Goal: Communication & Community: Answer question/provide support

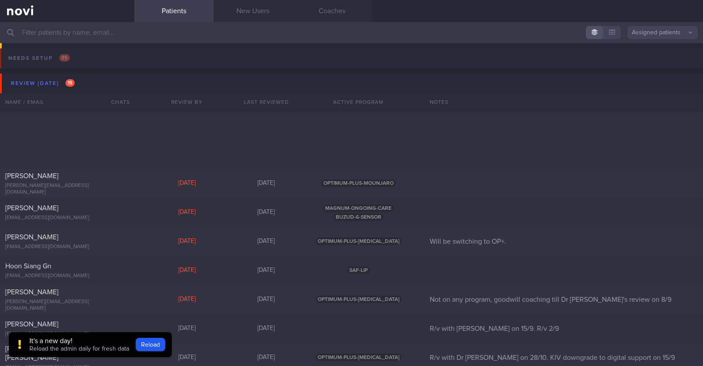
scroll to position [714, 0]
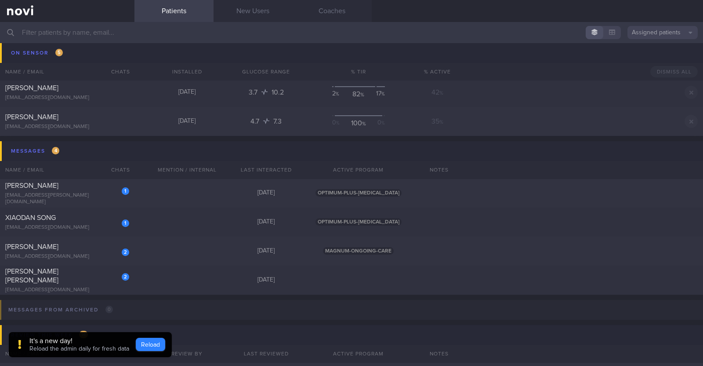
click at [147, 343] on button "Reload" at bounding box center [150, 344] width 29 height 13
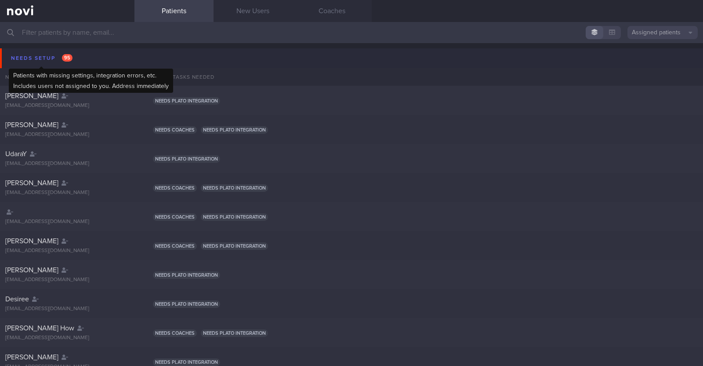
click at [36, 54] on div "Needs setup 95" at bounding box center [42, 58] width 66 height 12
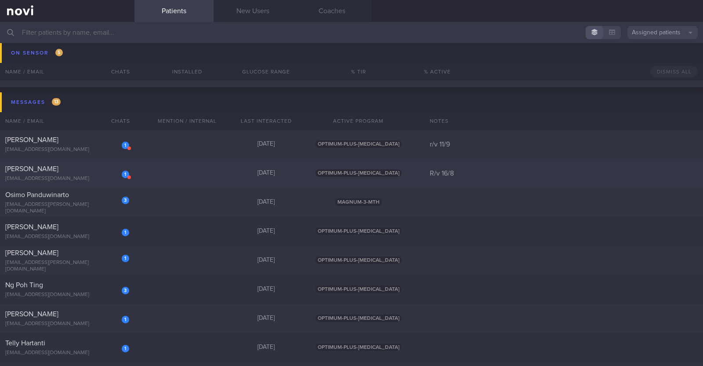
scroll to position [1209, 0]
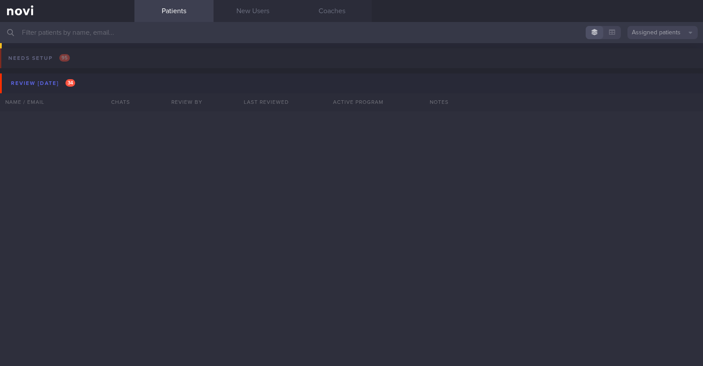
scroll to position [1209, 0]
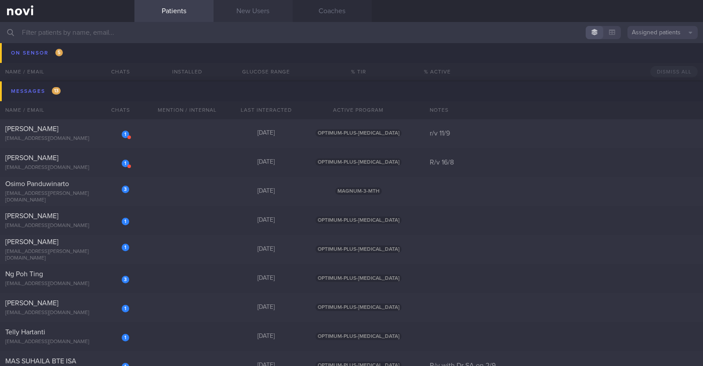
click at [266, 12] on link "New Users" at bounding box center [253, 11] width 79 height 22
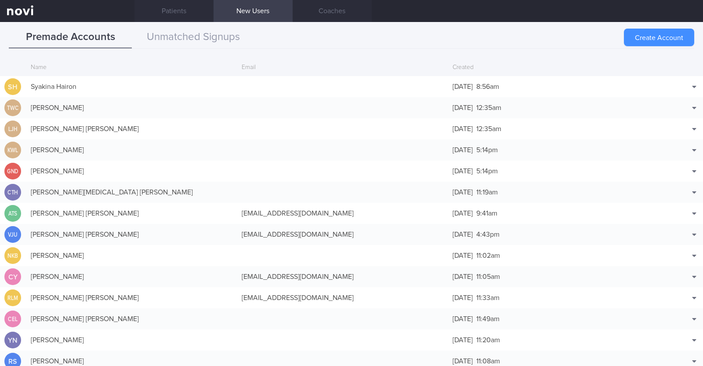
click at [651, 32] on button "Create Account" at bounding box center [659, 38] width 70 height 18
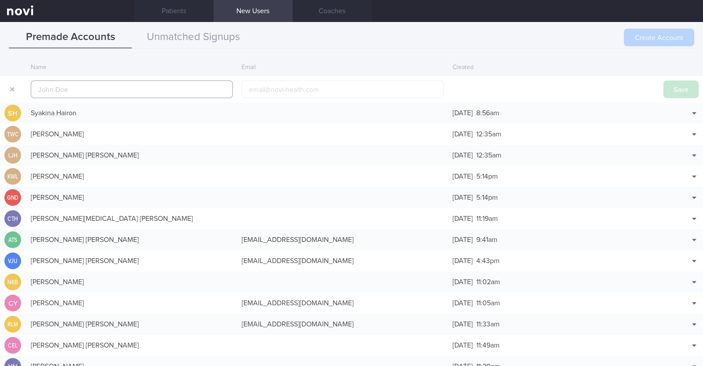
scroll to position [21, 0]
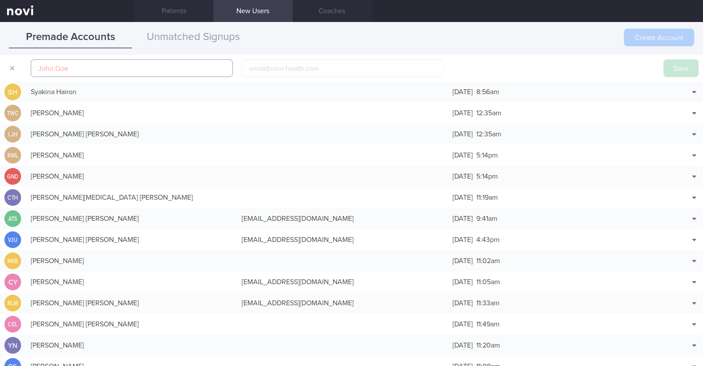
paste input "[PERSON_NAME]"
type input "[PERSON_NAME]"
click at [276, 67] on input "email" at bounding box center [343, 68] width 202 height 18
paste input "toswalt323@gmail.com"
click at [281, 67] on input "toswalt323@gmail.com" at bounding box center [343, 68] width 202 height 18
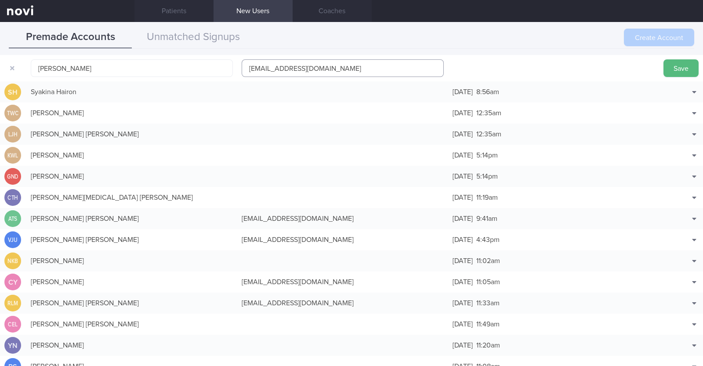
type input "[EMAIL_ADDRESS][DOMAIN_NAME]"
click button "Save" at bounding box center [681, 68] width 35 height 18
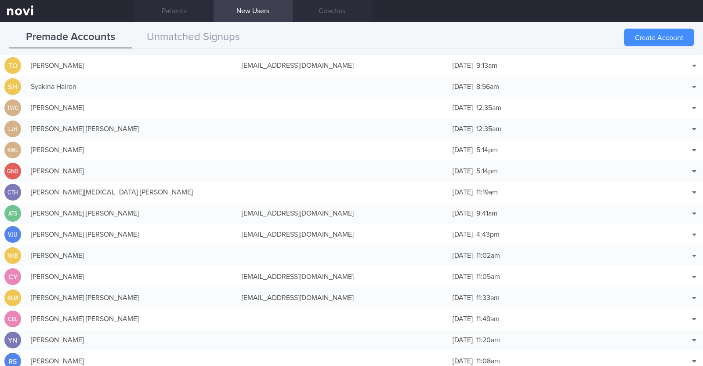
click at [661, 39] on button "Create Account" at bounding box center [659, 38] width 70 height 18
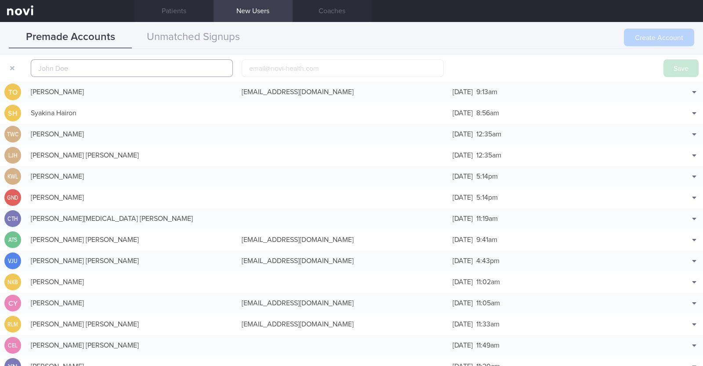
scroll to position [27, 0]
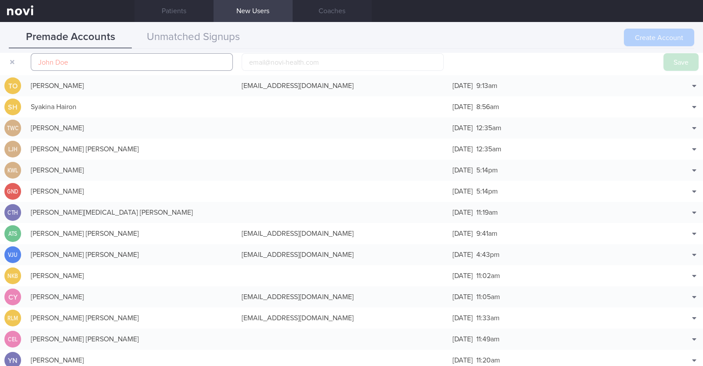
paste input "Diana Ho"
type input "Diana Ho"
click at [306, 62] on input "email" at bounding box center [343, 62] width 202 height 18
paste input "tilapiah@yahoo.com"
click at [270, 63] on input "tilapiah@yahoo.com" at bounding box center [343, 62] width 202 height 18
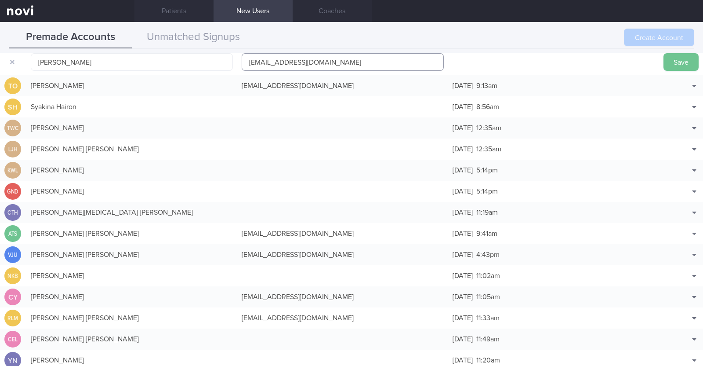
type input "tilapiah1@yahoo.com"
click at [670, 69] on button "Save" at bounding box center [681, 62] width 35 height 18
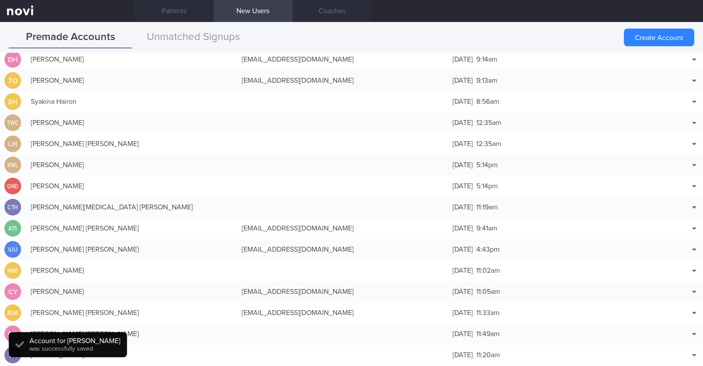
scroll to position [22, 0]
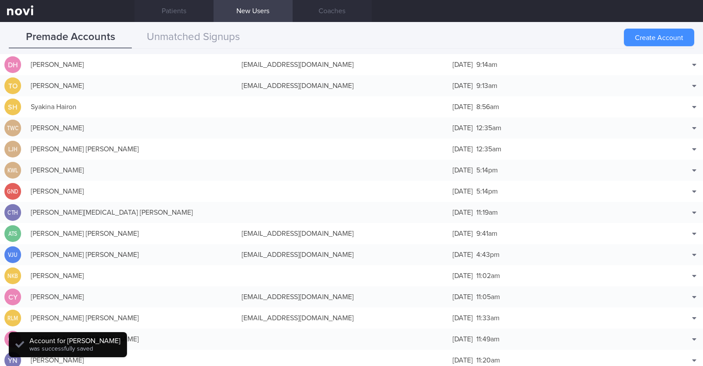
click at [636, 34] on button "Create Account" at bounding box center [659, 38] width 70 height 18
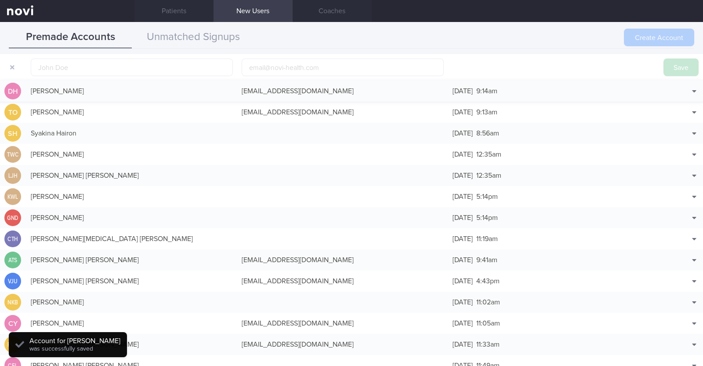
scroll to position [27, 0]
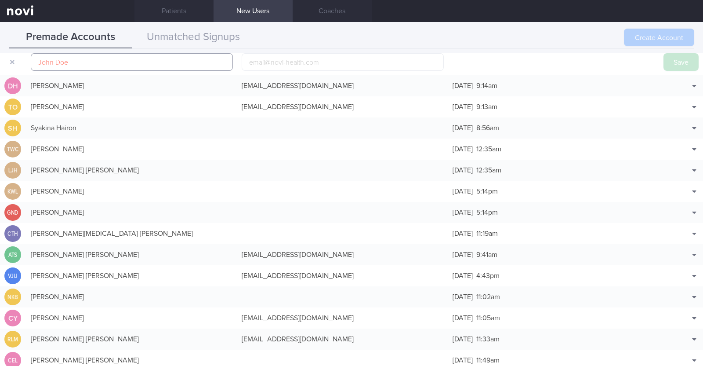
paste input "Kellie Leow"
type input "Kellie Leow"
click at [303, 62] on input "email" at bounding box center [343, 62] width 202 height 18
paste input "leowweilingkellie@gmail.com"
click at [299, 62] on input "leowweilingkellie@gmail.com" at bounding box center [343, 62] width 202 height 18
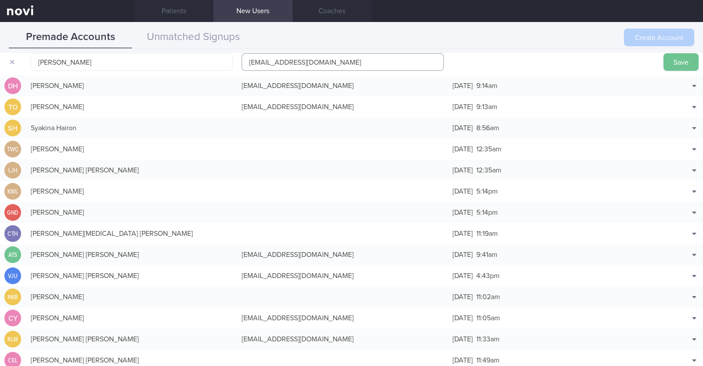
type input "leowweilingkellie1@gmail.com"
click at [664, 55] on button "Save" at bounding box center [681, 62] width 35 height 18
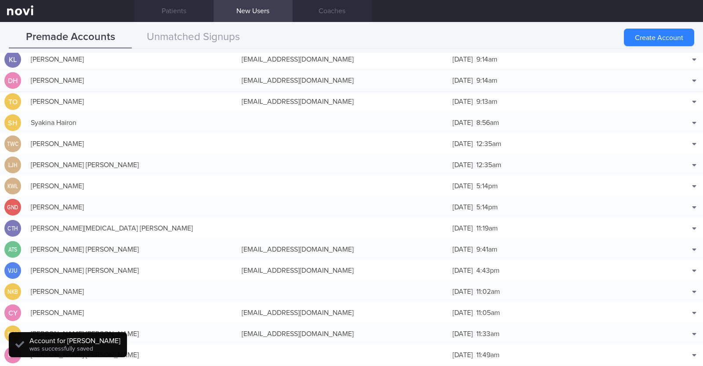
scroll to position [22, 0]
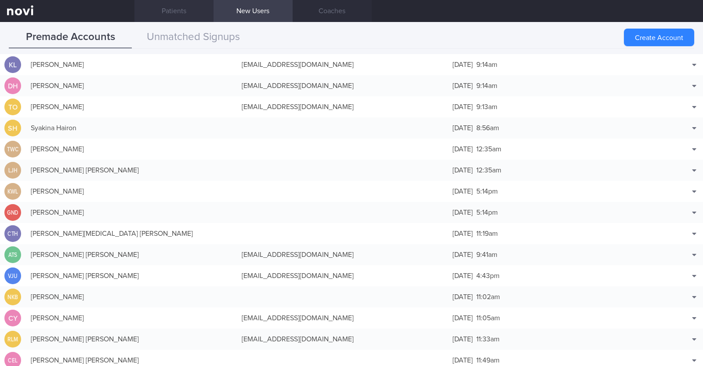
click at [168, 15] on link "Patients" at bounding box center [174, 11] width 79 height 22
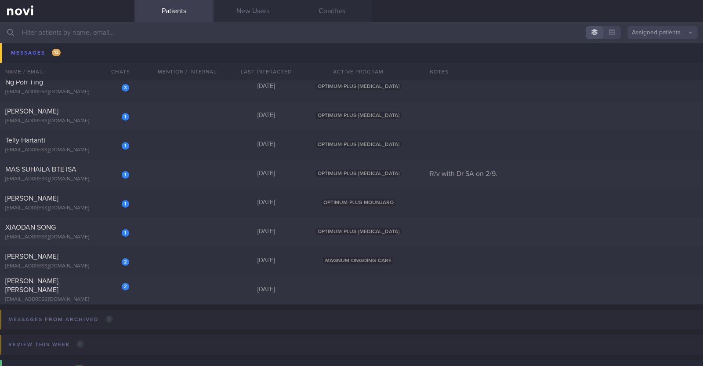
scroll to position [1428, 0]
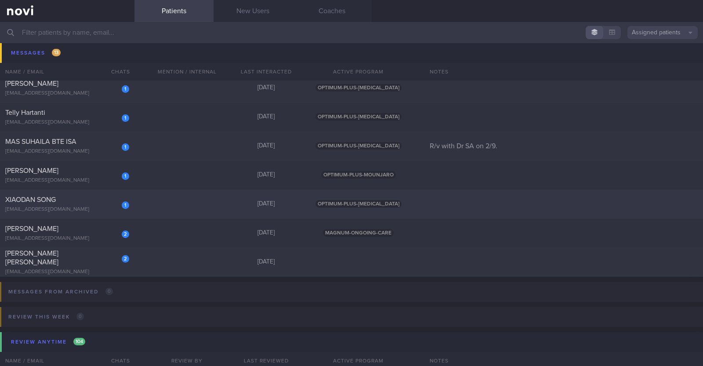
click at [136, 195] on div "1 XIAODAN SONG xiaodan.song1221@gmail.com Yesterday OPTIMUM-PLUS-RYBELSUS" at bounding box center [351, 203] width 703 height 29
select select "8"
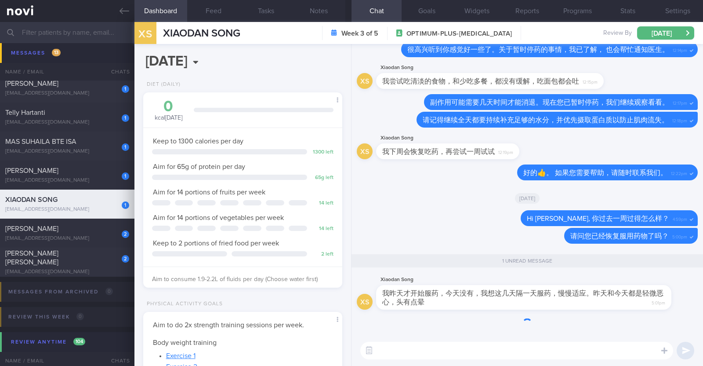
scroll to position [100, 175]
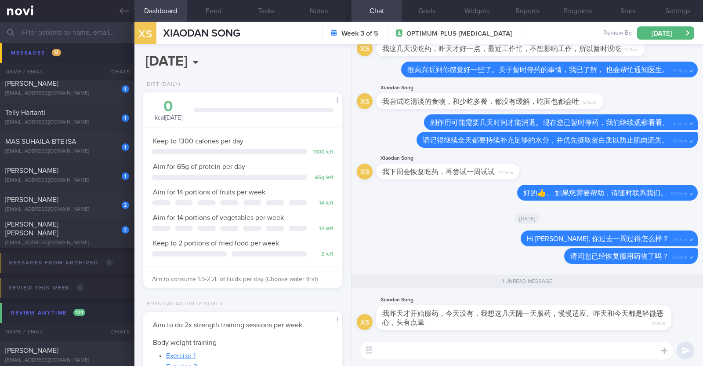
click at [445, 350] on textarea at bounding box center [517, 351] width 313 height 18
paste textarea "👍"
type textarea "👍"
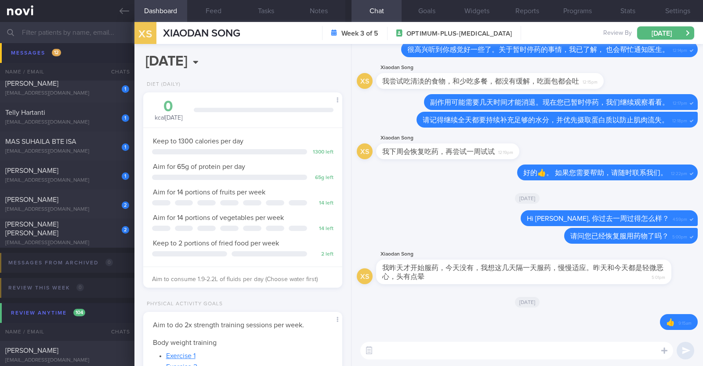
click at [412, 345] on textarea at bounding box center [517, 351] width 313 height 18
paste textarea "请随时告知我们您的近况，如果遇到任何困难，请随时联系我们。"
type textarea "请随时告知我们您的近况，如果遇到任何困难，请随时联系我们。"
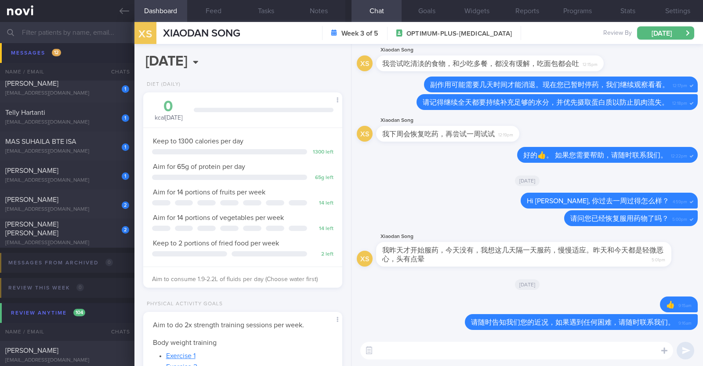
paste textarea "如果这个周末您出现任何严重的副作用，请立即去看医生。另外，请继续确保您全天补充足够的水分，并尽量避免油腻的食物。"
type textarea "如果这个周末您出现任何严重的副作用，请立即去看医生。另外，请继续确保您全天补充足够的水分，并尽量避免油腻的食物。"
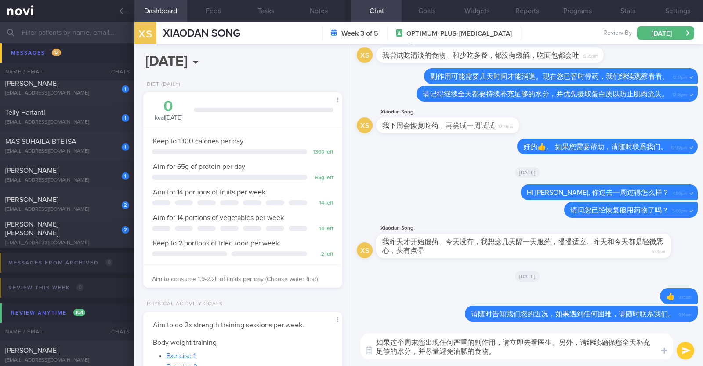
scroll to position [0, 0]
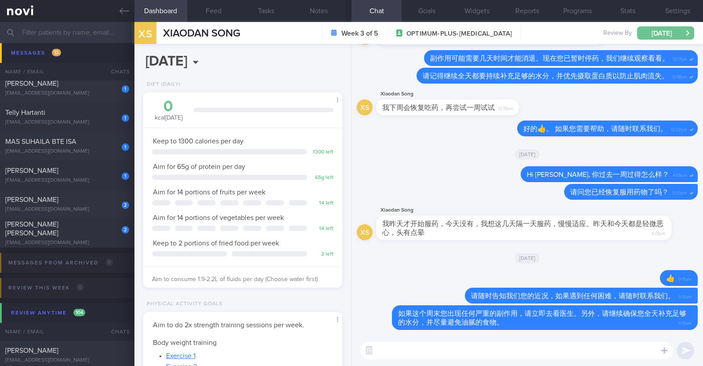
click at [673, 33] on button "[DATE]" at bounding box center [666, 32] width 57 height 13
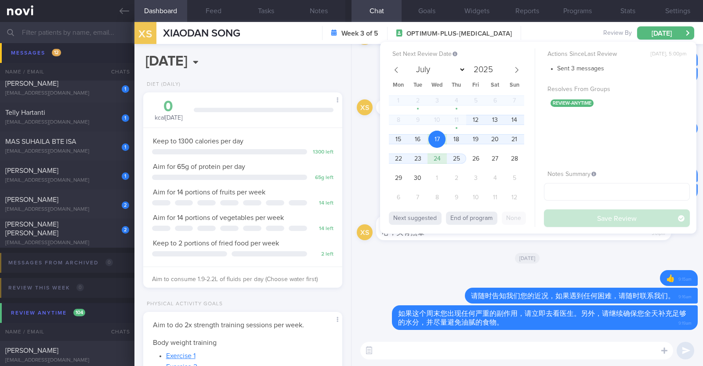
click at [633, 163] on div "Actions Since Last Review Yesterday, 5:00pm Sent 3 messages Resolves From Group…" at bounding box center [617, 137] width 146 height 179
click at [605, 194] on input "text" at bounding box center [617, 192] width 146 height 18
click at [422, 267] on div "[DATE]" at bounding box center [527, 257] width 341 height 25
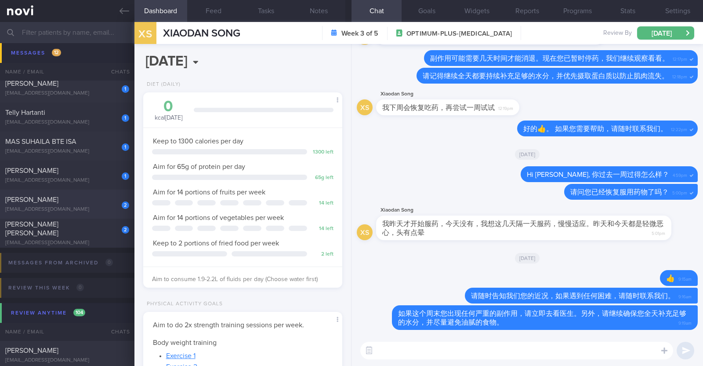
click at [84, 201] on div "[PERSON_NAME]" at bounding box center [66, 199] width 122 height 9
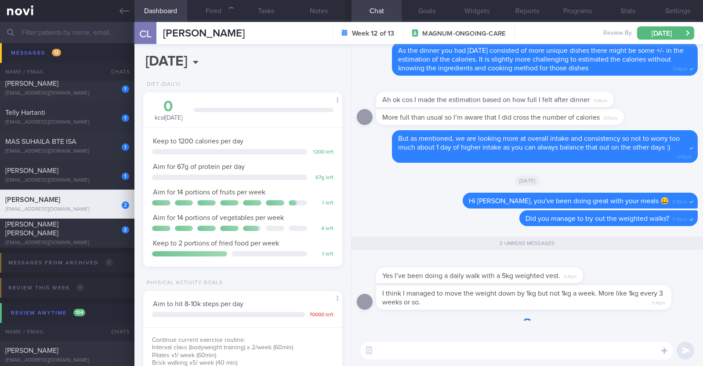
scroll to position [100, 175]
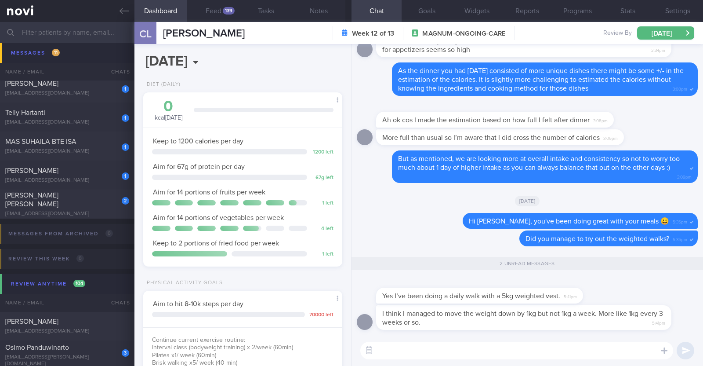
click at [510, 346] on textarea at bounding box center [517, 351] width 313 height 18
drag, startPoint x: 418, startPoint y: 351, endPoint x: 407, endPoint y: 351, distance: 11.4
click at [407, 351] on textarea "Great job with your exercise" at bounding box center [517, 351] width 313 height 18
click at [492, 349] on textarea "Great job working on your exercise" at bounding box center [517, 351] width 313 height 18
paste textarea "👍"
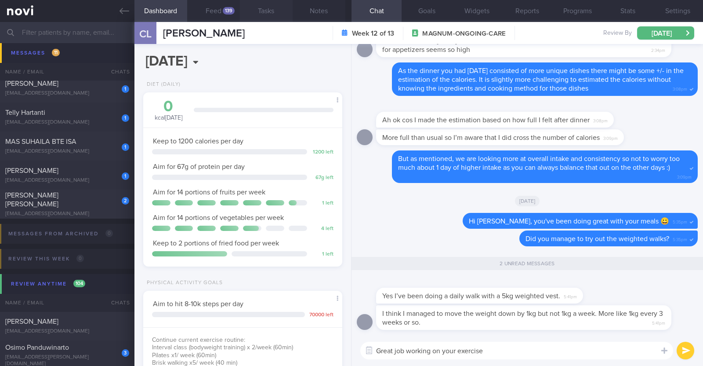
type textarea "Great job working on your exercise 👍"
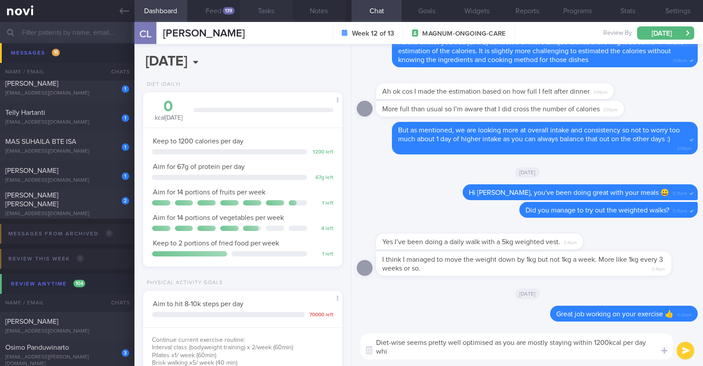
scroll to position [0, 0]
type textarea "Diet-wise seems pretty well optimised as you are mostly staying within 1200kcal…"
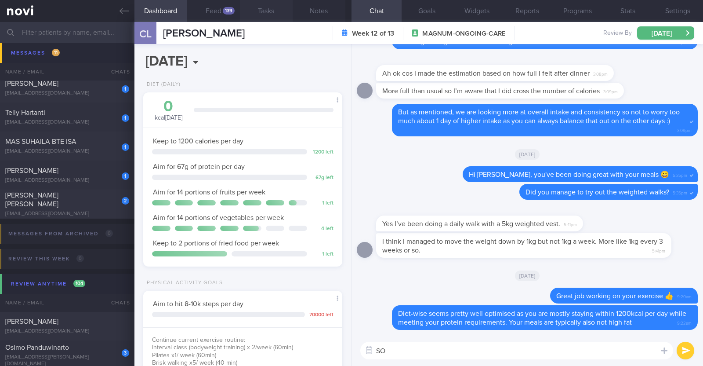
type textarea "S"
type textarea "So I would suggest we continue to work on optimising your exercise"
click at [321, 4] on button "Notes" at bounding box center [319, 11] width 53 height 22
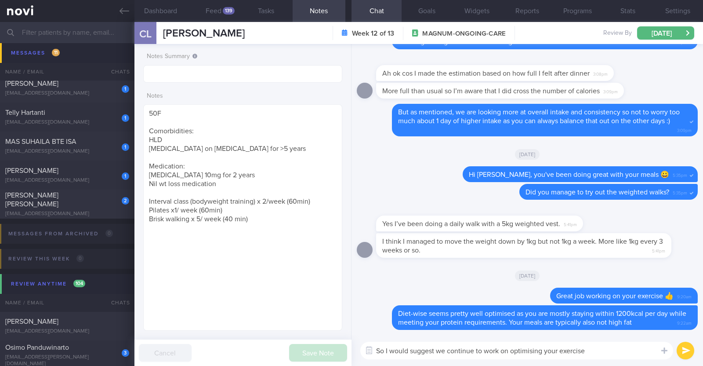
drag, startPoint x: 604, startPoint y: 353, endPoint x: 294, endPoint y: 341, distance: 310.6
click at [294, 341] on div "Dashboard Feed 139 Tasks Notes Chat Goals Widgets Reports Programs Stats Settin…" at bounding box center [419, 194] width 569 height 344
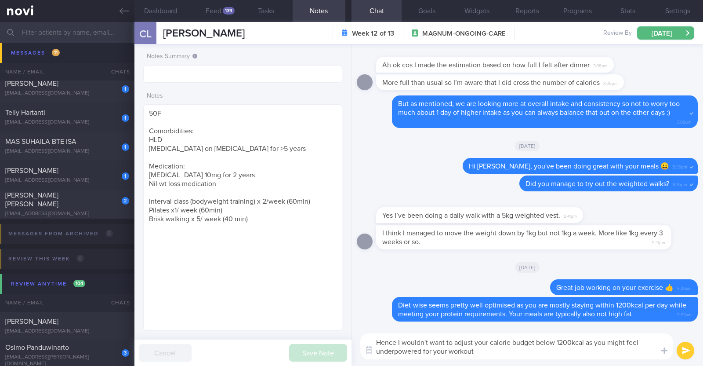
type textarea "Hence I wouldn't want to adjust your calorie budget below 1200kcal as you might…"
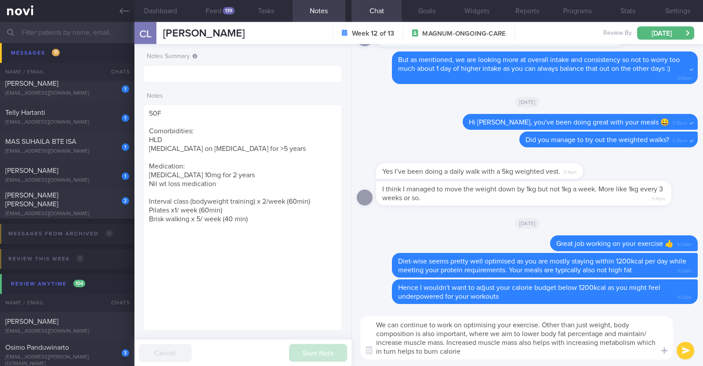
type textarea "We can continue to work on optimising your exercise. Other than just weight, bo…"
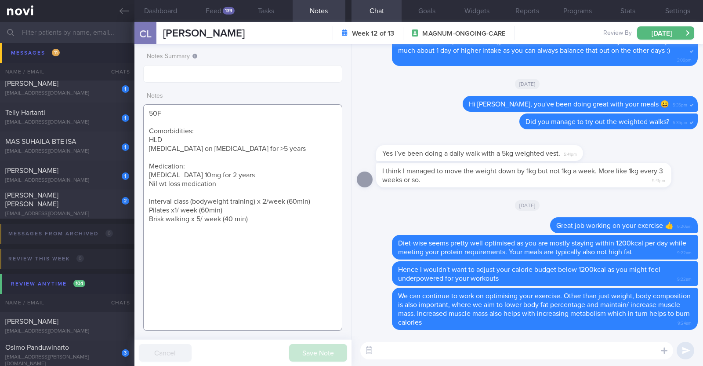
click at [190, 219] on textarea "50F Comorbidities: HLD Sleep apnea on CPAP for >5 years Medication: Atorvastati…" at bounding box center [242, 217] width 199 height 226
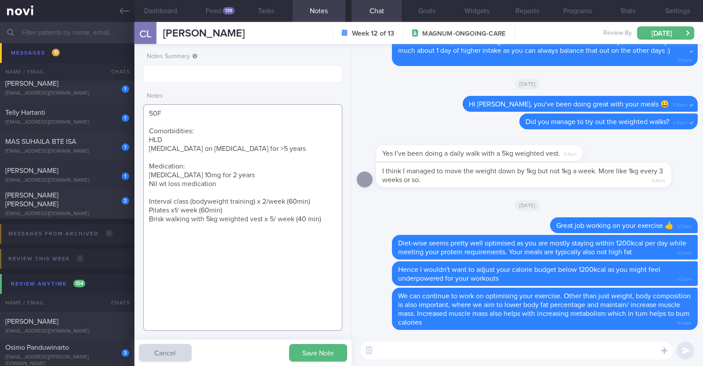
click at [329, 221] on textarea "50F Comorbidities: HLD Sleep apnea on CPAP for >5 years Medication: Atorvastati…" at bounding box center [242, 217] width 199 height 226
type textarea "50F Comorbidities: HLD Sleep apnea on CPAP for >5 years Medication: Atorvastati…"
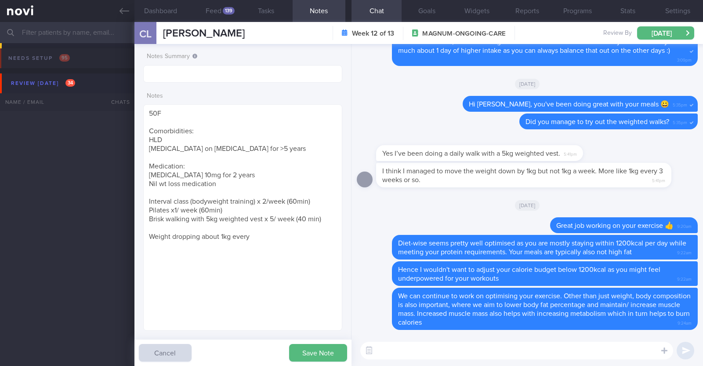
select select "8"
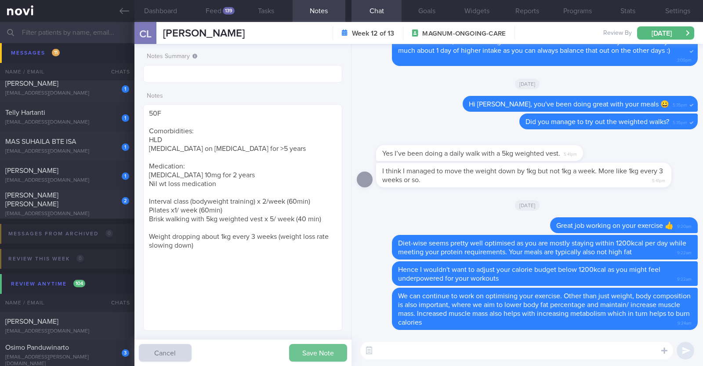
click at [311, 353] on button "Save Note" at bounding box center [318, 353] width 58 height 18
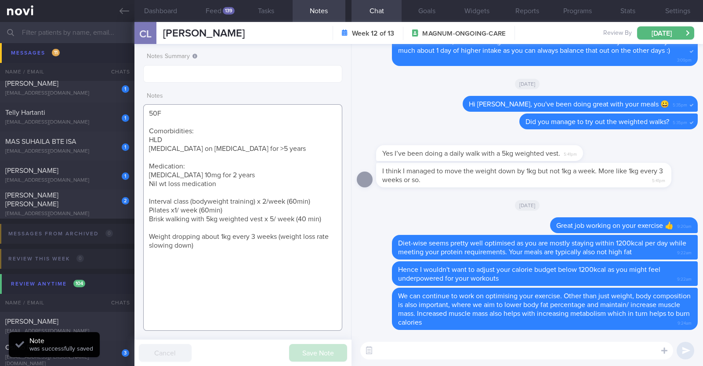
drag, startPoint x: 198, startPoint y: 248, endPoint x: 148, endPoint y: 218, distance: 58.2
click at [148, 218] on textarea "50F Comorbidities: HLD Sleep apnea on CPAP for >5 years Medication: Atorvastati…" at bounding box center [242, 217] width 199 height 226
click at [374, 226] on div "Delete Great job working on your exercise 👍 9:20am" at bounding box center [527, 226] width 341 height 18
click at [106, 175] on div "1 Natsuko Macaud macaud.n@gmail.com" at bounding box center [67, 175] width 135 height 18
type textarea "46F Nil PMHx/ meds Mounjaro 5mg Strength training 2x a week"
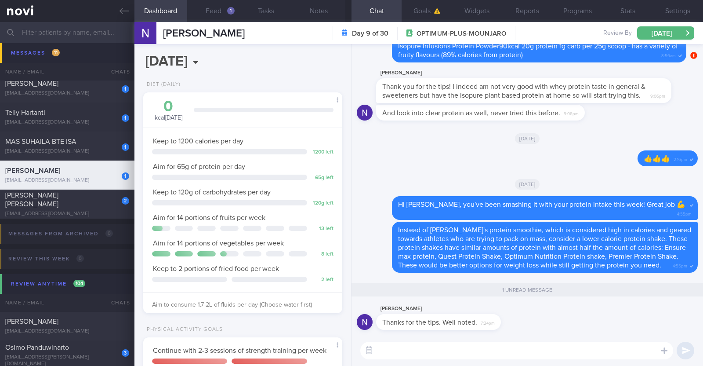
scroll to position [100, 175]
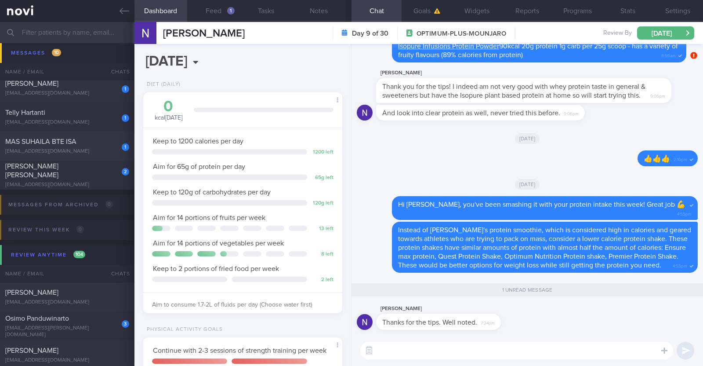
click at [99, 142] on div "MAS SUHAILA BTE ISA" at bounding box center [66, 141] width 122 height 9
type input "R/v with Dr SA on 2/9."
type textarea "45F Private PD- Mornings in clinic, afternoons all over the place going to vari…"
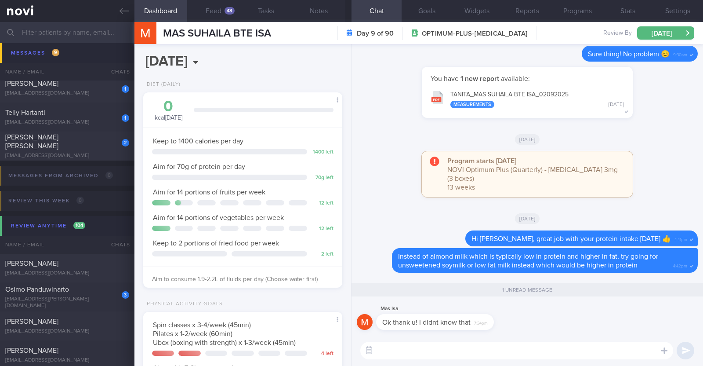
click at [389, 348] on textarea at bounding box center [517, 351] width 313 height 18
type textarea "Np! :)"
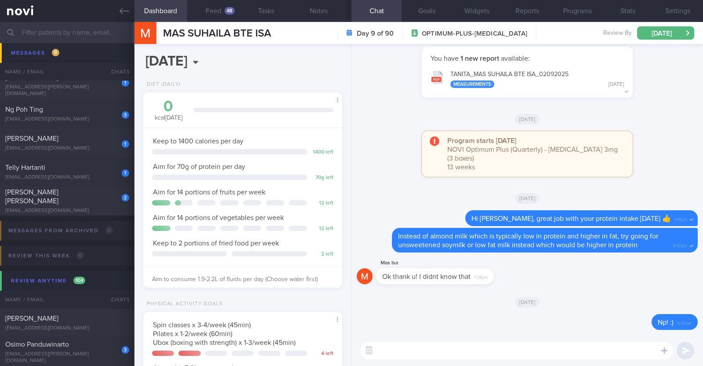
scroll to position [1319, 0]
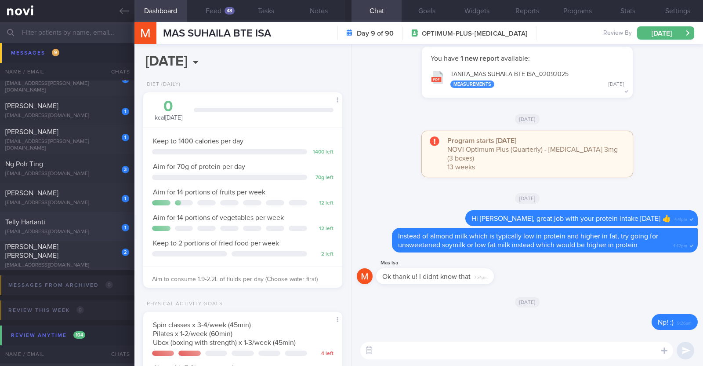
click at [70, 227] on div "1 Telly Hartanti mokwam70@yahoo.com.sg" at bounding box center [67, 227] width 135 height 18
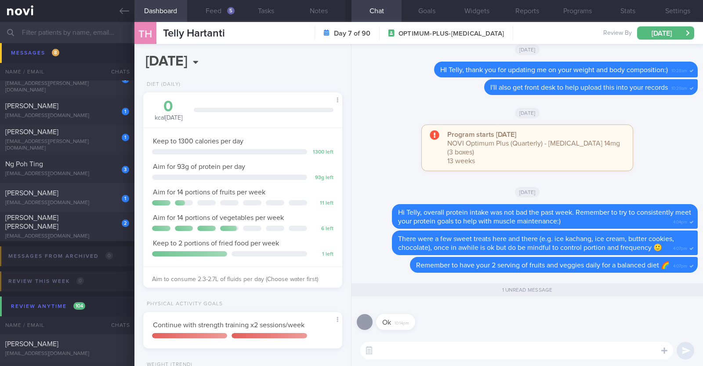
click at [73, 197] on div "Chris Chua" at bounding box center [66, 193] width 122 height 9
type textarea "46F Co-morbidities: Dyslipidemia Hyperuricemia Medication/Supplements: Nil meds…"
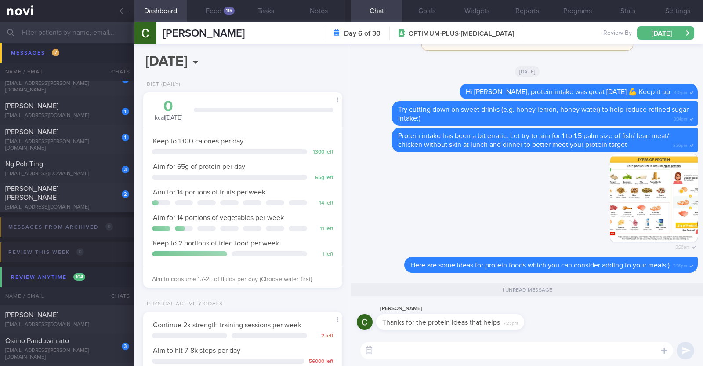
click at [407, 350] on textarea at bounding box center [517, 351] width 313 height 18
type textarea "Np at all :)"
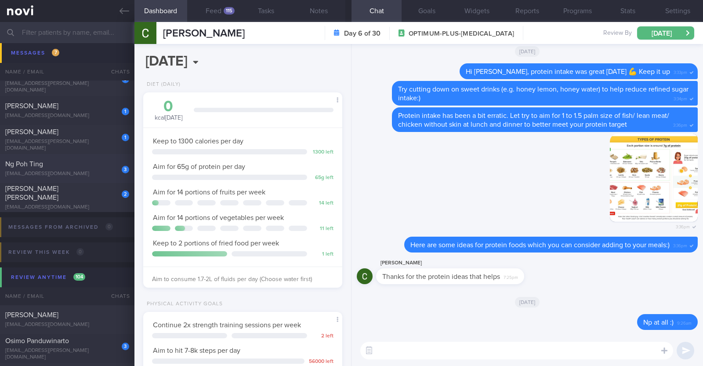
click at [19, 164] on span "Ng Poh Ting" at bounding box center [24, 163] width 38 height 7
type textarea "54F Co-morbidities: HTN Hyperthyroid s/p carbimazole 2yr In remission >10yr Med…"
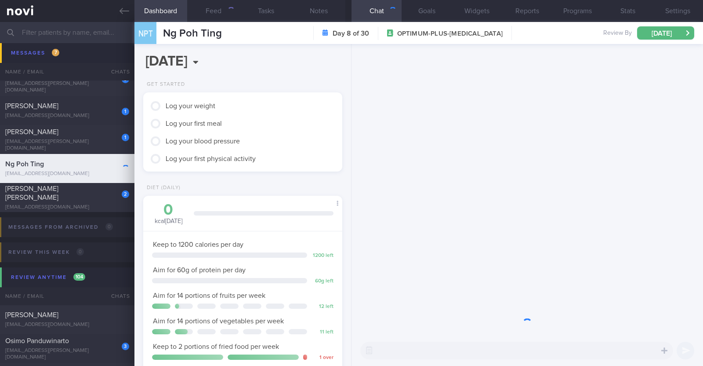
scroll to position [87, 175]
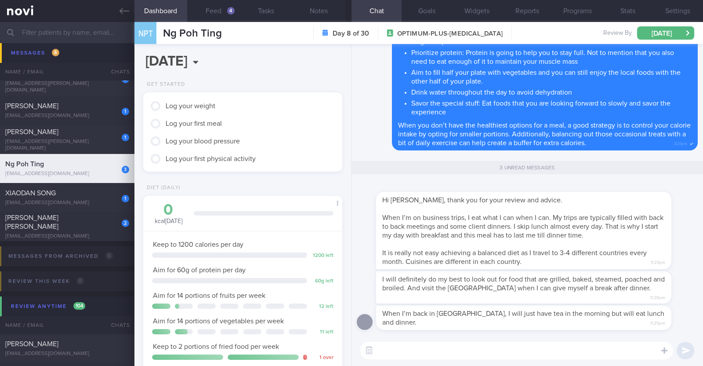
click at [400, 354] on textarea at bounding box center [517, 351] width 313 height 18
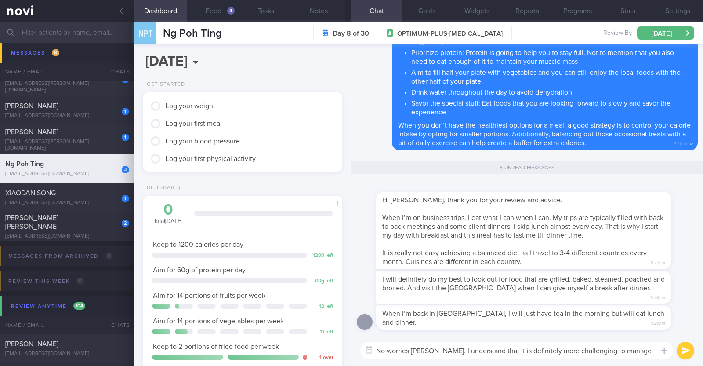
scroll to position [0, 0]
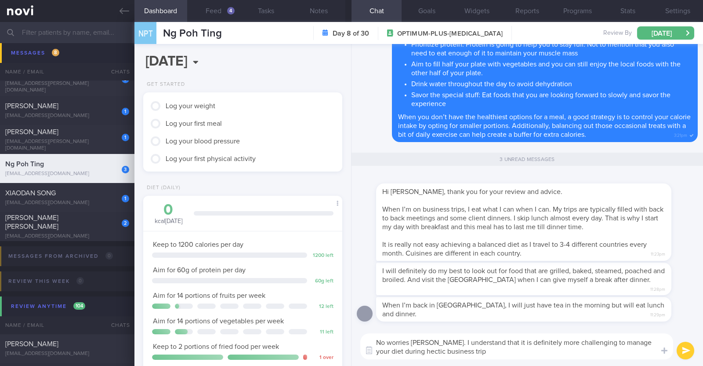
type textarea "No worries Jennifer. I understand that it is definitely more challenging to man…"
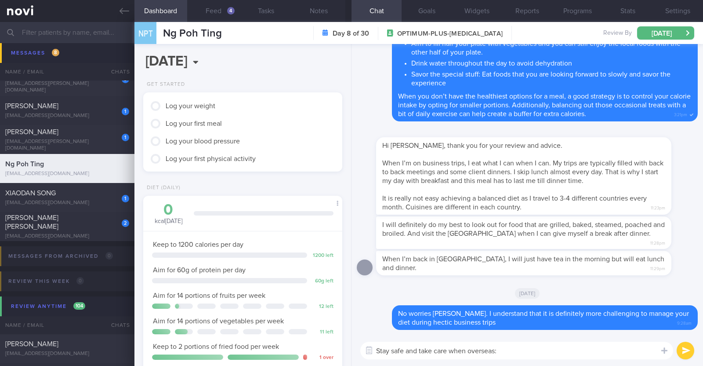
type textarea "Stay safe and take care when overseas:)"
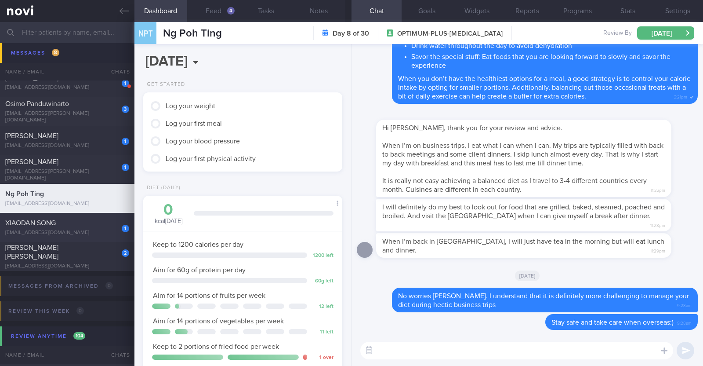
scroll to position [1264, 0]
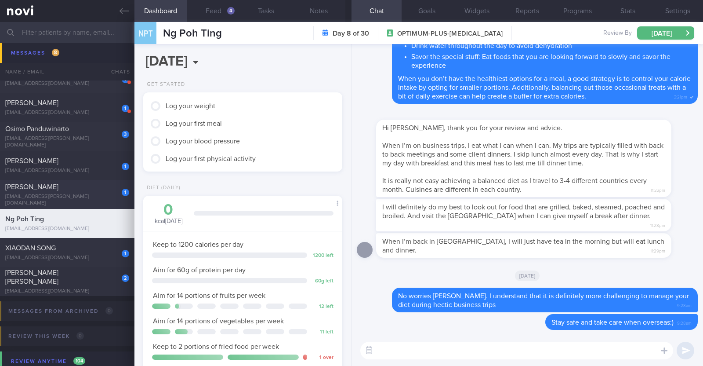
click at [58, 197] on div "eng.mujahed@me.com" at bounding box center [67, 199] width 124 height 13
type textarea "34M Nil PMHx Wegovy 1.7mg then 2.4mg -2.5kg in 10 weeks -> 0.25kg per week,"
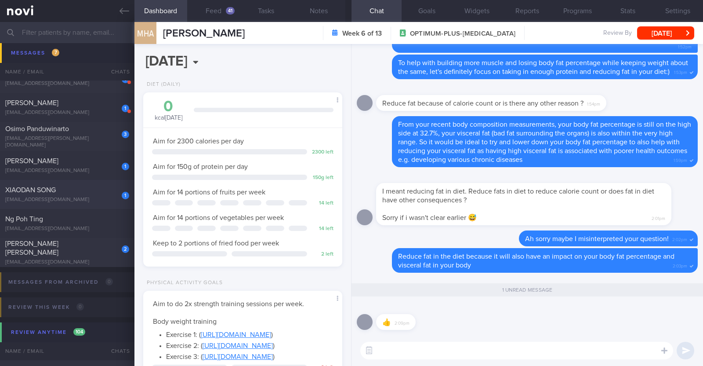
scroll to position [100, 175]
click at [58, 189] on div "XIAODAN SONG" at bounding box center [66, 190] width 122 height 9
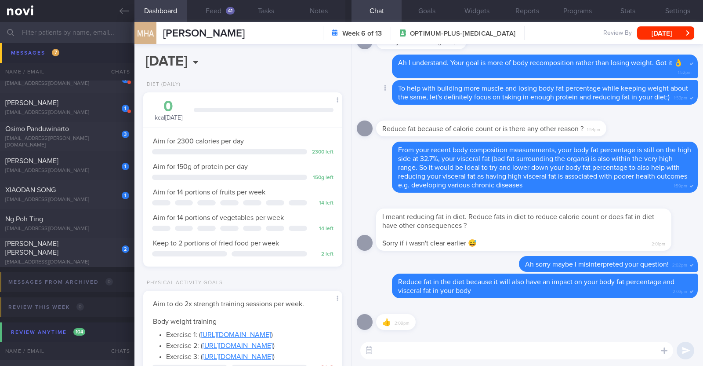
scroll to position [0, 0]
click at [228, 14] on div "41" at bounding box center [230, 10] width 9 height 7
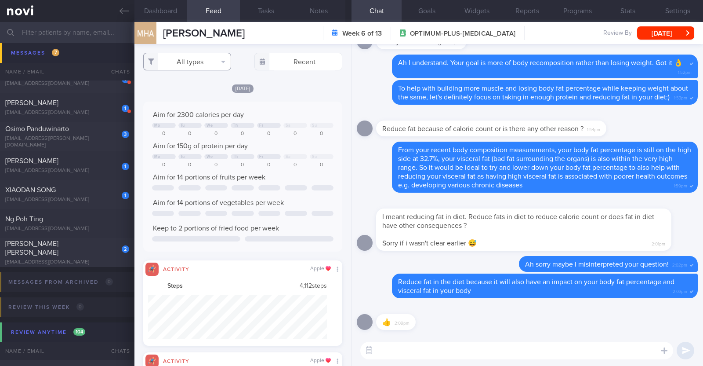
click at [222, 65] on button "All types" at bounding box center [187, 62] width 88 height 18
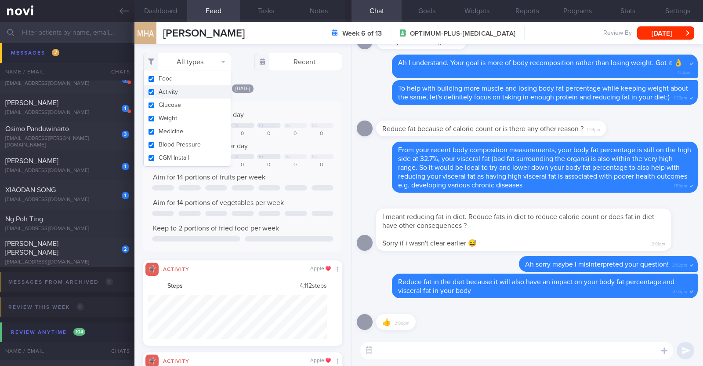
click at [201, 88] on button "Activity" at bounding box center [187, 91] width 87 height 13
checkbox input "false"
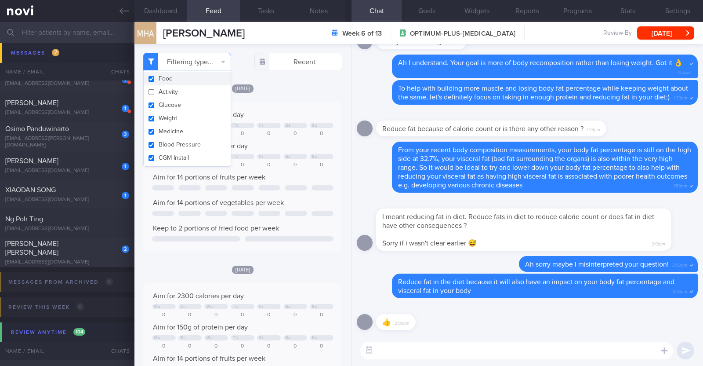
click at [295, 81] on div "Filtering type... Food Activity Glucose Weight Medicine Blood Pressure CGM Inst…" at bounding box center [243, 205] width 217 height 322
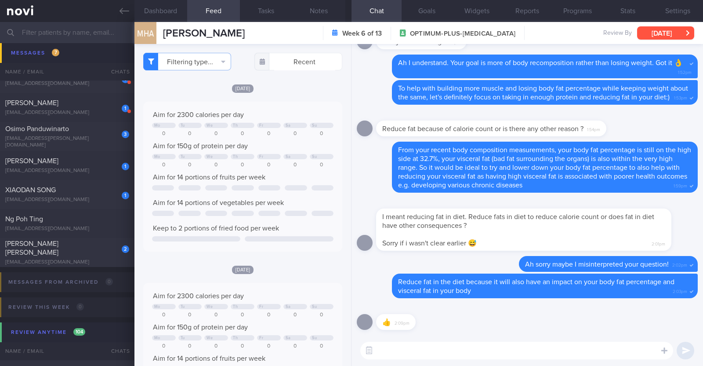
click at [657, 32] on button "[DATE]" at bounding box center [666, 32] width 57 height 13
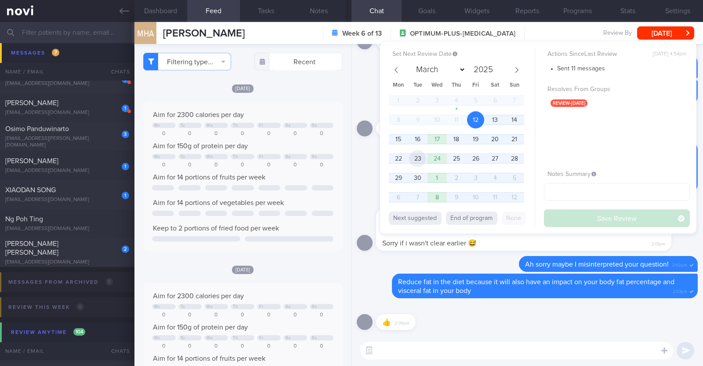
click at [415, 156] on span "23" at bounding box center [417, 158] width 17 height 17
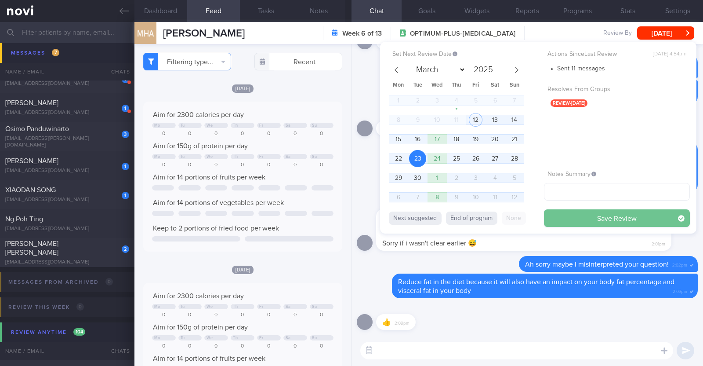
click at [579, 218] on button "Save Review" at bounding box center [617, 218] width 146 height 18
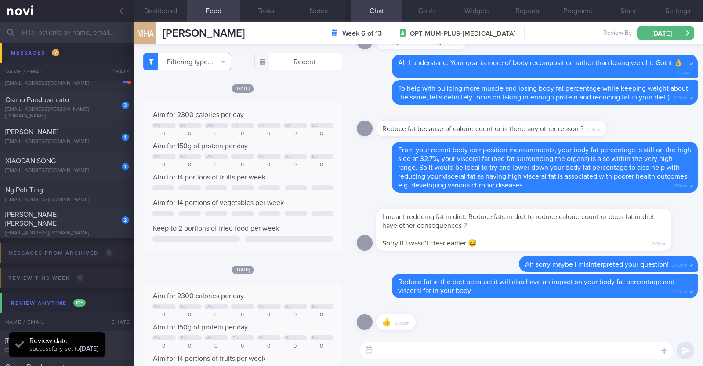
scroll to position [1235, 0]
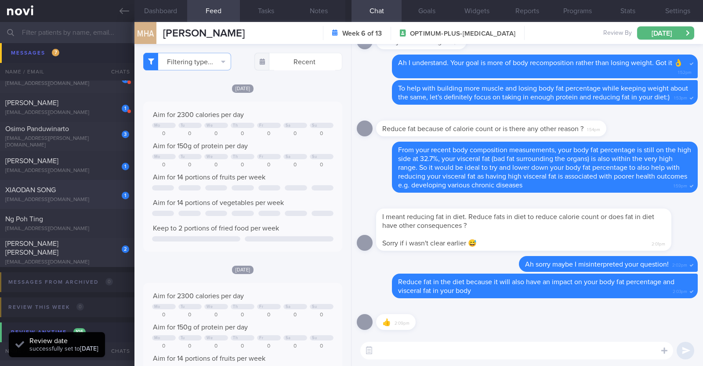
click at [50, 190] on span "XIAODAN SONG" at bounding box center [30, 189] width 51 height 7
type textarea "45F Co-morbidities: Hx of GDM Migraine Stable arachnoid cyst in brain Medicatio…"
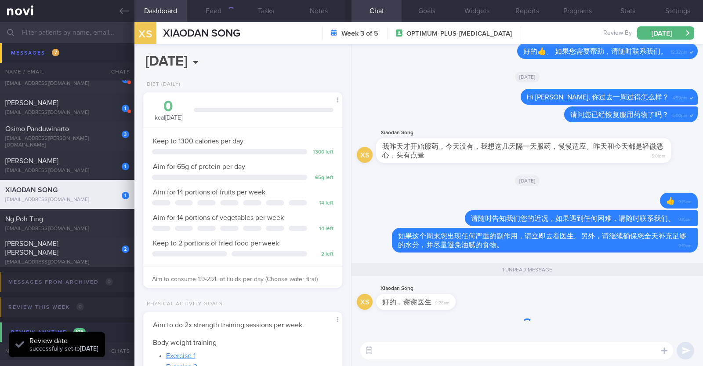
scroll to position [87, 175]
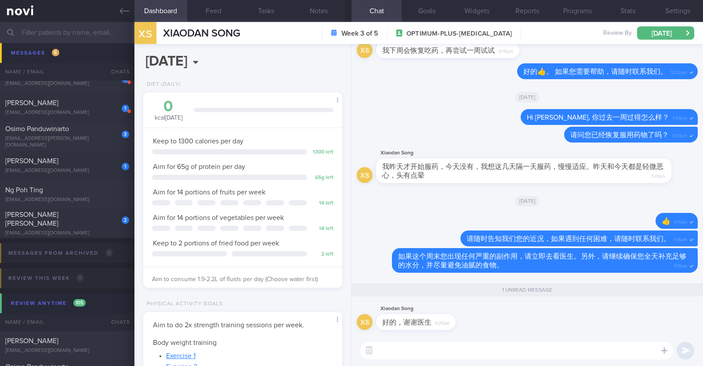
click at [434, 344] on textarea at bounding box center [517, 351] width 313 height 18
type textarea "不客气：）"
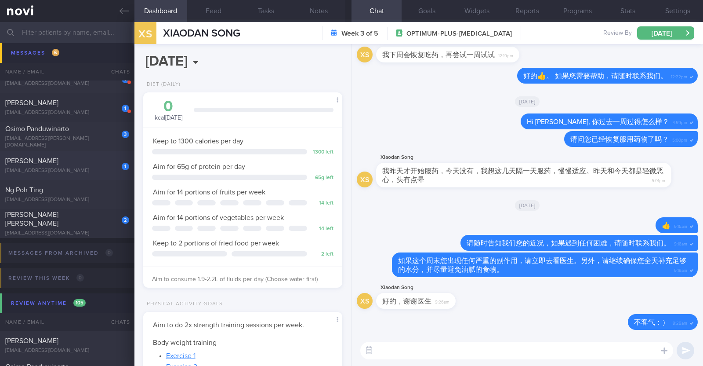
click at [49, 160] on span "Jeffrey Connon" at bounding box center [31, 160] width 53 height 7
type textarea "51M Co-morbidities Elevated BP Dyslipidemia (HyperTg) Asthma on SABA PRN Medica…"
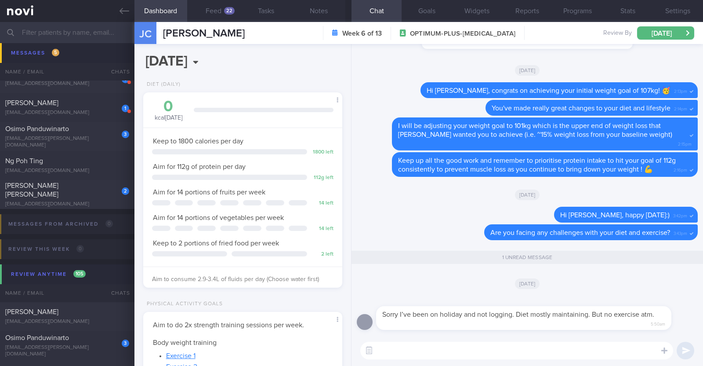
click at [497, 354] on textarea at bounding box center [517, 351] width 313 height 18
type textarea "Ah thanks for letting me know:)"
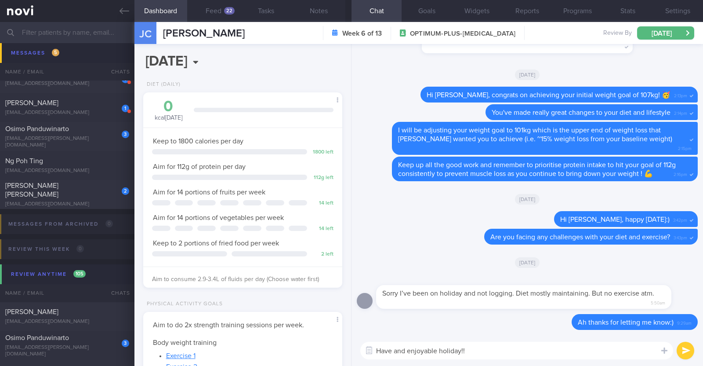
click at [407, 350] on textarea "Have and enjoyable holiday!!" at bounding box center [517, 351] width 313 height 18
type textarea "Have an enjoyable holiday!!"
click at [478, 352] on textarea "Have an enjoyable holiday!!" at bounding box center [517, 351] width 313 height 18
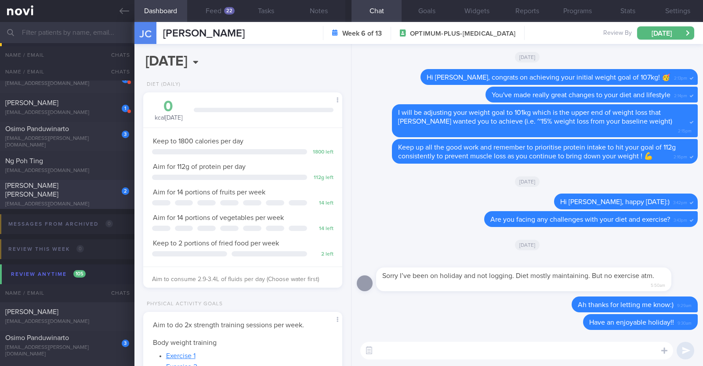
scroll to position [1180, 0]
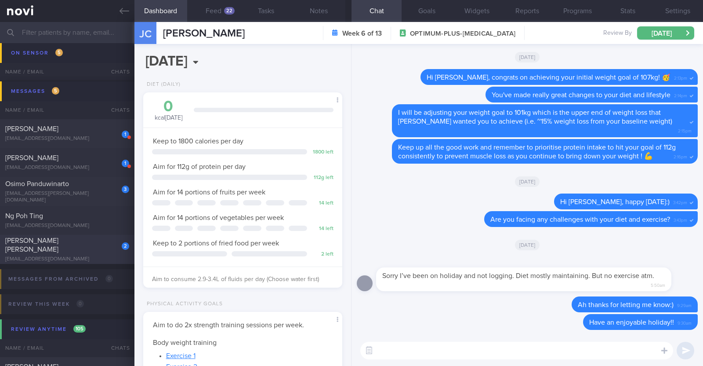
click at [75, 188] on div "Osimo Panduwinarto" at bounding box center [66, 183] width 122 height 9
type textarea "38M Comorbidities: Obesity Hypertension Hyperlipidemia Proteinuria Infertility/…"
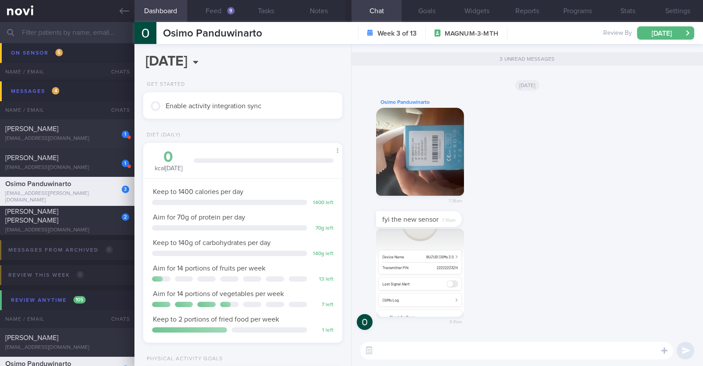
click at [418, 351] on textarea at bounding box center [517, 351] width 313 height 18
paste textarea "👌"
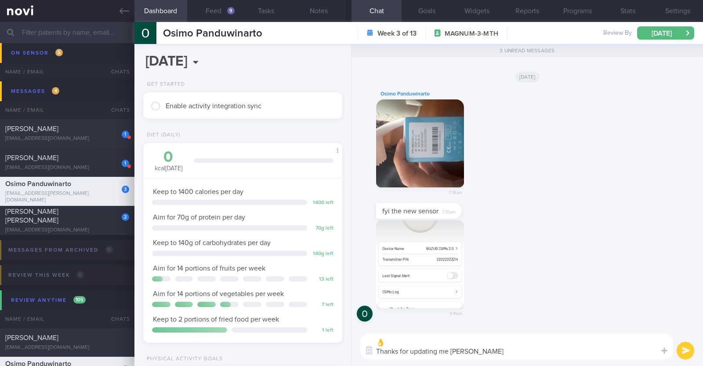
type textarea "👌 Thanks for updating me Osimo"
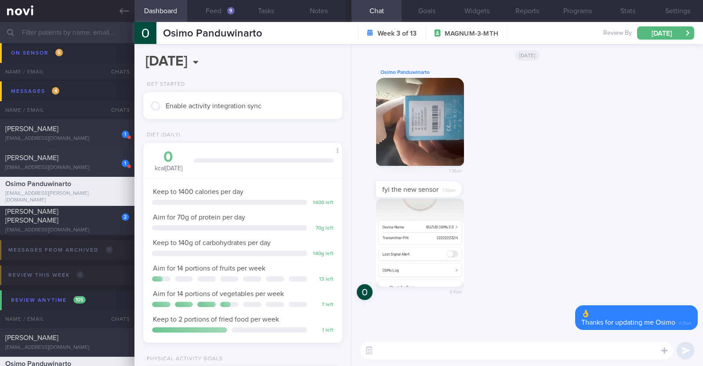
click at [43, 157] on div "Claudia Lee" at bounding box center [66, 157] width 122 height 9
type input "R/v 16/8"
type textarea "27F Co-morbidities: Acne vulgaris Health screen 2024 - nad Medication/Supplemen…"
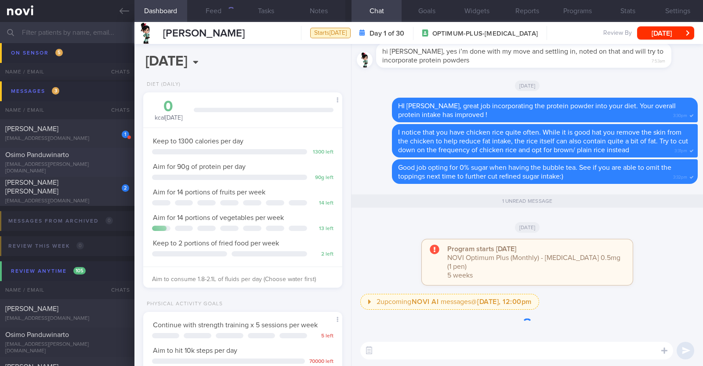
scroll to position [100, 175]
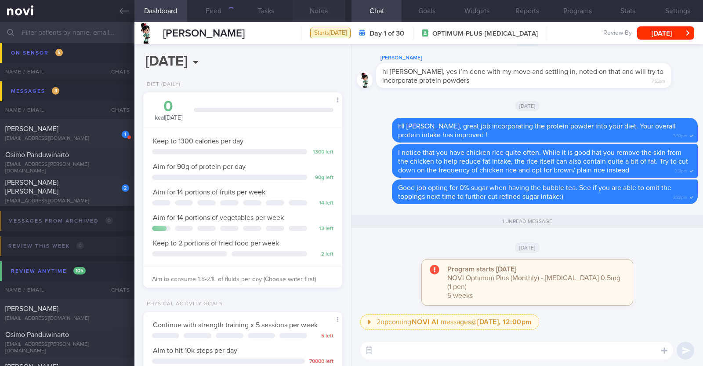
click at [319, 11] on button "Notes" at bounding box center [319, 11] width 53 height 22
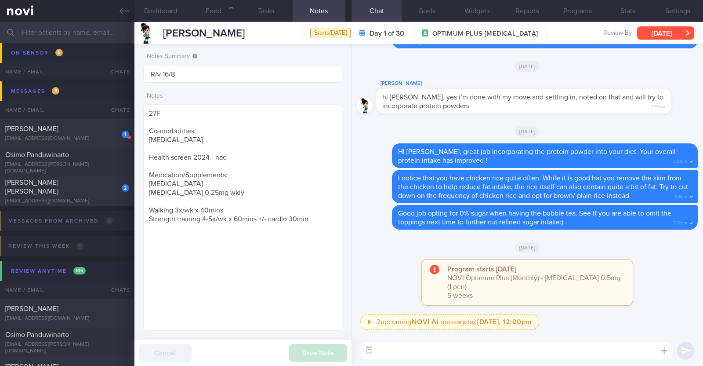
click at [662, 29] on button "[DATE]" at bounding box center [666, 32] width 57 height 13
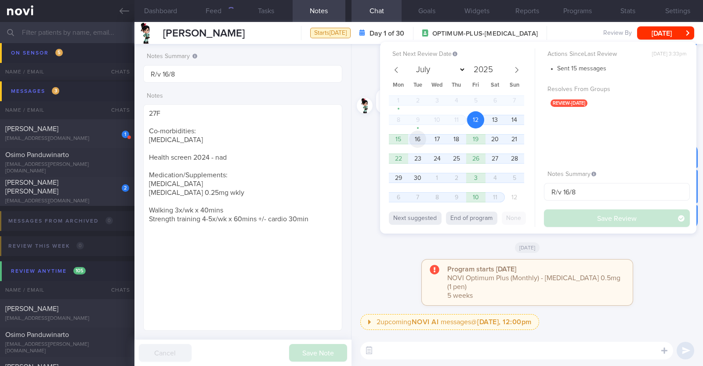
click at [424, 139] on span "16" at bounding box center [417, 139] width 17 height 17
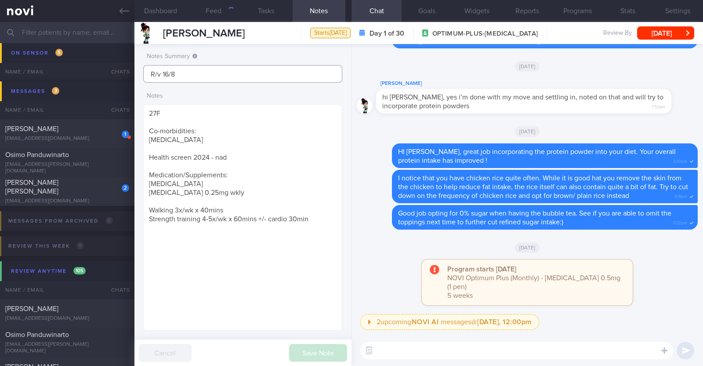
drag, startPoint x: 183, startPoint y: 71, endPoint x: 84, endPoint y: 56, distance: 99.7
click at [84, 56] on div "Patients New Users Coaches Assigned patients Assigned patients All active patie…" at bounding box center [351, 194] width 703 height 344
click at [354, 248] on div "2 upcoming NOVI AI messages @ Tomorrow, 12:00pm Tomorrow, 12:00pm Keeping to th…" at bounding box center [528, 189] width 352 height 291
click at [374, 254] on div "[DATE]" at bounding box center [527, 247] width 341 height 25
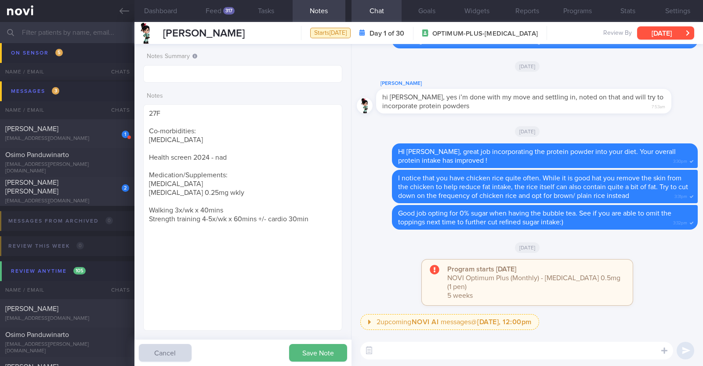
click at [666, 32] on button "[DATE]" at bounding box center [666, 32] width 57 height 13
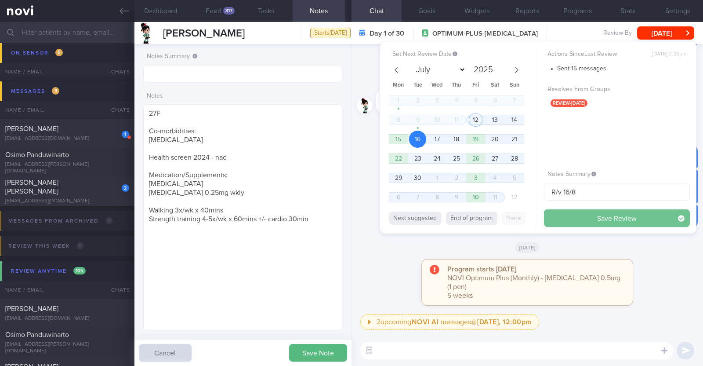
click at [569, 211] on button "Save Review" at bounding box center [617, 218] width 146 height 18
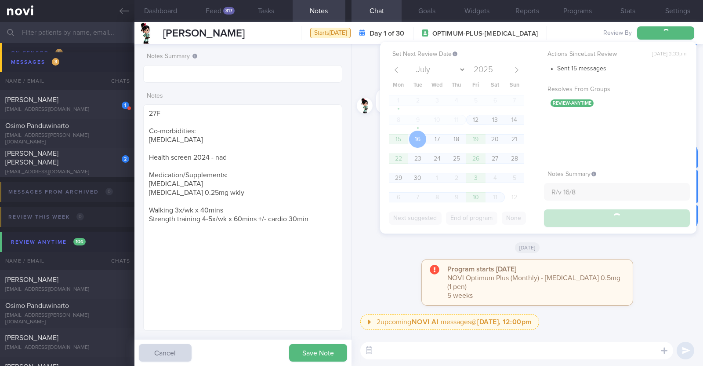
type input "R/v 16/8"
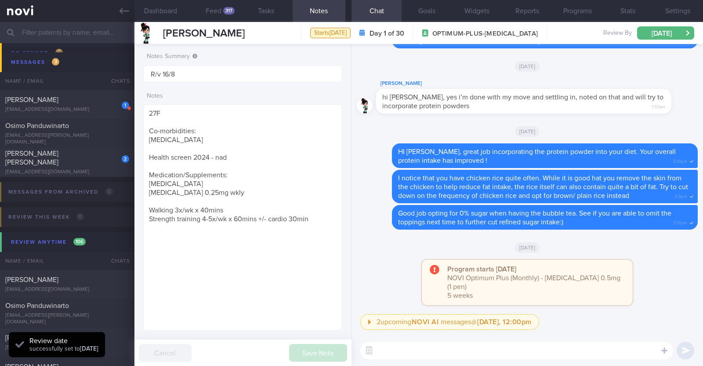
scroll to position [1151, 0]
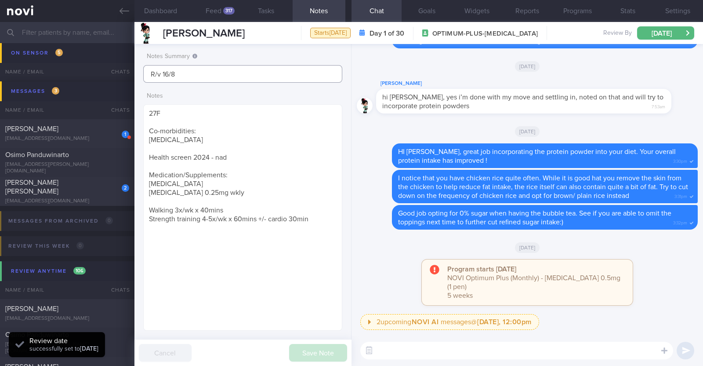
drag, startPoint x: 192, startPoint y: 75, endPoint x: 40, endPoint y: 44, distance: 154.8
click at [40, 44] on div "Patients New Users Coaches Assigned patients Assigned patients All active patie…" at bounding box center [351, 194] width 703 height 344
click at [328, 355] on button "Save Note" at bounding box center [318, 353] width 58 height 18
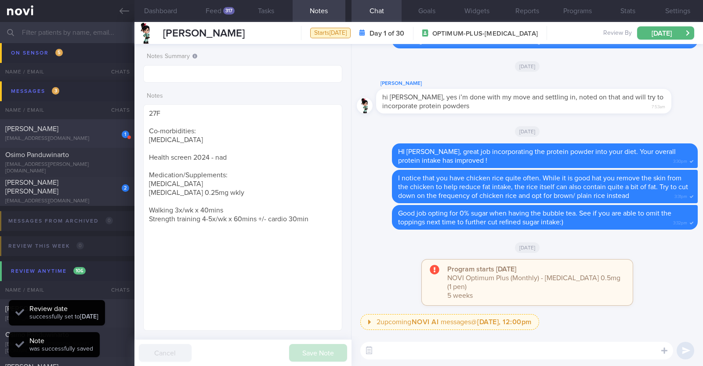
click at [86, 138] on div "rb2p7d56rh@privaterelay.appleid.com" at bounding box center [67, 138] width 124 height 7
type input "r/v 11/9"
type textarea "45F Comorbidities: Borderline HTN Vit D deficiency Fatty liver Medication/ Supp…"
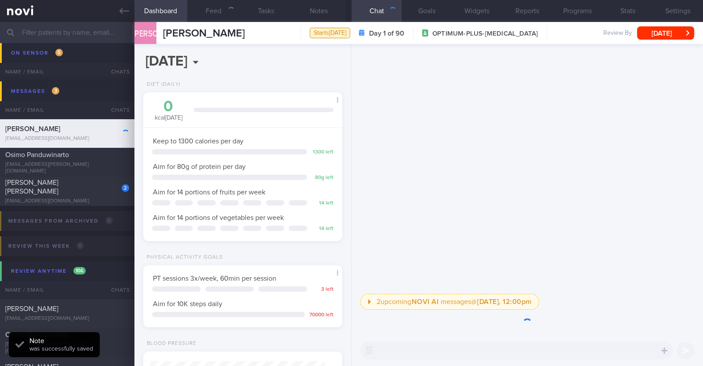
scroll to position [100, 175]
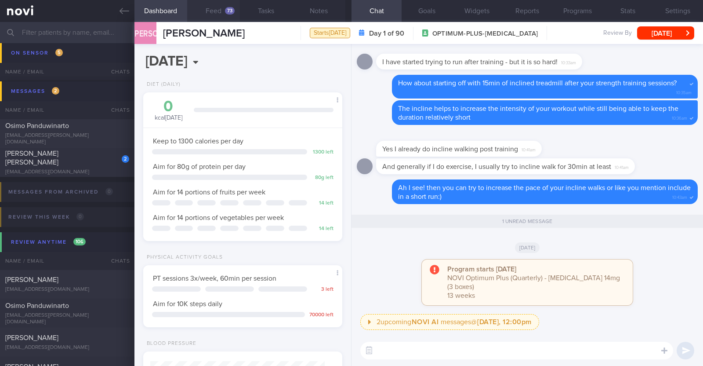
click at [226, 10] on div "73" at bounding box center [230, 10] width 10 height 7
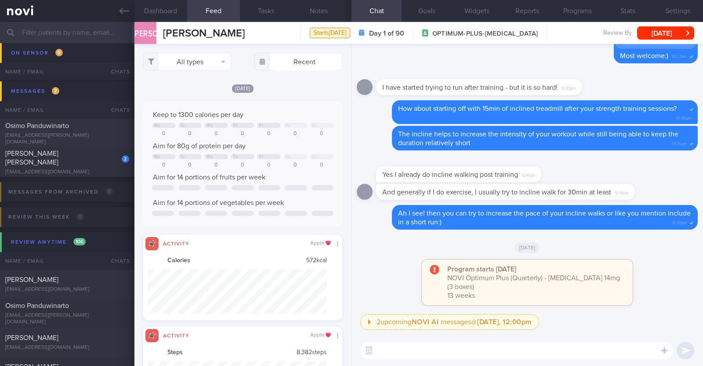
scroll to position [45, 179]
click at [205, 66] on button "All types" at bounding box center [187, 62] width 88 height 18
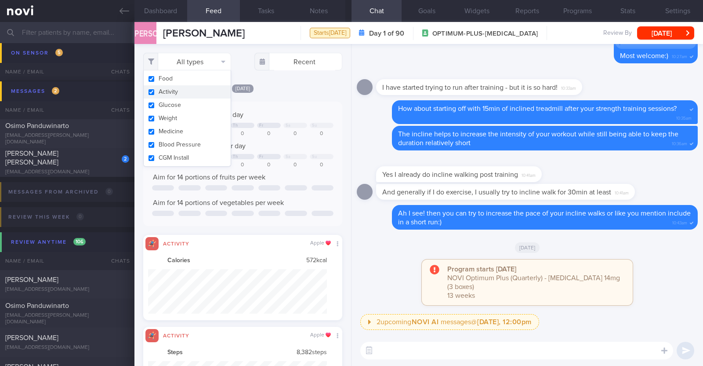
click at [190, 87] on button "Activity" at bounding box center [187, 91] width 87 height 13
checkbox input "false"
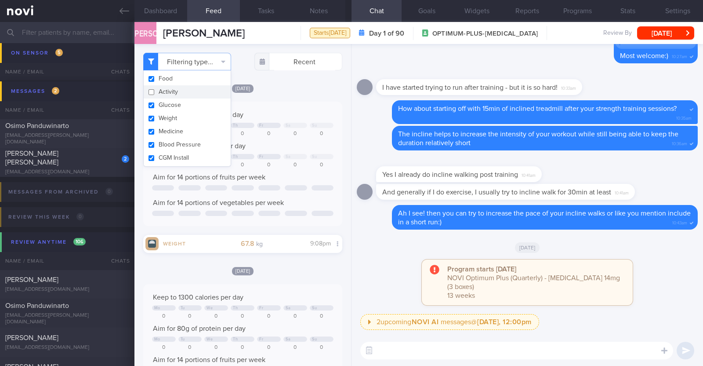
click at [306, 91] on div "[DATE]" at bounding box center [242, 88] width 199 height 9
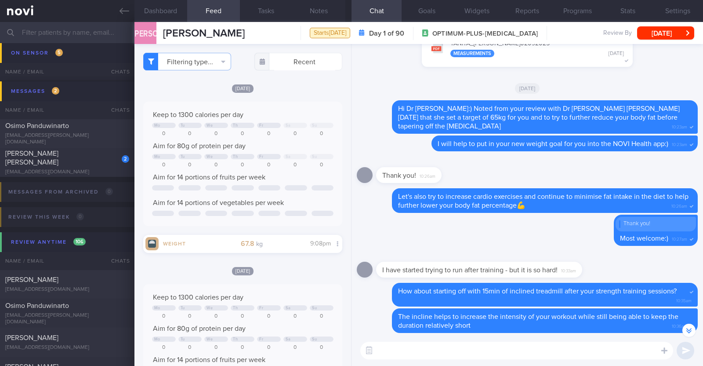
scroll to position [-219, 0]
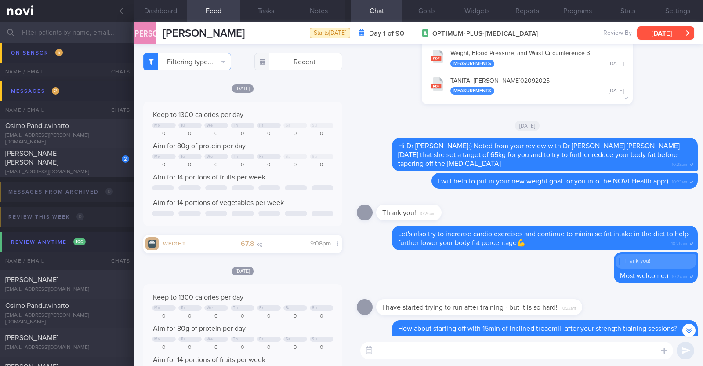
click at [665, 34] on button "[DATE]" at bounding box center [666, 32] width 57 height 13
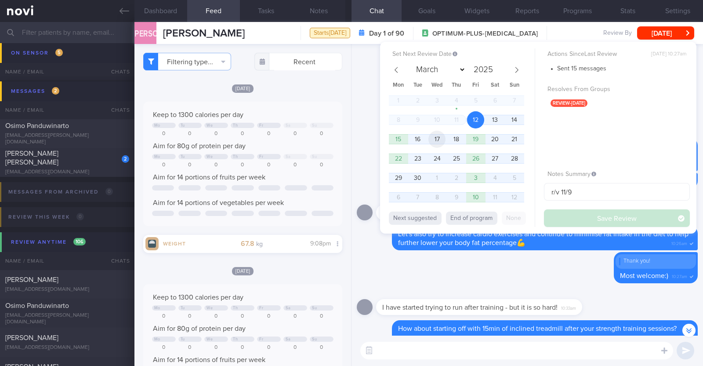
click at [442, 138] on span "17" at bounding box center [437, 139] width 17 height 17
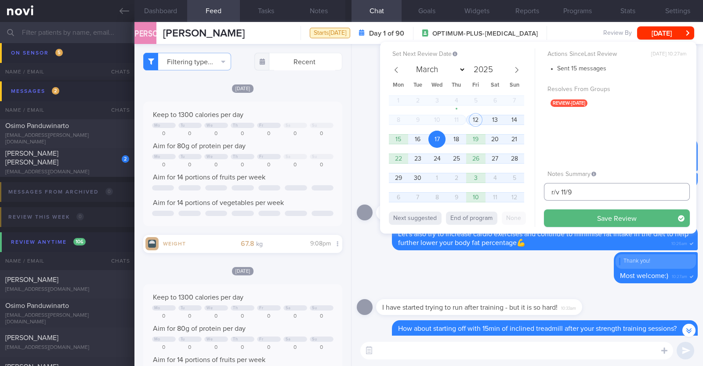
drag, startPoint x: 580, startPoint y: 189, endPoint x: 506, endPoint y: 188, distance: 73.9
click at [506, 188] on div "Set Next Review Date 17 Sep 2025 March April May June July August September Oct…" at bounding box center [538, 138] width 317 height 192
click at [576, 221] on button "Save Review" at bounding box center [617, 218] width 146 height 18
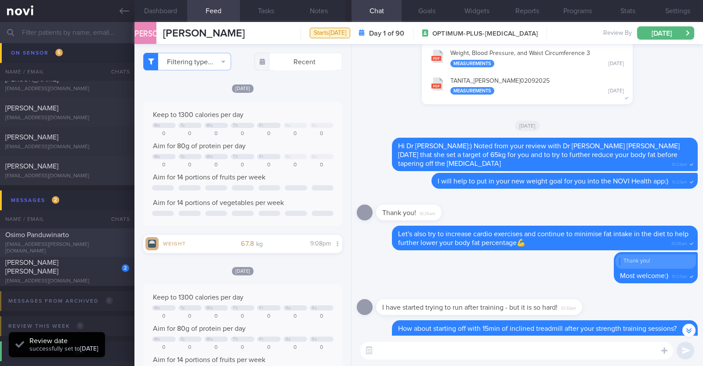
scroll to position [1012, 0]
click at [100, 279] on div "[EMAIL_ADDRESS][DOMAIN_NAME]" at bounding box center [67, 282] width 124 height 7
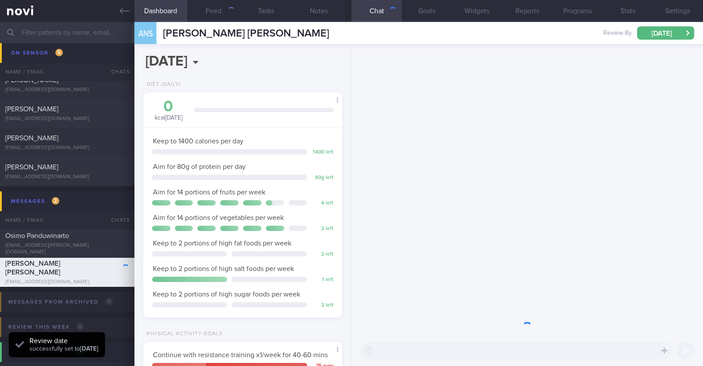
scroll to position [87, 175]
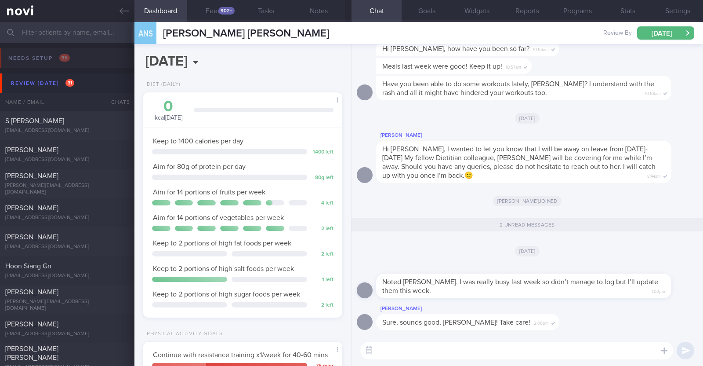
select select "8"
click at [77, 122] on div "S [PERSON_NAME]" at bounding box center [66, 121] width 122 height 9
type textarea "29M Comorbidities Obesity Elevated BP Likely insulin resistance Dyslipidemia Vi…"
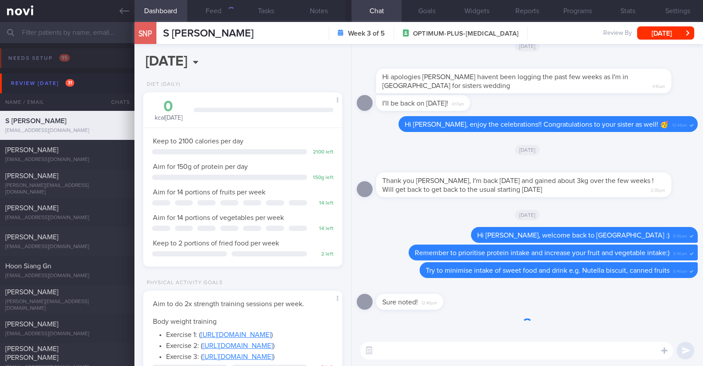
scroll to position [100, 175]
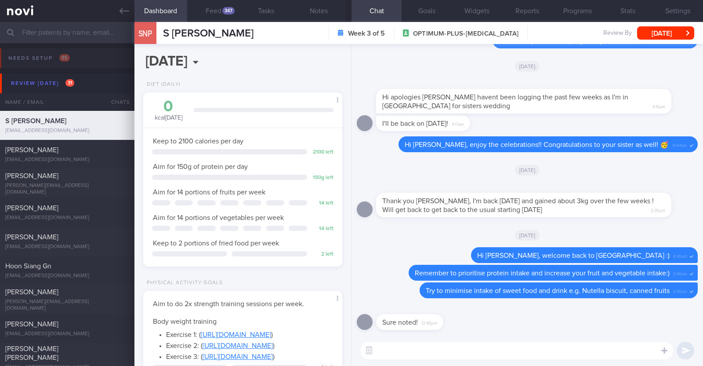
select select "8"
click at [223, 11] on div "347" at bounding box center [228, 10] width 12 height 7
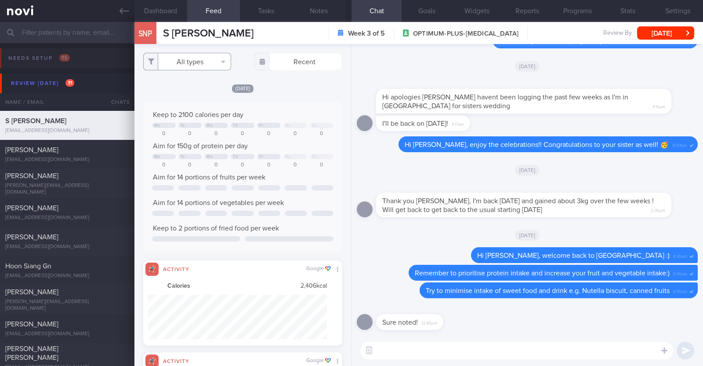
click at [213, 59] on button "All types" at bounding box center [187, 62] width 88 height 18
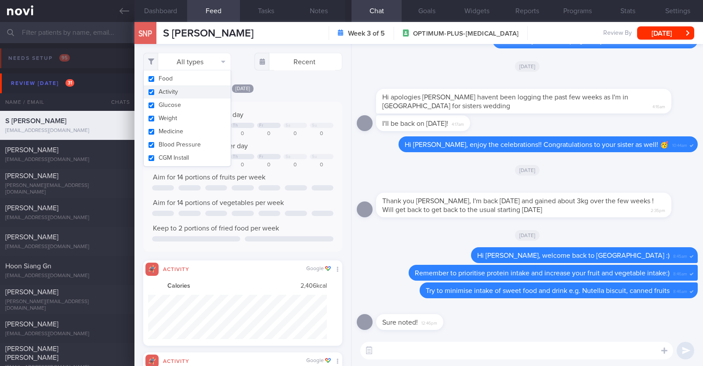
click at [192, 89] on button "Activity" at bounding box center [187, 91] width 87 height 13
checkbox input "false"
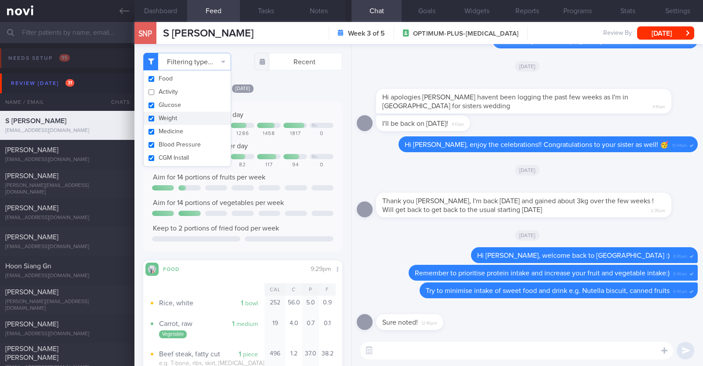
select select "8"
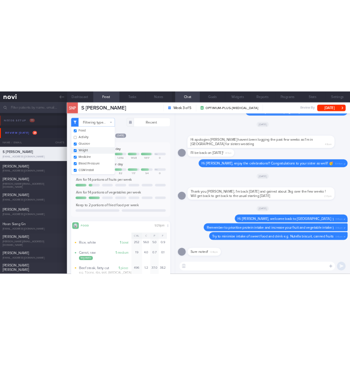
scroll to position [100, 175]
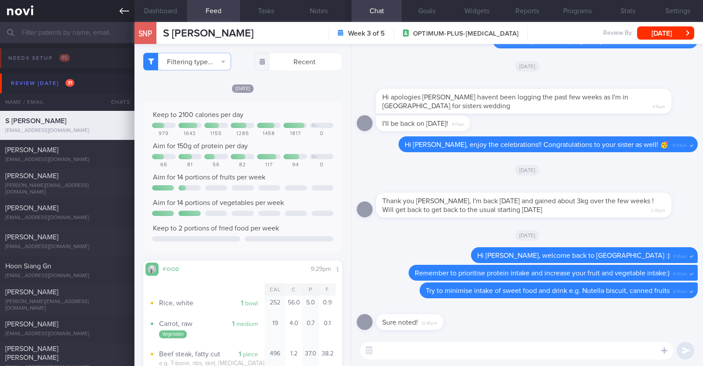
click at [121, 6] on icon at bounding box center [125, 11] width 10 height 10
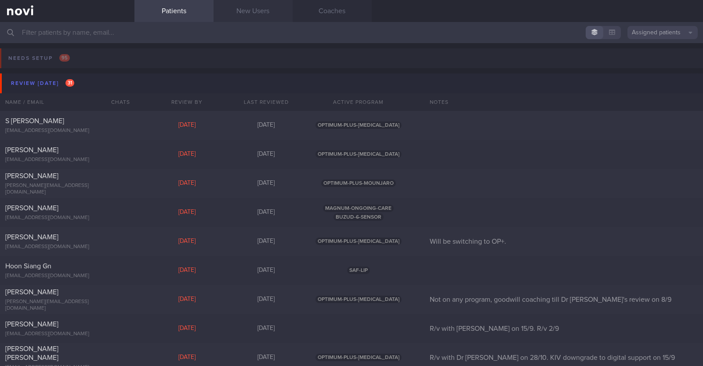
click at [259, 7] on link "New Users" at bounding box center [253, 11] width 79 height 22
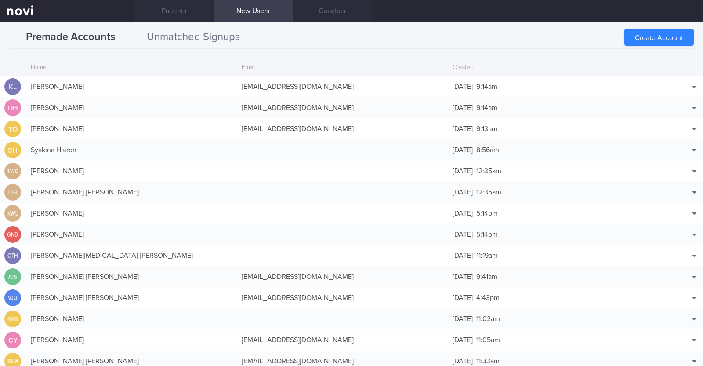
click at [201, 41] on button "Unmatched Signups" at bounding box center [193, 37] width 123 height 22
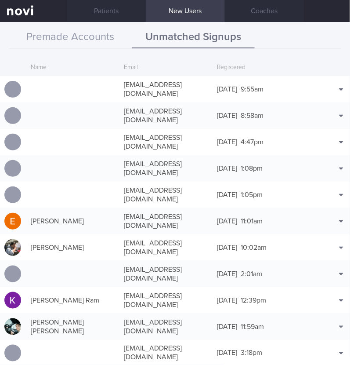
scroll to position [21, 0]
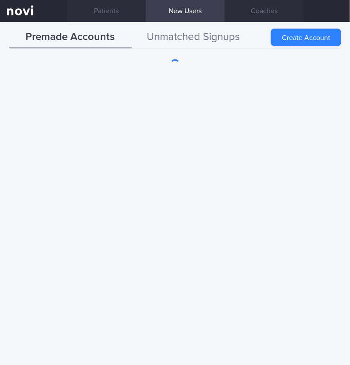
click at [221, 31] on button "Unmatched Signups" at bounding box center [193, 37] width 123 height 22
click at [185, 47] on button "Unmatched Signups" at bounding box center [193, 37] width 123 height 22
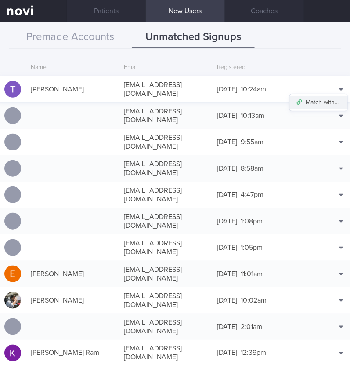
click at [324, 96] on button "Match with..." at bounding box center [319, 102] width 58 height 13
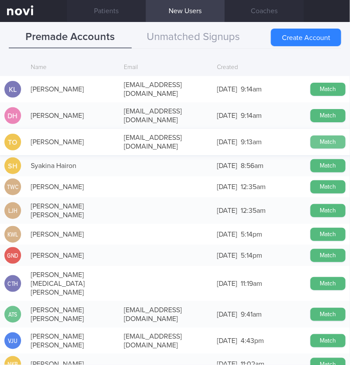
click at [317, 135] on button "Match" at bounding box center [328, 141] width 35 height 13
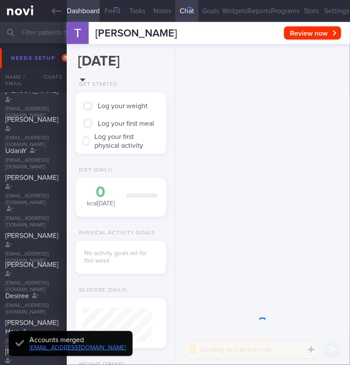
scroll to position [33, 66]
click at [328, 8] on button "Settings" at bounding box center [337, 11] width 27 height 22
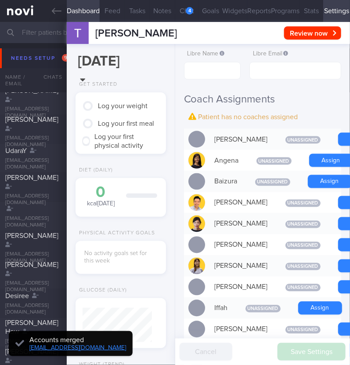
scroll to position [-336, 0]
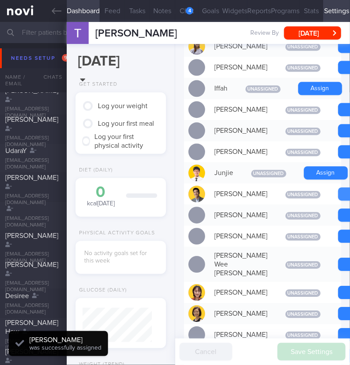
scroll to position [35, 69]
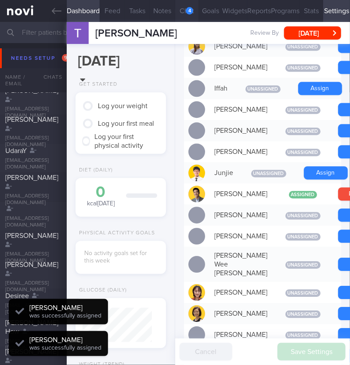
scroll to position [-379, 0]
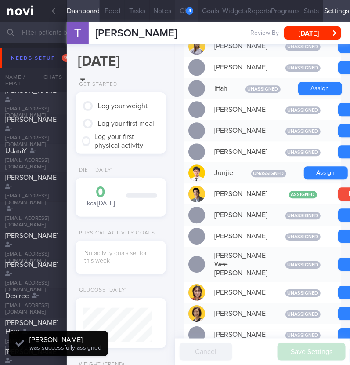
click at [186, 8] on div "4" at bounding box center [189, 10] width 7 height 7
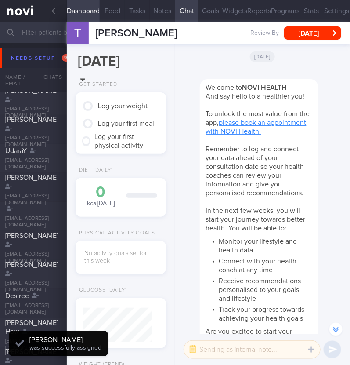
scroll to position [-378, 0]
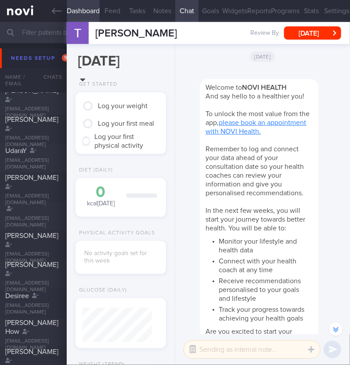
click at [193, 348] on button "button" at bounding box center [193, 350] width 16 height 16
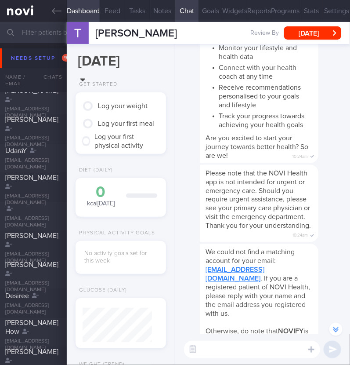
scroll to position [0, 0]
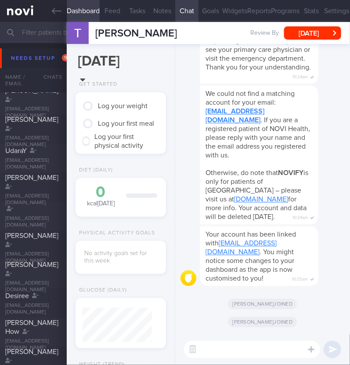
click at [289, 346] on textarea at bounding box center [252, 350] width 136 height 18
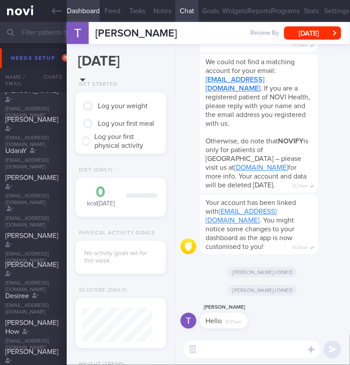
click at [260, 344] on textarea at bounding box center [252, 350] width 136 height 18
type textarea "Hi:)"
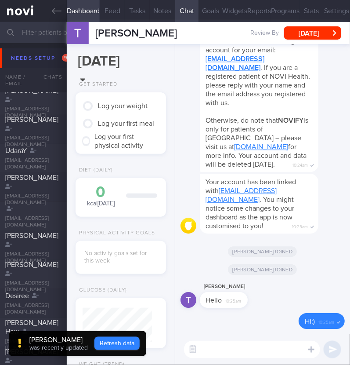
click at [110, 340] on button "Refresh data" at bounding box center [117, 343] width 45 height 13
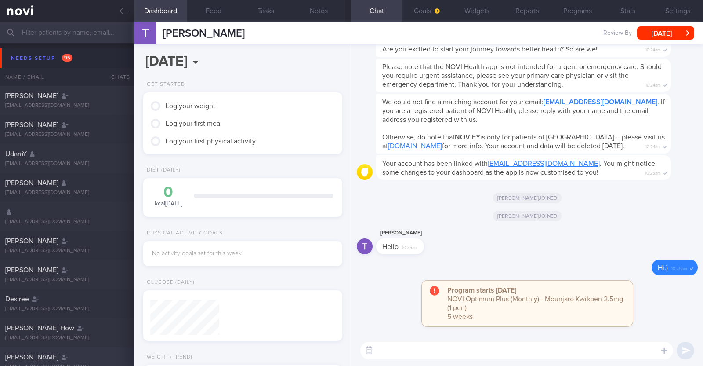
scroll to position [87, 175]
click at [350, 9] on button "Widgets" at bounding box center [477, 11] width 50 height 22
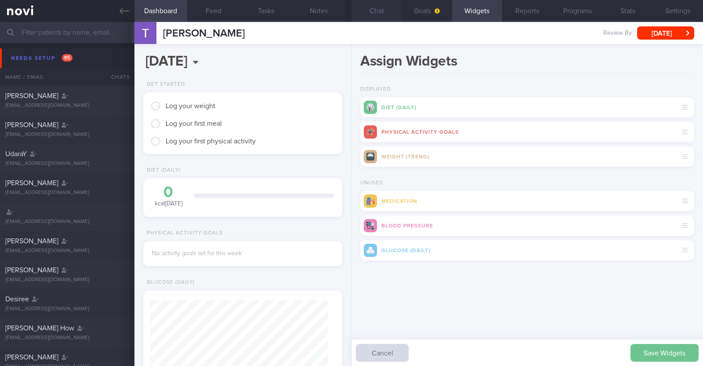
click at [350, 351] on button "Save Widgets" at bounding box center [665, 353] width 68 height 18
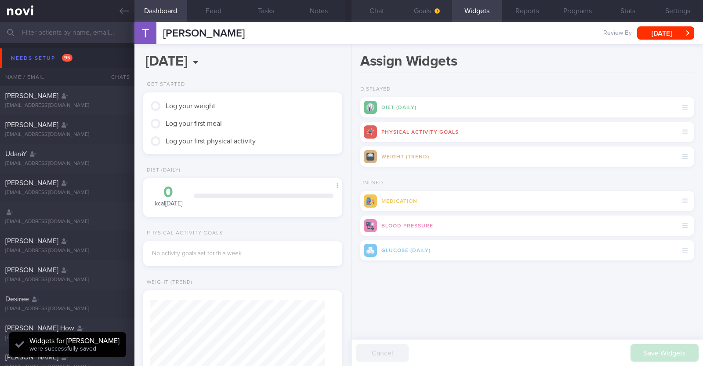
click at [350, 10] on icon "button" at bounding box center [437, 10] width 5 height 5
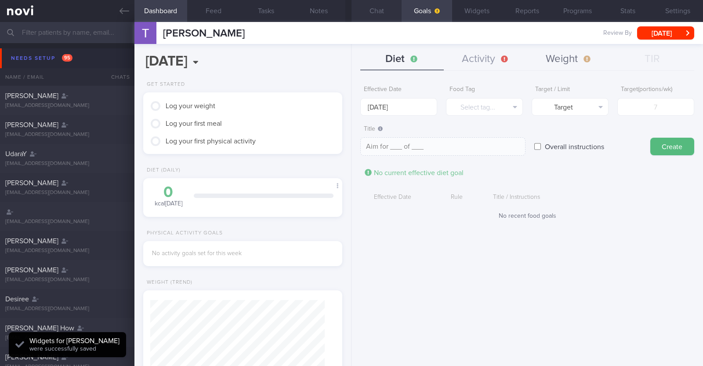
click at [350, 62] on button "Weight" at bounding box center [570, 59] width 84 height 22
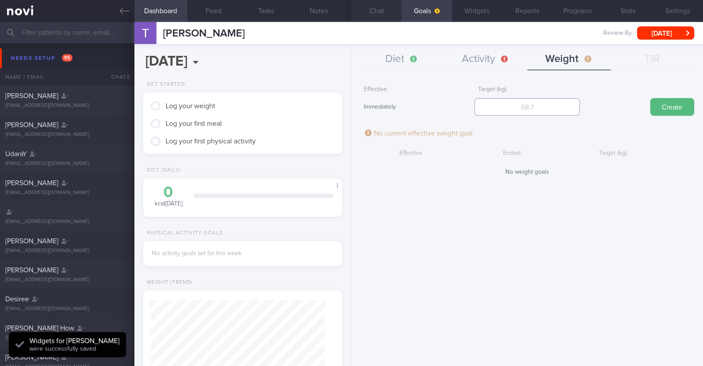
click at [350, 108] on input "number" at bounding box center [528, 107] width 106 height 18
type input "100"
click at [350, 102] on button "Create" at bounding box center [673, 107] width 44 height 18
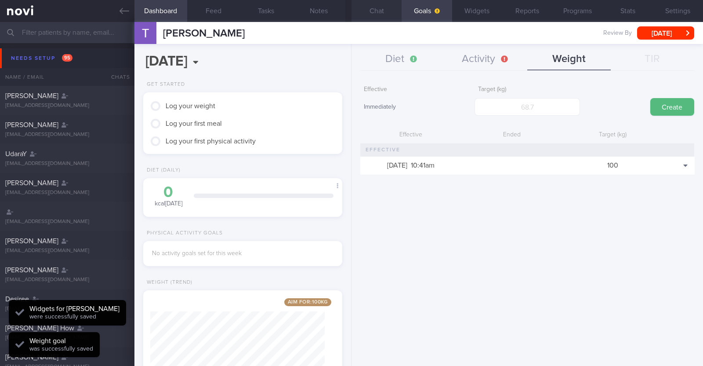
scroll to position [99, 175]
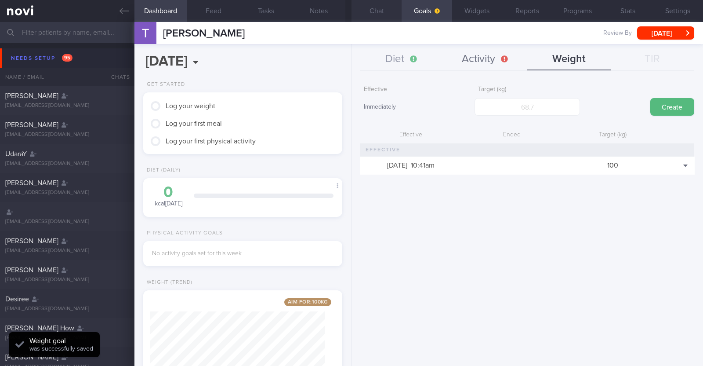
click at [350, 57] on button "Activity" at bounding box center [486, 59] width 84 height 22
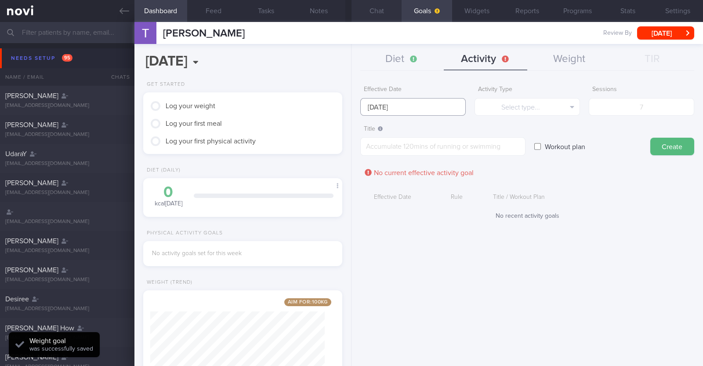
click at [350, 112] on input "[DATE]" at bounding box center [414, 107] width 106 height 18
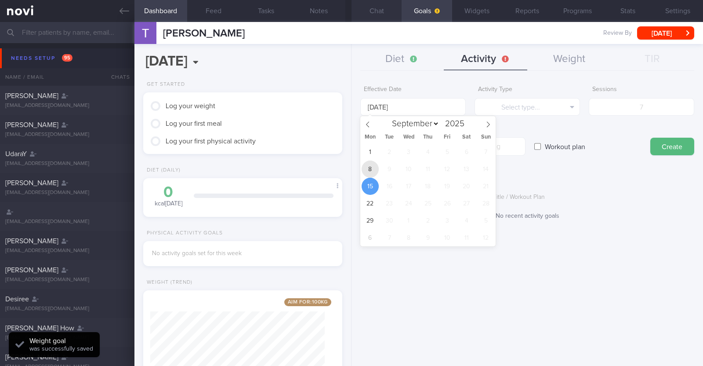
click at [350, 171] on span "8" at bounding box center [370, 168] width 17 height 17
type input "[DATE]"
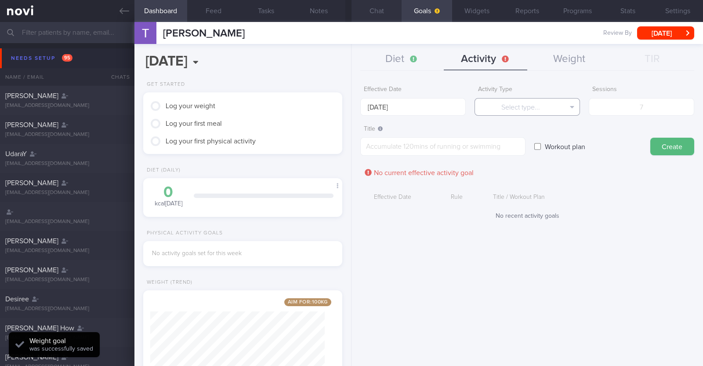
click at [350, 108] on button "Select type..." at bounding box center [528, 107] width 106 height 18
click at [350, 163] on button "Steps" at bounding box center [527, 163] width 105 height 13
click at [350, 111] on input "number" at bounding box center [642, 107] width 106 height 18
type input "56000"
click at [350, 143] on textarea at bounding box center [443, 146] width 165 height 18
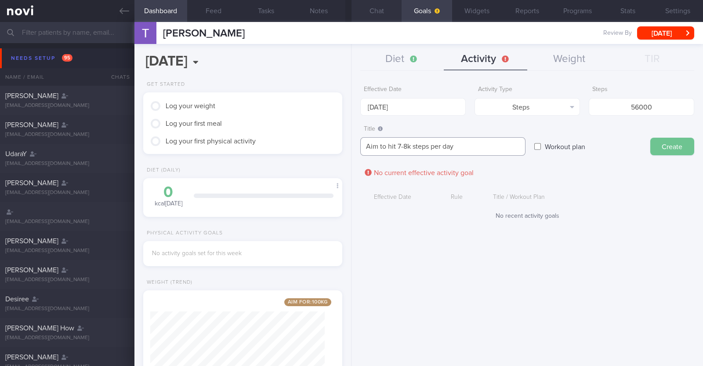
type textarea "Aim to hit 7-8k steps per day"
click at [350, 142] on button "Create" at bounding box center [673, 147] width 44 height 18
type input "[DATE]"
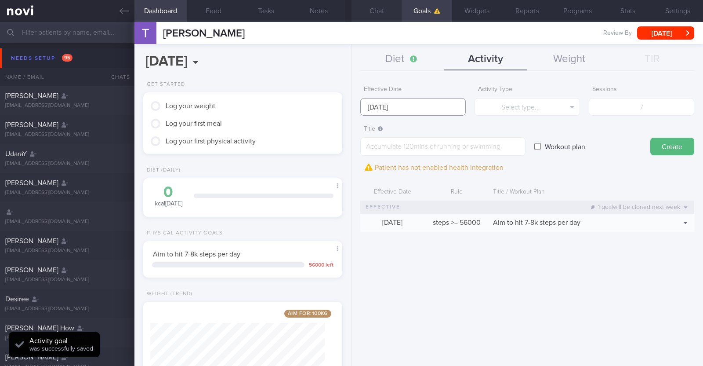
click at [350, 100] on input "[DATE]" at bounding box center [414, 107] width 106 height 18
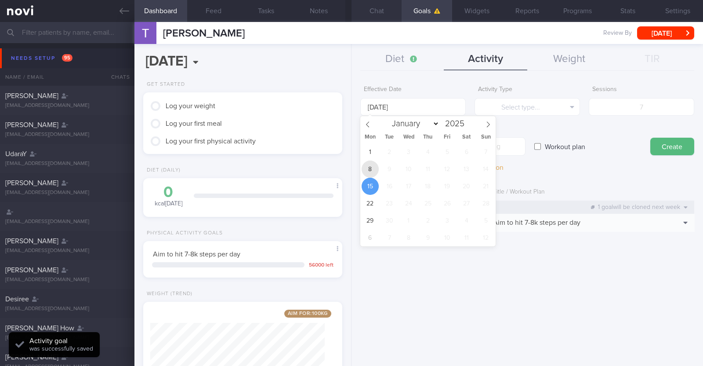
click at [350, 173] on span "8" at bounding box center [370, 168] width 17 height 17
type input "[DATE]"
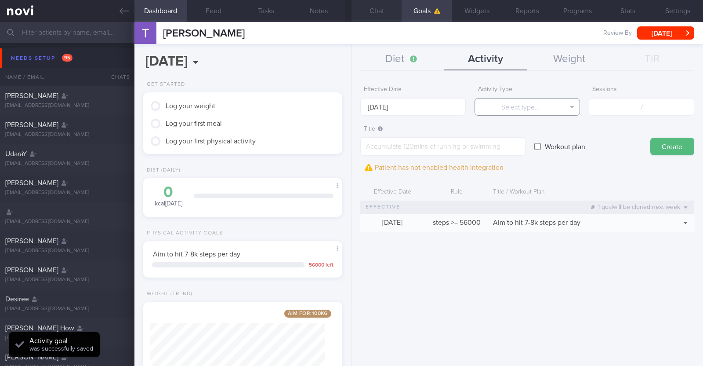
click at [350, 98] on button "Select type..." at bounding box center [528, 107] width 106 height 18
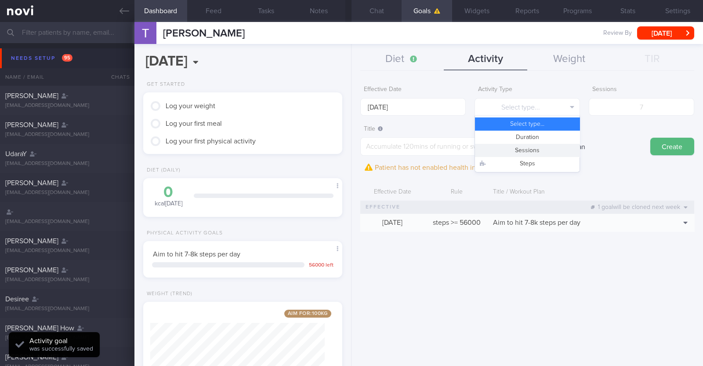
click at [350, 148] on button "Sessions" at bounding box center [527, 150] width 105 height 13
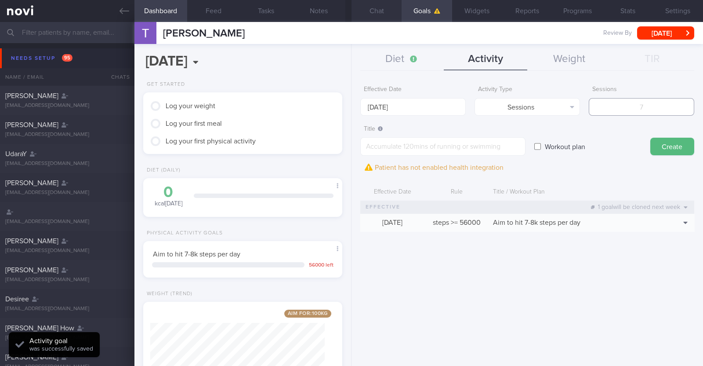
click at [350, 109] on input "number" at bounding box center [642, 107] width 106 height 18
type input "3"
click at [350, 146] on textarea at bounding box center [443, 146] width 165 height 18
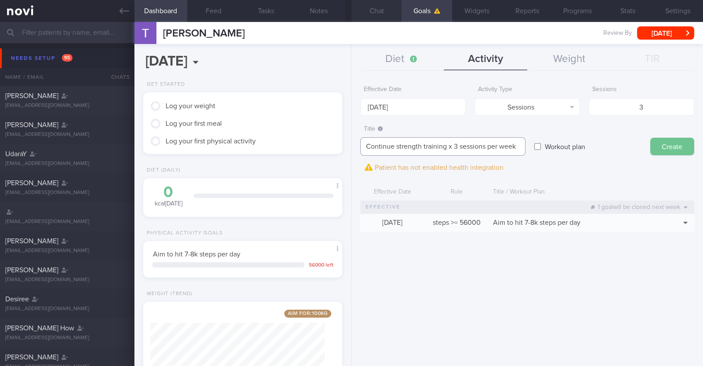
type textarea "Continue strength training x 3 sessions per week"
click at [350, 150] on button "Create" at bounding box center [673, 147] width 44 height 18
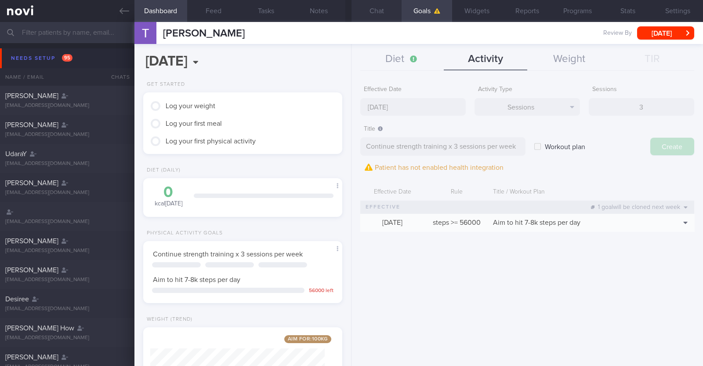
type input "[DATE]"
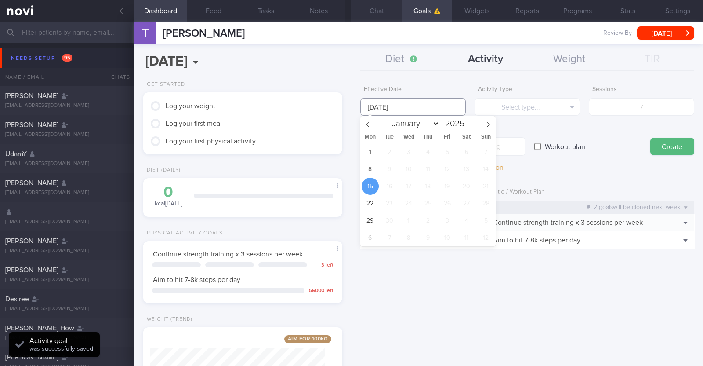
click at [350, 113] on input "[DATE]" at bounding box center [414, 107] width 106 height 18
click at [350, 169] on span "8" at bounding box center [370, 168] width 17 height 17
type input "[DATE]"
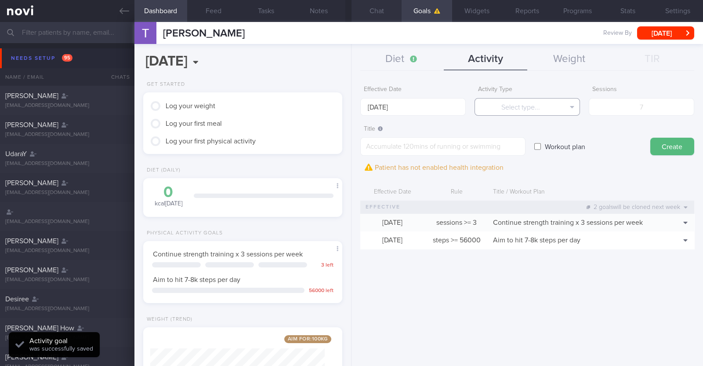
click at [350, 108] on button "Select type..." at bounding box center [528, 107] width 106 height 18
click at [350, 88] on label "Effective Date" at bounding box center [413, 90] width 98 height 8
click at [350, 60] on button "Diet" at bounding box center [403, 59] width 84 height 22
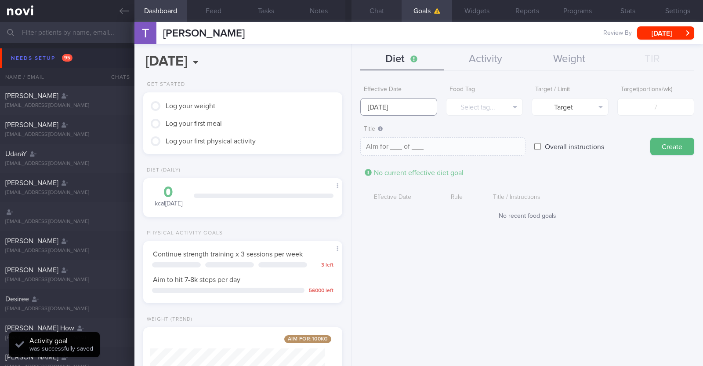
click at [350, 102] on input "[DATE]" at bounding box center [399, 107] width 77 height 18
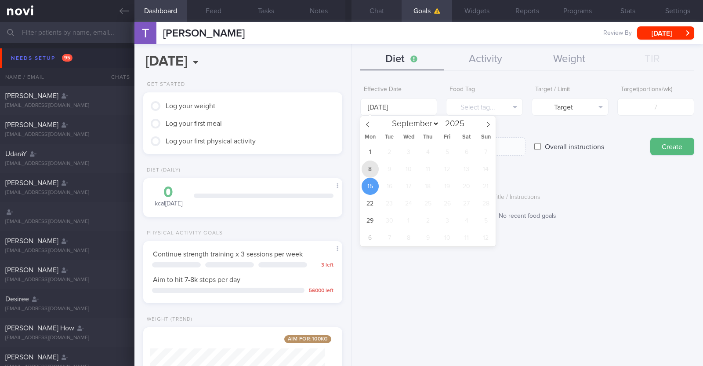
click at [350, 171] on span "8" at bounding box center [370, 168] width 17 height 17
type input "8 Sep 2025"
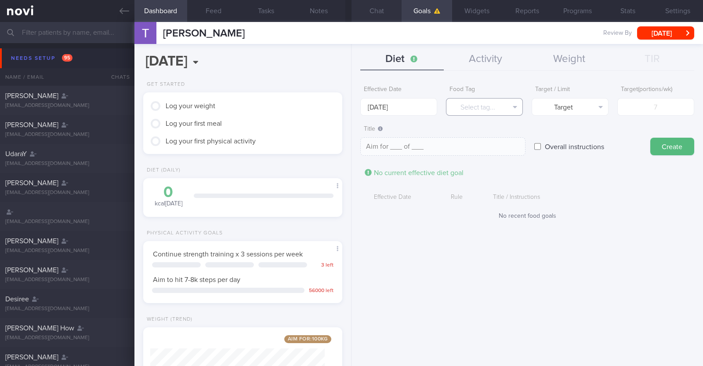
click at [350, 106] on button "Select tag..." at bounding box center [484, 107] width 77 height 18
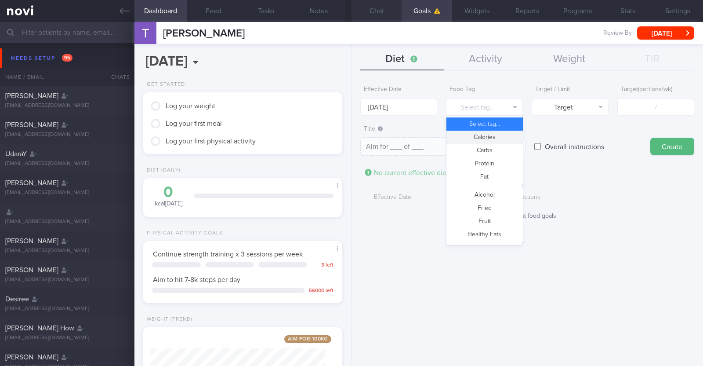
click at [350, 132] on button "Calories" at bounding box center [485, 137] width 76 height 13
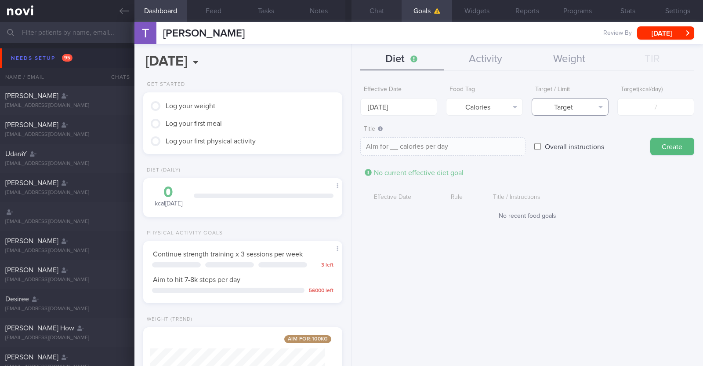
click at [350, 110] on button "Target" at bounding box center [570, 107] width 77 height 18
click at [350, 135] on button "Limit" at bounding box center [570, 137] width 76 height 13
type textarea "Keep to __ calories per day"
click at [350, 110] on input "number" at bounding box center [656, 107] width 77 height 18
type input "2"
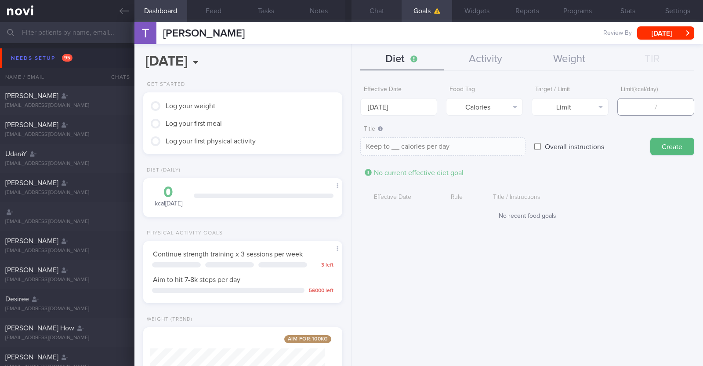
type textarea "Keep to 2 calories per day"
type input "20"
type textarea "Keep to 20 calories per day"
type input "200"
type textarea "Keep to 200 calories per day"
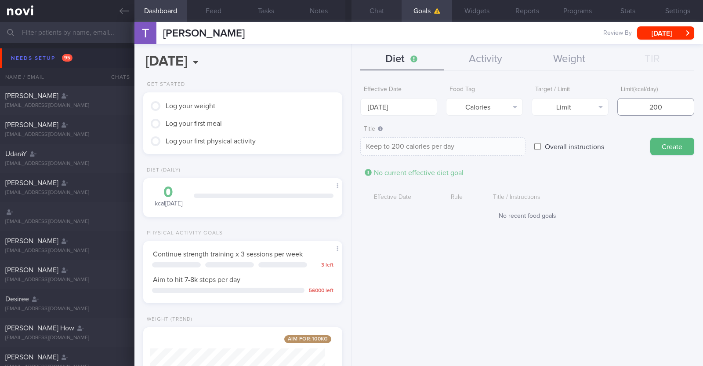
type input "2000"
type textarea "Keep to 2000 calories per day"
type input "2000"
click at [350, 144] on button "Create" at bounding box center [673, 147] width 44 height 18
type input "15 Sep 2025"
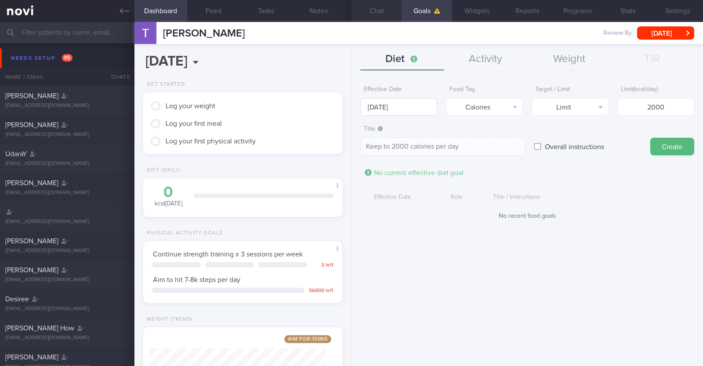
type textarea "Aim for ___ of ___"
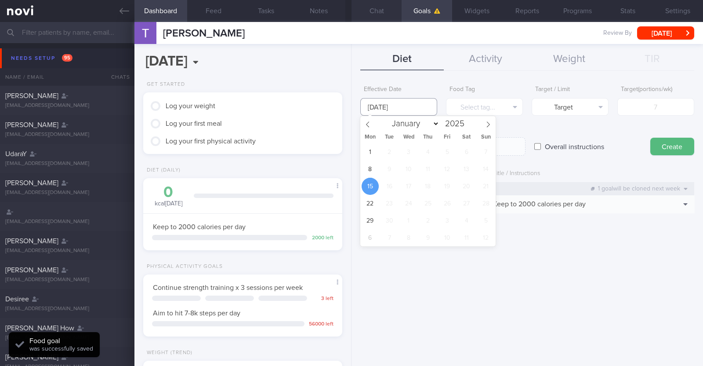
click at [350, 106] on input "15 Sep 2025" at bounding box center [399, 107] width 77 height 18
click at [350, 175] on span "8" at bounding box center [370, 168] width 17 height 17
type input "8 Sep 2025"
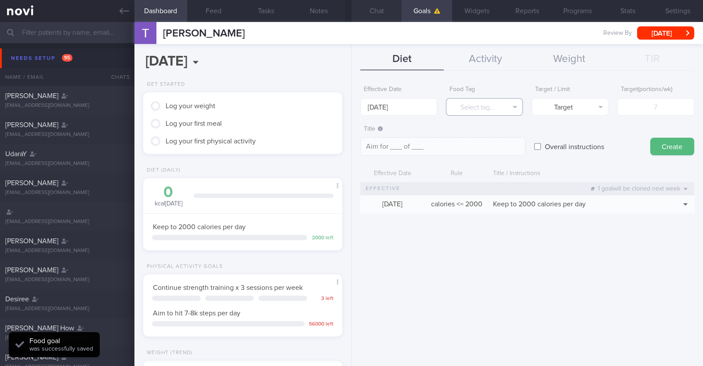
click at [350, 111] on button "Select tag..." at bounding box center [484, 107] width 77 height 18
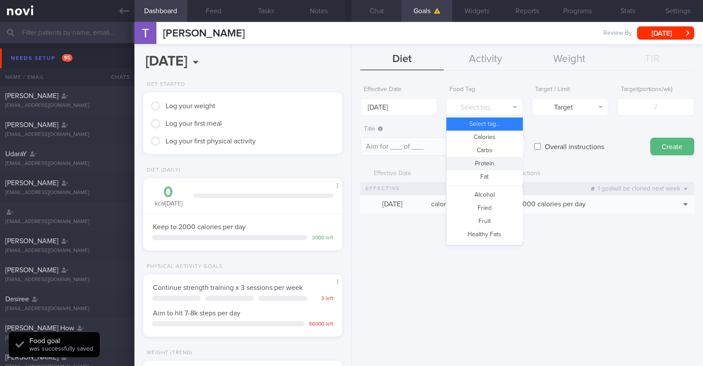
click at [350, 163] on button "Protein" at bounding box center [485, 163] width 76 height 13
type textarea "Aim for __g of protein per day"
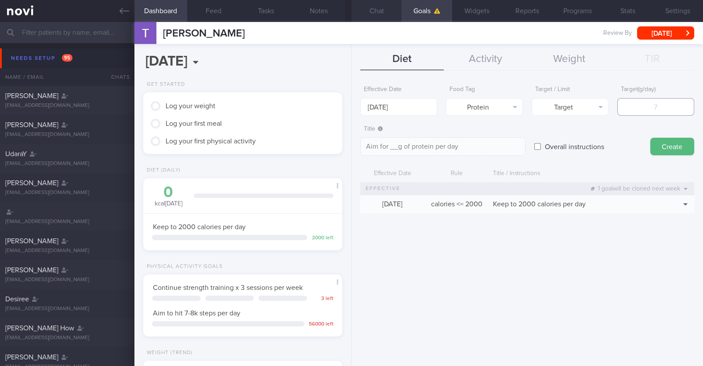
click at [350, 103] on input "number" at bounding box center [656, 107] width 77 height 18
type input "1"
type textarea "Aim for 1g of protein per day"
type input "10"
type textarea "Aim for 10g of protein per day"
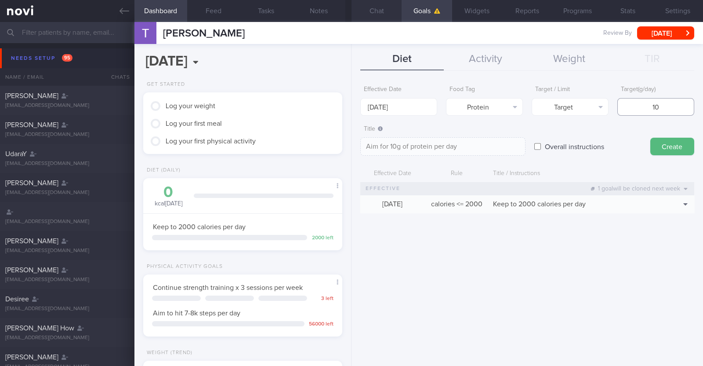
type input "100"
type textarea "Aim for 100g of protein per day"
type input "100"
click at [350, 146] on button "Create" at bounding box center [673, 147] width 44 height 18
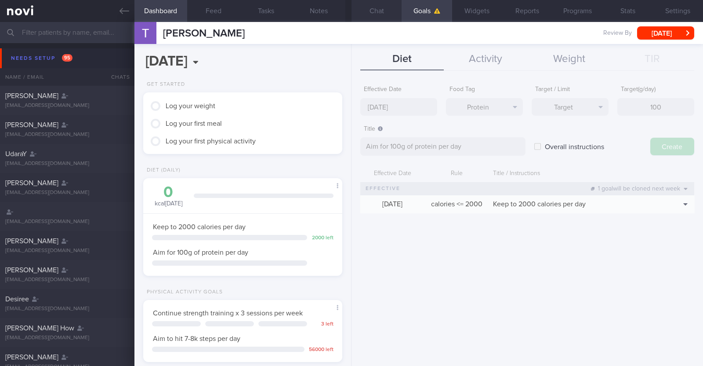
type input "15 Sep 2025"
type textarea "Aim for ___ of ___"
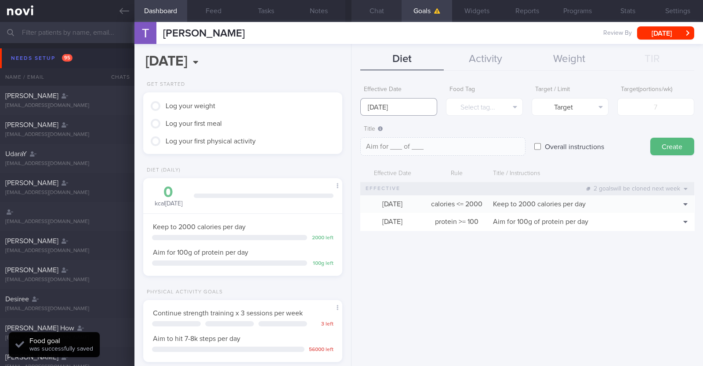
click at [350, 101] on input "15 Sep 2025" at bounding box center [399, 107] width 77 height 18
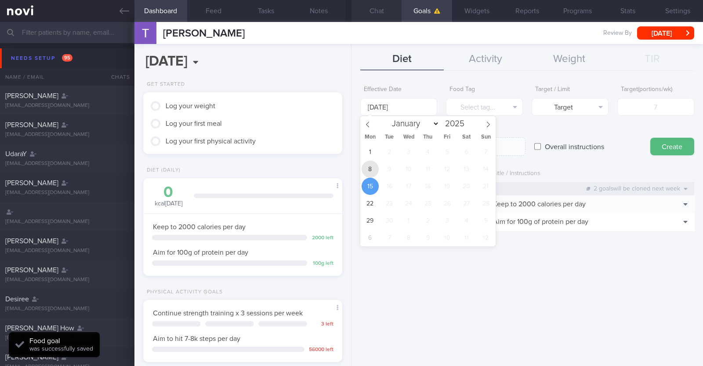
click at [350, 164] on span "8" at bounding box center [370, 168] width 17 height 17
type input "8 Sep 2025"
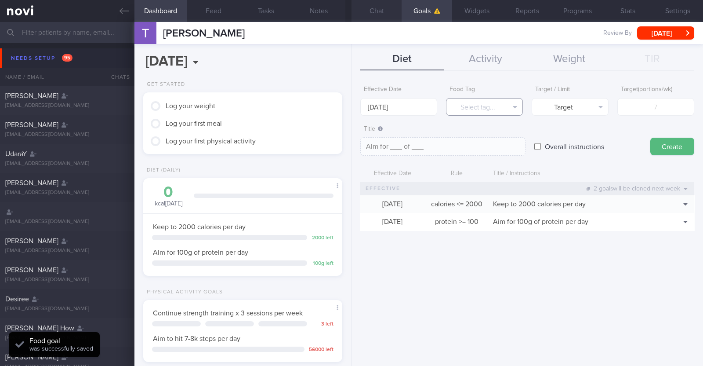
click at [350, 98] on button "Select tag..." at bounding box center [484, 107] width 77 height 18
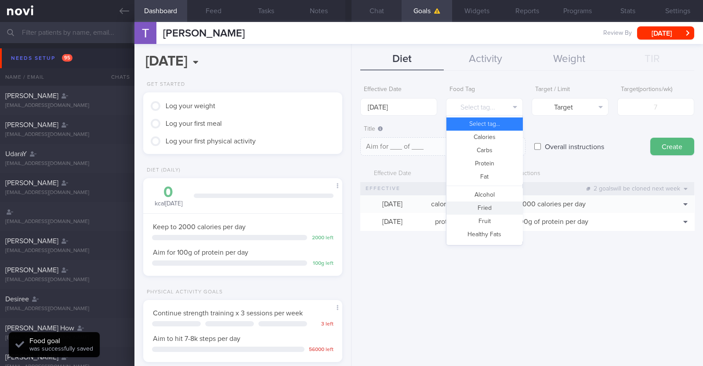
click at [350, 204] on button "Fried" at bounding box center [485, 207] width 76 height 13
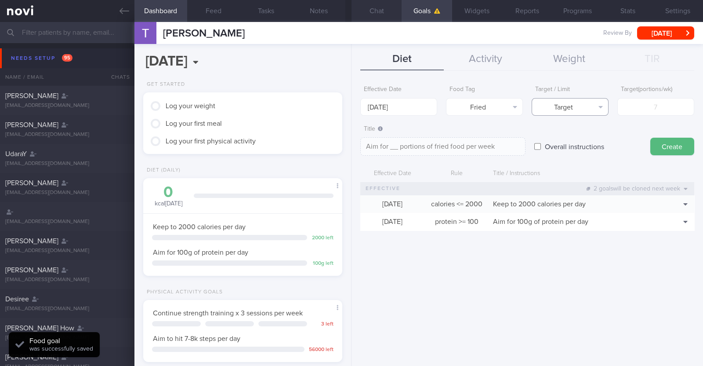
click at [350, 104] on button "Target" at bounding box center [570, 107] width 77 height 18
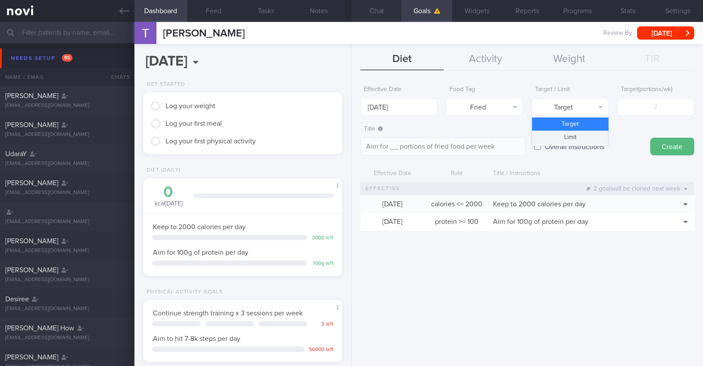
click at [350, 138] on button "Limit" at bounding box center [570, 137] width 76 height 13
type textarea "Keep to __ portions of fried food per week"
click at [350, 106] on input "number" at bounding box center [656, 107] width 77 height 18
type input "2"
type textarea "Keep to 2 portions of fried food per week"
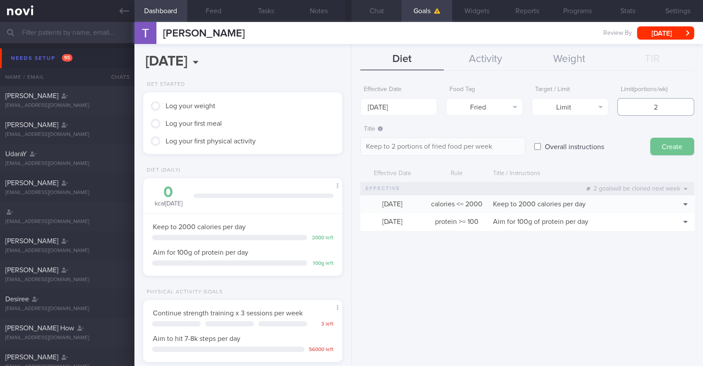
type input "2"
click at [350, 143] on button "Create" at bounding box center [673, 147] width 44 height 18
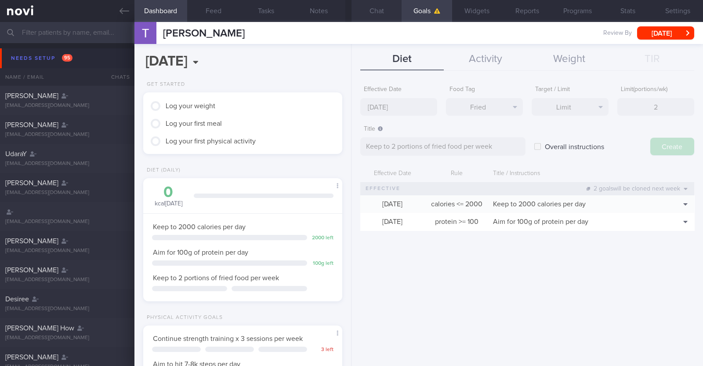
type input "15 Sep 2025"
type textarea "Aim for ___ of ___"
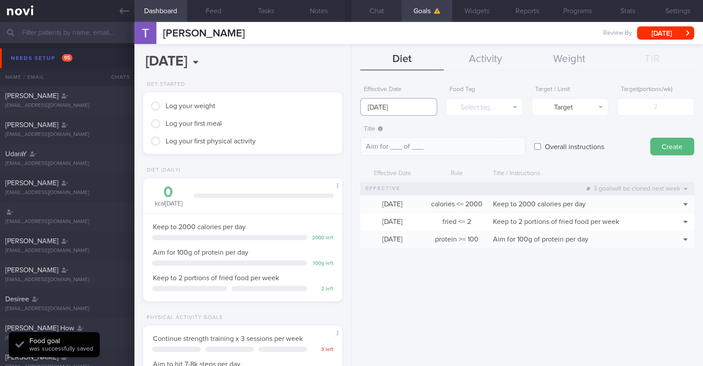
click at [350, 109] on input "15 Sep 2025" at bounding box center [399, 107] width 77 height 18
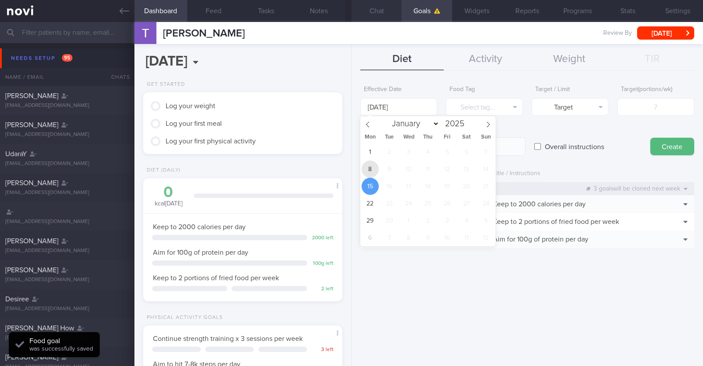
click at [350, 164] on span "8" at bounding box center [370, 168] width 17 height 17
type input "8 Sep 2025"
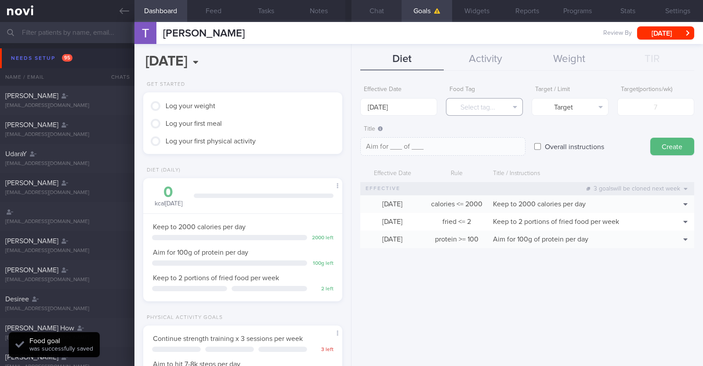
click at [350, 108] on button "Select tag..." at bounding box center [484, 107] width 77 height 18
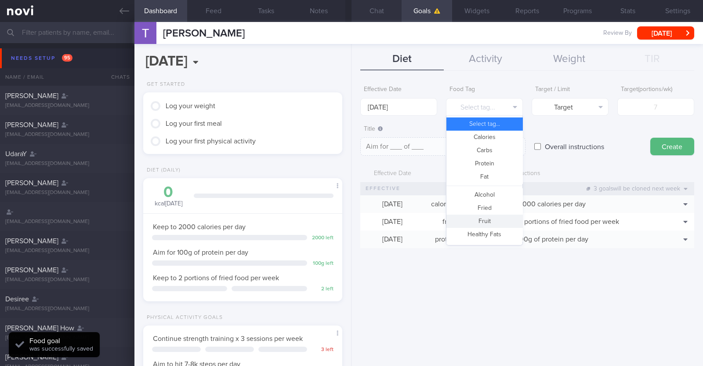
click at [350, 220] on button "Fruit" at bounding box center [485, 221] width 76 height 13
type textarea "Aim for __ portions of fruits per week"
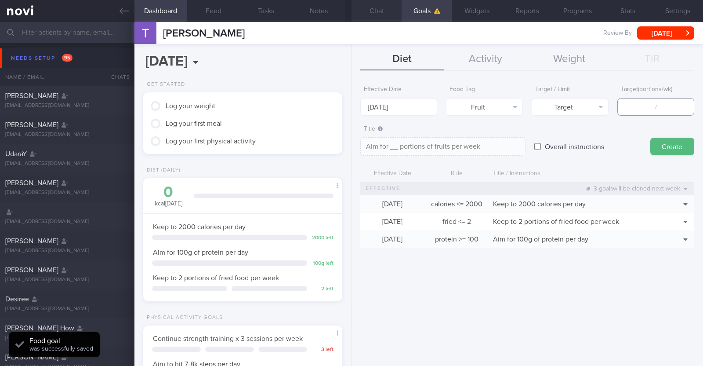
click at [350, 104] on input "number" at bounding box center [656, 107] width 77 height 18
type input "1"
type textarea "Aim for 1 portions of fruits per week"
type input "14"
type textarea "Aim for 14 portions of fruits per week"
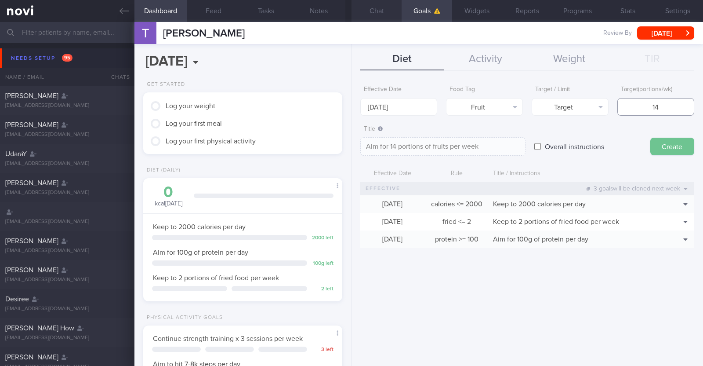
type input "14"
click at [350, 149] on button "Create" at bounding box center [673, 147] width 44 height 18
type input "15 Sep 2025"
type textarea "Aim for ___ of ___"
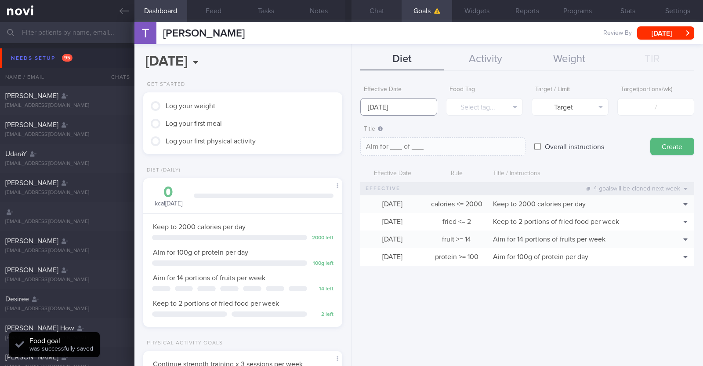
click at [350, 103] on input "15 Sep 2025" at bounding box center [399, 107] width 77 height 18
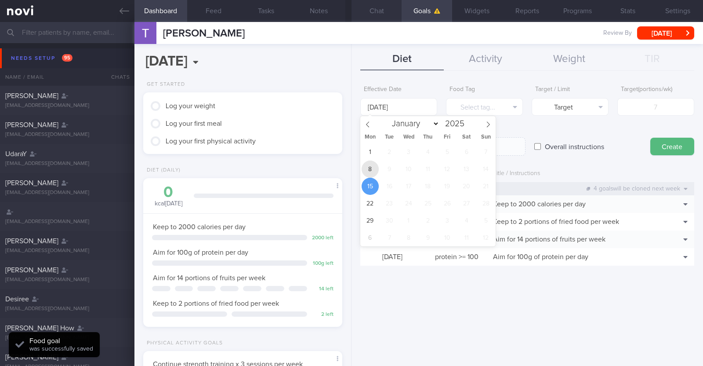
click at [350, 168] on span "8" at bounding box center [370, 168] width 17 height 17
type input "8 Sep 2025"
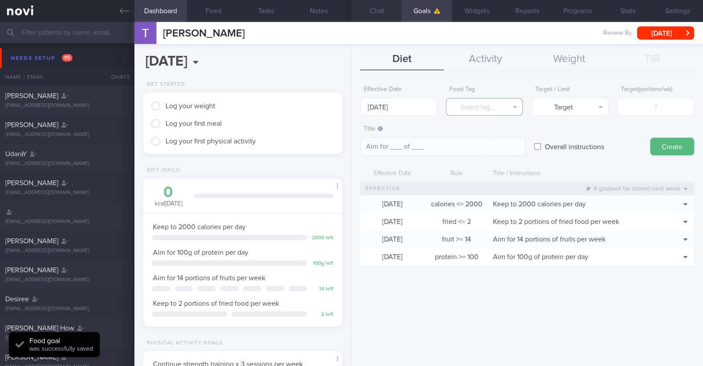
click at [350, 106] on button "Select tag..." at bounding box center [484, 107] width 77 height 18
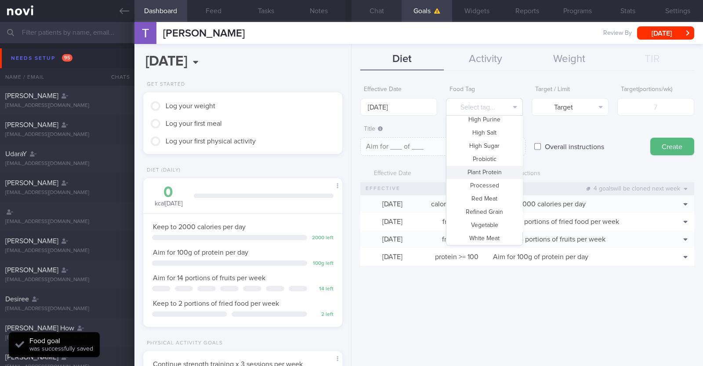
scroll to position [262, 0]
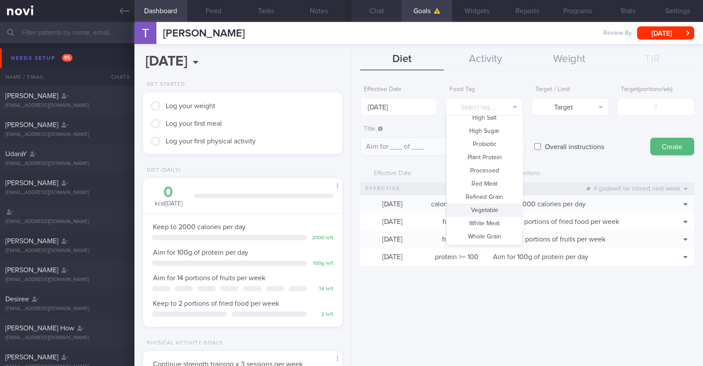
click at [350, 211] on button "Vegetable" at bounding box center [485, 210] width 76 height 13
type textarea "Aim for __ portions of vegetables per week"
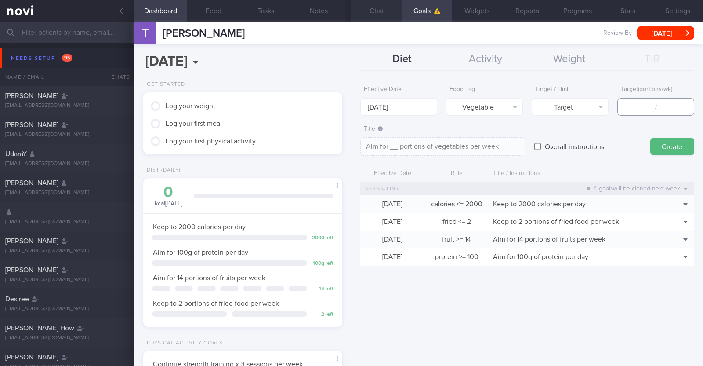
click at [350, 101] on input "number" at bounding box center [656, 107] width 77 height 18
type input "1"
type textarea "Aim for 1 portions of vegetables per week"
type input "14"
type textarea "Aim for 14 portions of vegetables per week"
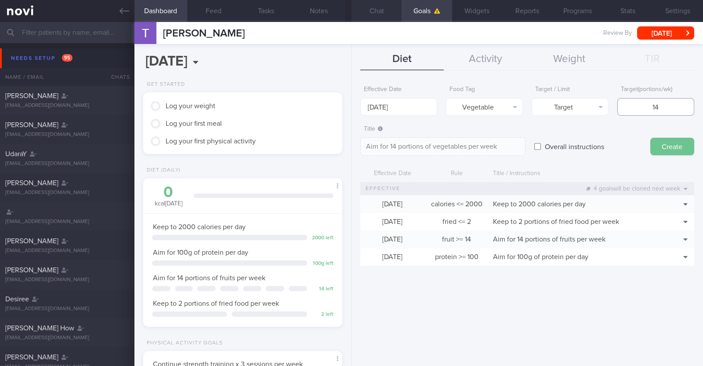
type input "14"
click at [350, 153] on button "Create" at bounding box center [673, 147] width 44 height 18
type input "15 Sep 2025"
type textarea "Aim for ___ of ___"
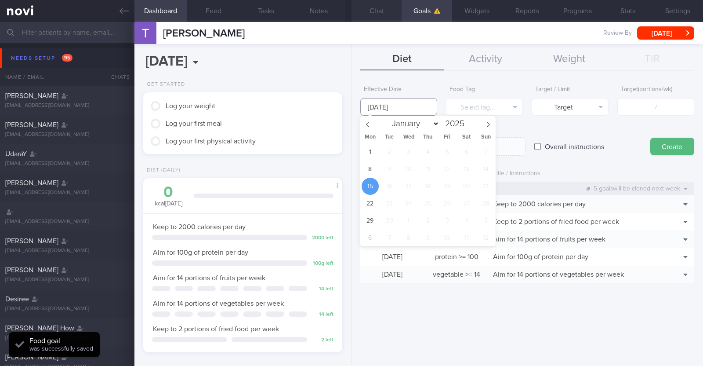
click at [350, 109] on input "15 Sep 2025" at bounding box center [399, 107] width 77 height 18
click at [350, 173] on span "8" at bounding box center [370, 168] width 17 height 17
type input "8 Sep 2025"
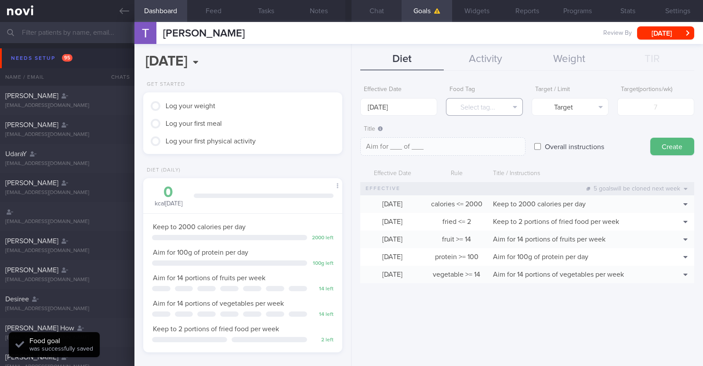
click at [350, 104] on button "Select tag..." at bounding box center [484, 107] width 77 height 18
click at [350, 133] on div "Overall instructions" at bounding box center [588, 138] width 107 height 34
click at [350, 146] on label "Overall instructions" at bounding box center [575, 147] width 68 height 18
click at [350, 146] on input "Overall instructions" at bounding box center [538, 147] width 7 height 18
checkbox input "true"
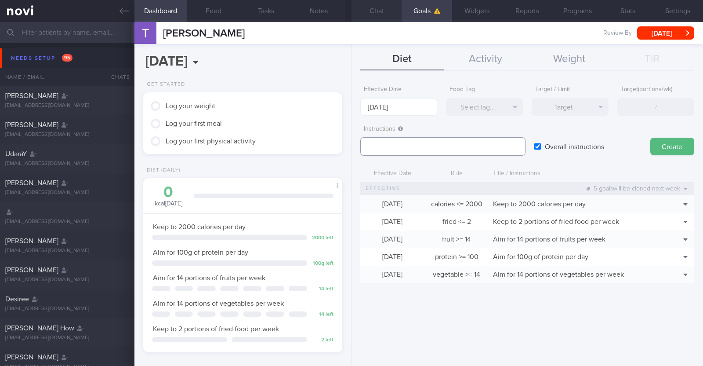
click at [350, 144] on textarea at bounding box center [443, 146] width 165 height 18
paste textarea "Aim to consume xxL of fluids per day (Choose water first)"
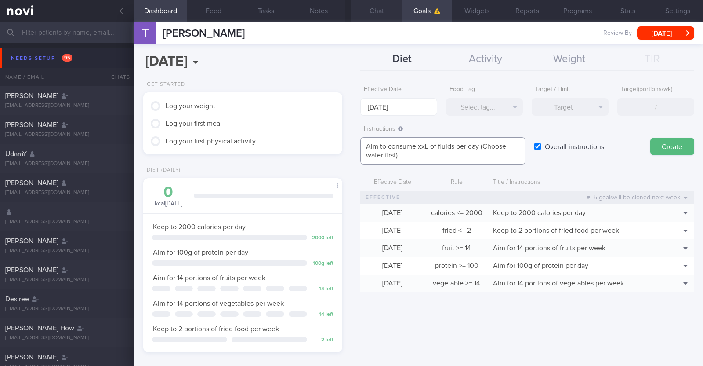
click at [350, 143] on textarea "Aim to consume xxL of fluids per day (Choose water first)" at bounding box center [443, 150] width 165 height 27
paste textarea "3-3.5"
type textarea "Aim to consume 3-3.5L of fluids per day (Choose water first)"
click at [350, 144] on button "Create" at bounding box center [673, 147] width 44 height 18
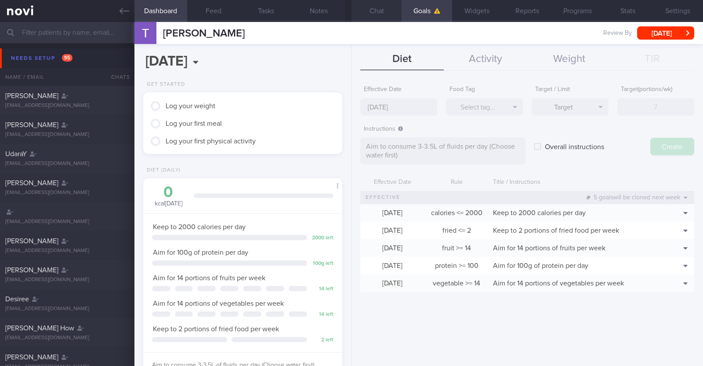
type input "15 Sep 2025"
type textarea "Aim for ___ of ___"
checkbox input "false"
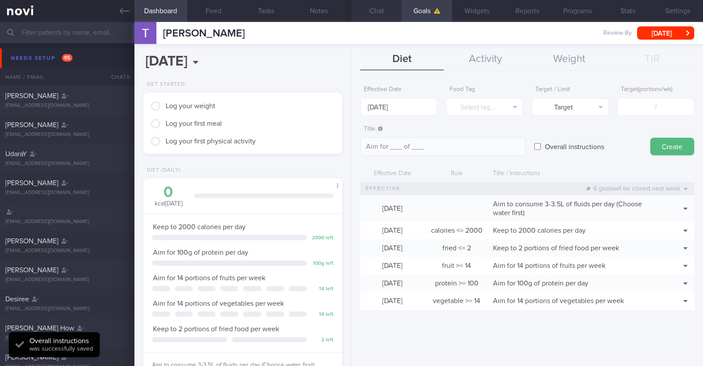
click at [350, 10] on button "Chat" at bounding box center [377, 11] width 50 height 22
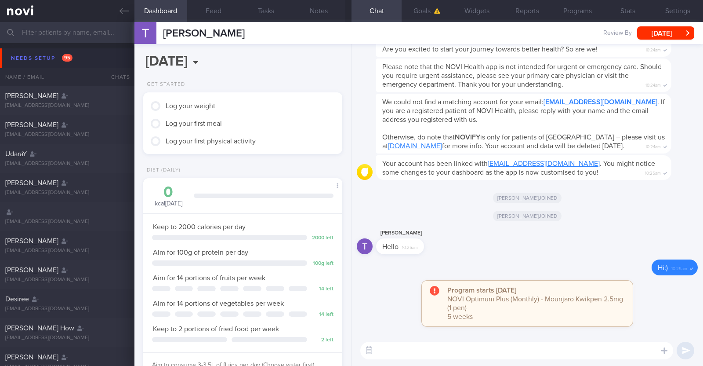
click at [350, 348] on textarea at bounding box center [517, 351] width 313 height 18
paste textarea "Hi [patient’s name]! This is Charlotte, the dietitian. It was nice meeting you …"
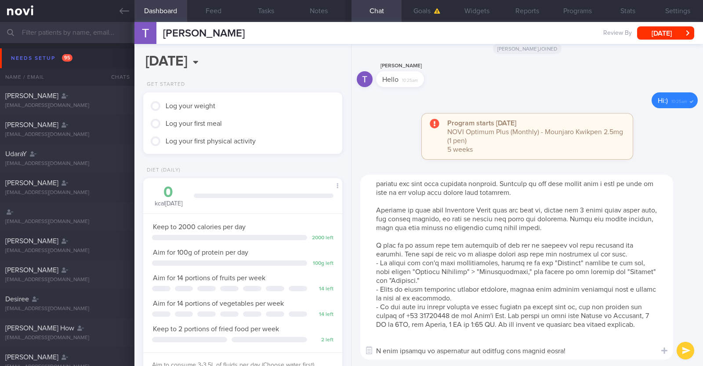
scroll to position [26, 0]
click at [350, 342] on textarea at bounding box center [517, 267] width 313 height 185
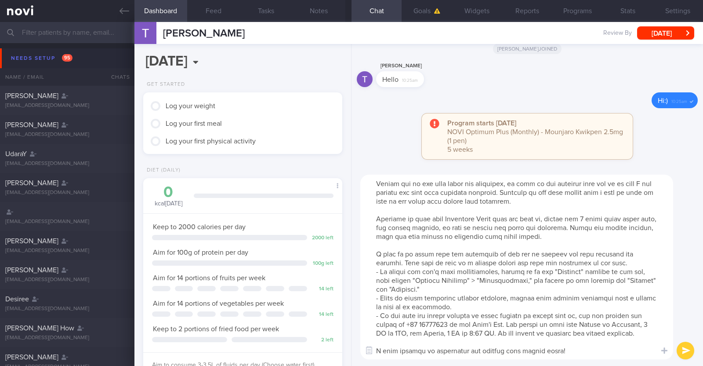
scroll to position [17, 0]
drag, startPoint x: 366, startPoint y: 210, endPoint x: 598, endPoint y: 237, distance: 233.3
click at [350, 237] on textarea at bounding box center [517, 267] width 313 height 185
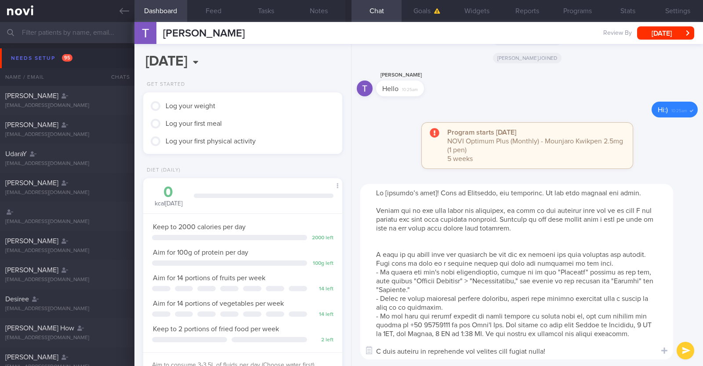
scroll to position [0, 0]
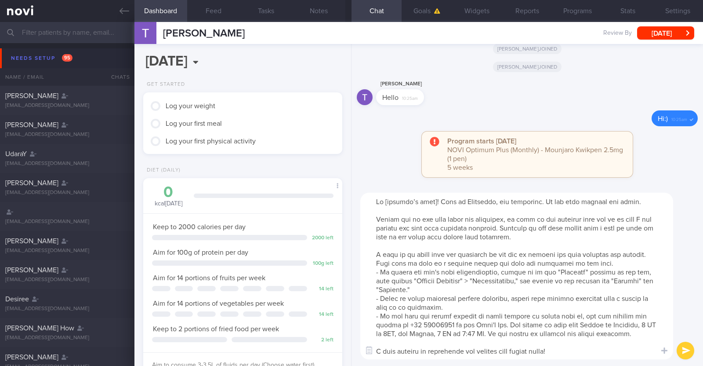
click at [350, 199] on textarea at bounding box center [517, 276] width 313 height 167
type textarea "Hi Thomas! This is Charlotte, the dietitian. It was nice meeting you today. Ple…"
click at [350, 346] on button "submit" at bounding box center [686, 351] width 18 height 18
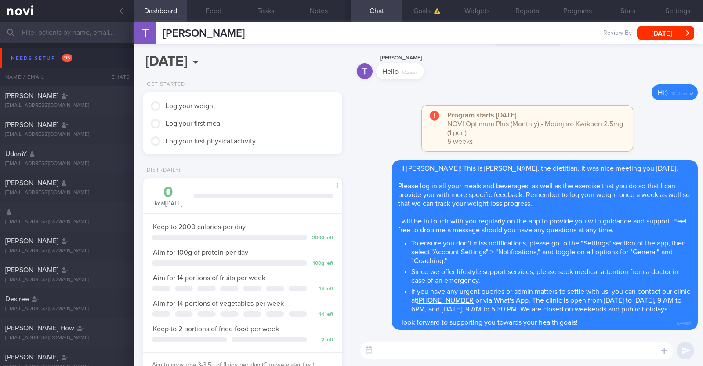
click at [350, 350] on textarea at bounding box center [517, 351] width 313 height 18
paste textarea "Here is a summary of what we discussed: Basics of Weight Management - Diet: A w…"
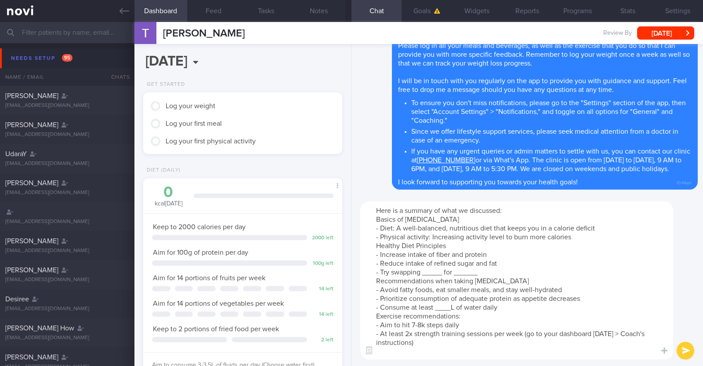
click at [350, 235] on textarea "Here is a summary of what we discussed: Basics of Weight Management - Diet: A w…" at bounding box center [517, 280] width 313 height 158
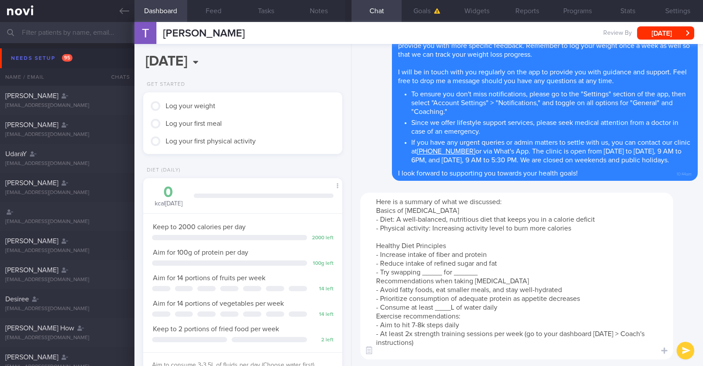
click at [350, 274] on textarea "Here is a summary of what we discussed: Basics of Weight Management - Diet: A w…" at bounding box center [517, 276] width 313 height 167
drag, startPoint x: 496, startPoint y: 270, endPoint x: 474, endPoint y: 271, distance: 22.4
click at [350, 271] on textarea "Here is a summary of what we discussed: Basics of Weight Management - Diet: A w…" at bounding box center [517, 276] width 313 height 167
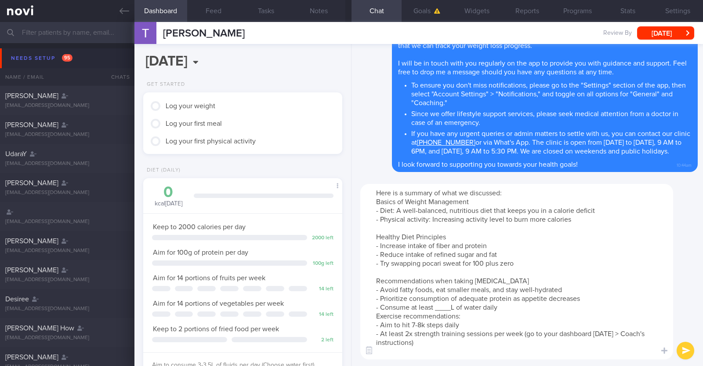
drag, startPoint x: 503, startPoint y: 282, endPoint x: 456, endPoint y: 279, distance: 46.3
click at [350, 279] on textarea "Here is a summary of what we discussed: Basics of Weight Management - Diet: A w…" at bounding box center [517, 271] width 313 height 175
click at [350, 276] on textarea "Here is a summary of what we discussed: Basics of Weight Management - Diet: A w…" at bounding box center [517, 271] width 313 height 175
click at [350, 306] on textarea "Here is a summary of what we discussed: Basics of Weight Management - Diet: A w…" at bounding box center [517, 271] width 313 height 175
paste textarea "3-3.5"
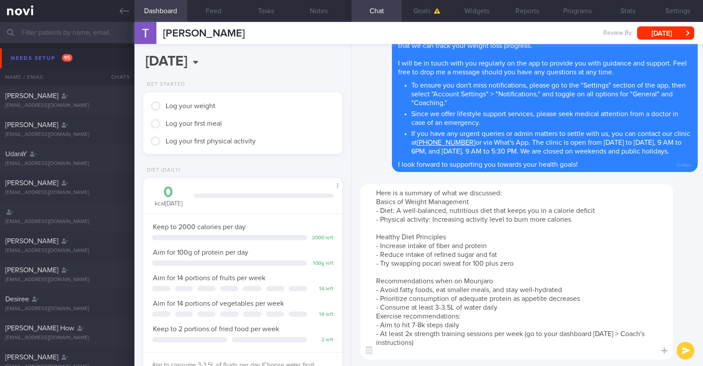
click at [350, 306] on textarea "Here is a summary of what we discussed: Basics of Weight Management - Diet: A w…" at bounding box center [517, 271] width 313 height 175
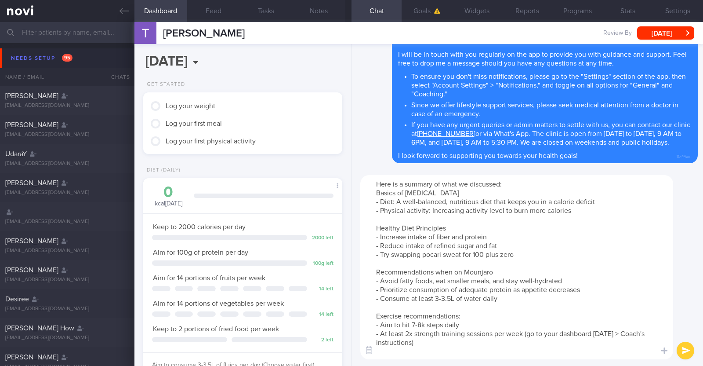
drag, startPoint x: 379, startPoint y: 332, endPoint x: 401, endPoint y: 332, distance: 22.0
click at [350, 332] on textarea "Here is a summary of what we discussed: Basics of Weight Management - Diet: A w…" at bounding box center [517, 267] width 313 height 184
drag, startPoint x: 531, startPoint y: 332, endPoint x: 542, endPoint y: 342, distance: 15.0
click at [350, 342] on textarea "Here is a summary of what we discussed: Basics of Weight Management - Diet: A w…" at bounding box center [517, 267] width 313 height 184
type textarea "Here is a summary of what we discussed: Basics of Weight Management - Diet: A w…"
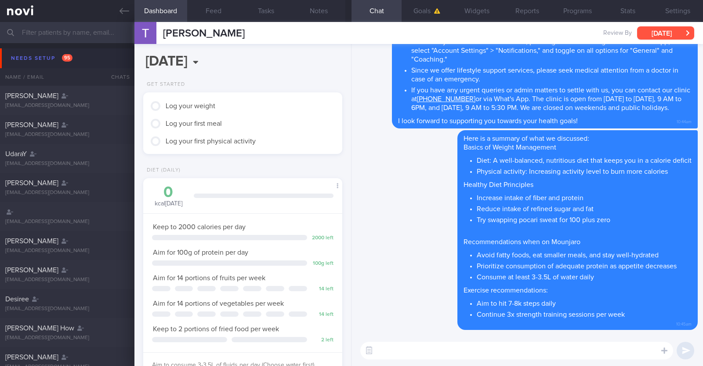
click at [350, 27] on button "[DATE]" at bounding box center [666, 32] width 57 height 13
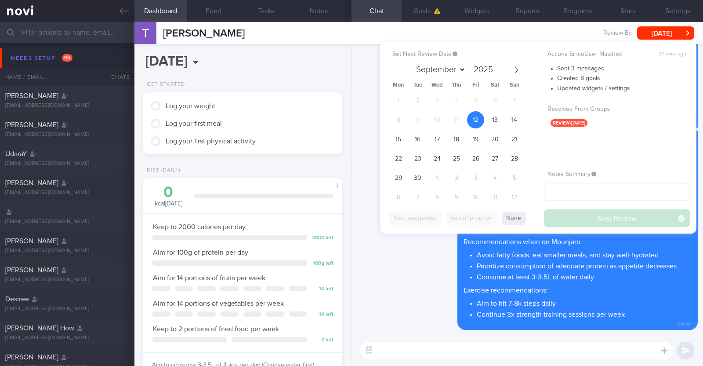
click at [350, 77] on div "Delete Hi Thomas! This is Charlotte, the dietitian. It was nice meeting you tod…" at bounding box center [527, 44] width 341 height 170
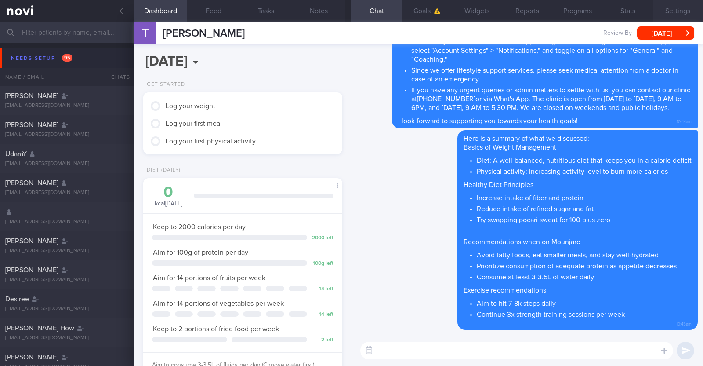
click at [350, 14] on button "Settings" at bounding box center [678, 11] width 50 height 22
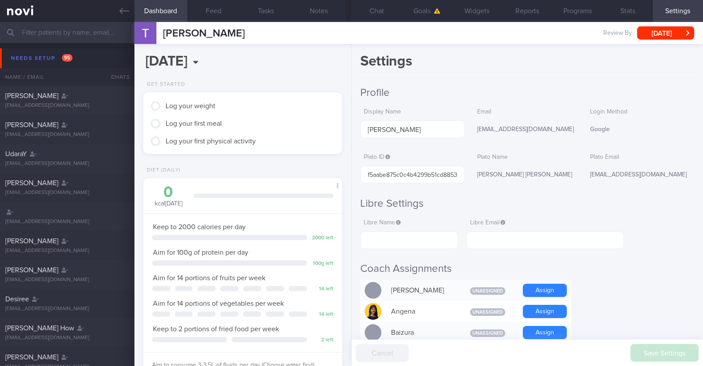
click at [350, 204] on h2 "Libre Settings" at bounding box center [528, 203] width 334 height 13
click at [350, 36] on button "[DATE]" at bounding box center [666, 32] width 57 height 13
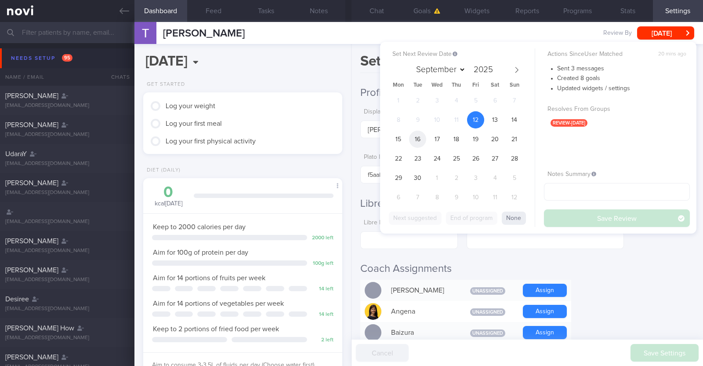
click at [350, 136] on span "16" at bounding box center [417, 139] width 17 height 17
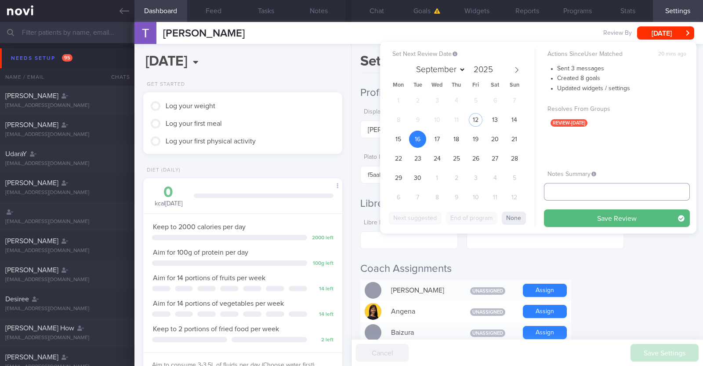
click at [350, 190] on input "text" at bounding box center [617, 192] width 146 height 18
type input "r/v 16/9"
click at [350, 221] on button "Save Review" at bounding box center [617, 218] width 146 height 18
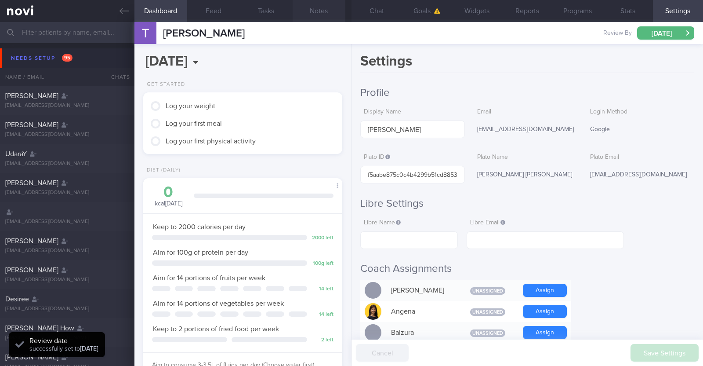
click at [308, 10] on button "Notes" at bounding box center [319, 11] width 53 height 22
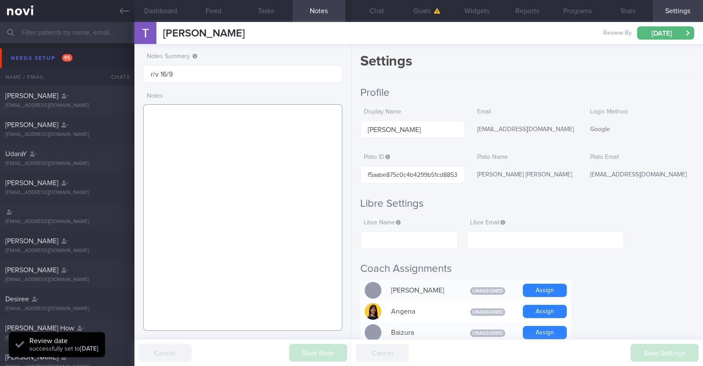
click at [259, 124] on textarea at bounding box center [242, 217] width 199 height 226
click at [300, 149] on textarea at bounding box center [242, 217] width 199 height 226
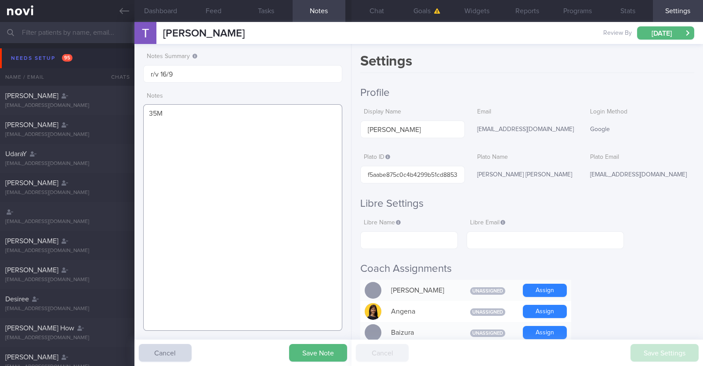
paste textarea "Comorbidities High blood pressure"
click at [204, 130] on textarea "35M Comorbidities High blood pressure" at bounding box center [242, 217] width 199 height 226
drag, startPoint x: 219, startPoint y: 141, endPoint x: 145, endPoint y: 142, distance: 74.8
click at [145, 142] on textarea "35M Comorbidities: High blood pressure" at bounding box center [242, 217] width 199 height 226
paste textarea "Mounjaro 2.5mg"
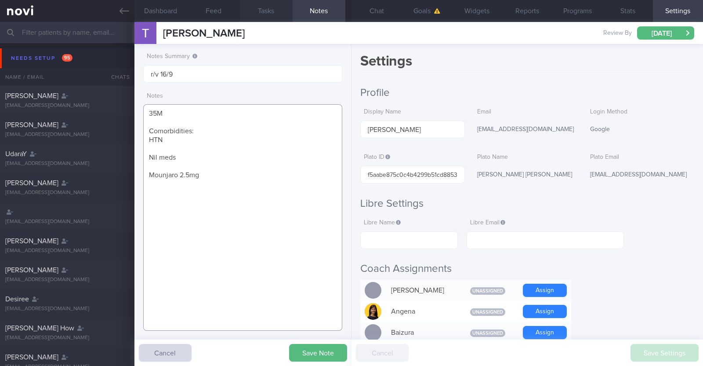
paste textarea "Weight training (30min) + cardio on treadmill (15min) - 3x a week (45min)"
click at [292, 273] on textarea "35M Comorbidities: HTN Nil meds Mounjaro 2.5mg Weight training (30min) + cardio…" at bounding box center [242, 217] width 199 height 226
type textarea "35M Comorbidities: HTN Nil meds Mounjaro 2.5mg Weight training (30min) + cardio…"
click at [314, 358] on button "Save Note" at bounding box center [318, 353] width 58 height 18
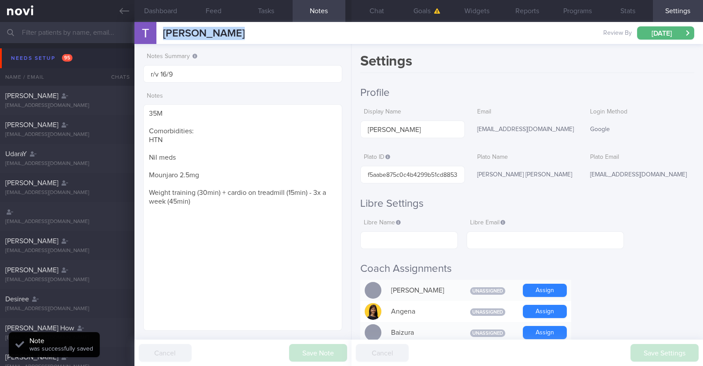
drag, startPoint x: 230, startPoint y: 34, endPoint x: 158, endPoint y: 38, distance: 72.7
click at [158, 38] on div "Thomas Oswalt Thomas Oswalt toswalt323@gmail.com Review By Tue, 16 Sep Set Next…" at bounding box center [419, 33] width 569 height 22
copy div "[PERSON_NAME]"
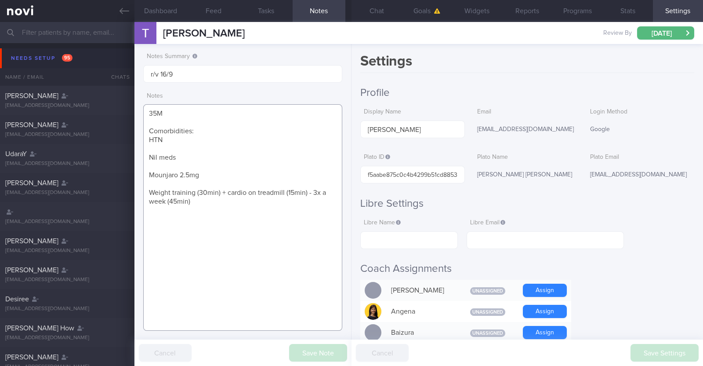
drag, startPoint x: 204, startPoint y: 208, endPoint x: 137, endPoint y: 104, distance: 123.5
click at [137, 104] on div "Notes Summary r/v 16/9 Notes 35M Comorbidities: HTN Nil meds Mounjaro 2.5mg Wei…" at bounding box center [243, 205] width 217 height 322
click at [123, 14] on icon at bounding box center [125, 11] width 10 height 6
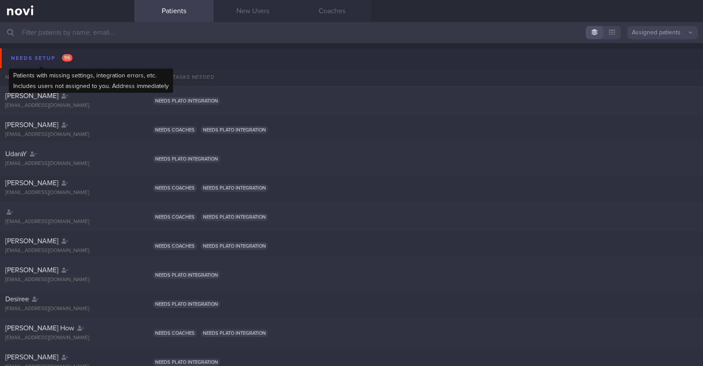
click at [48, 58] on div "Needs setup 95" at bounding box center [42, 58] width 66 height 12
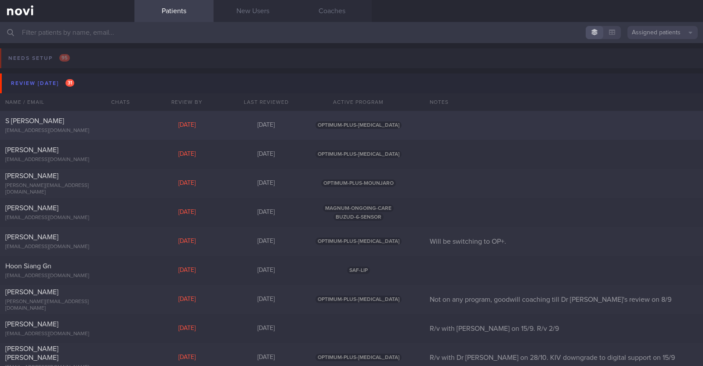
click at [84, 117] on div "S [PERSON_NAME]" at bounding box center [66, 121] width 122 height 9
select select "8"
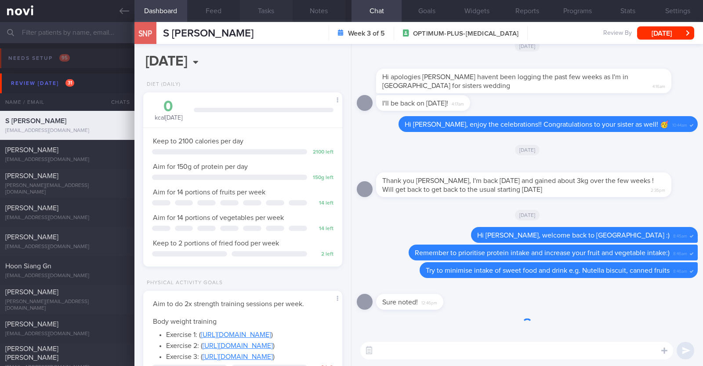
scroll to position [100, 175]
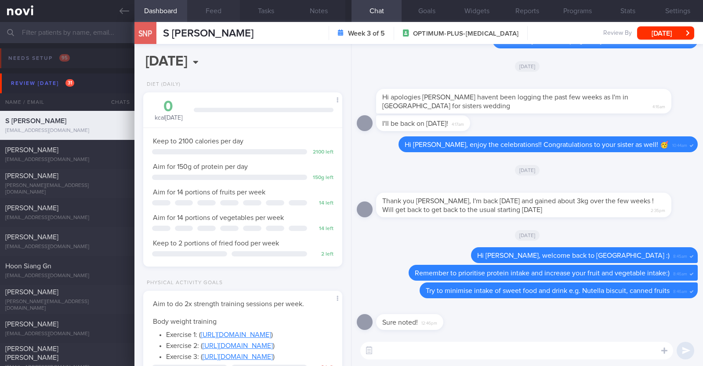
click at [224, 5] on button "Feed" at bounding box center [213, 11] width 53 height 22
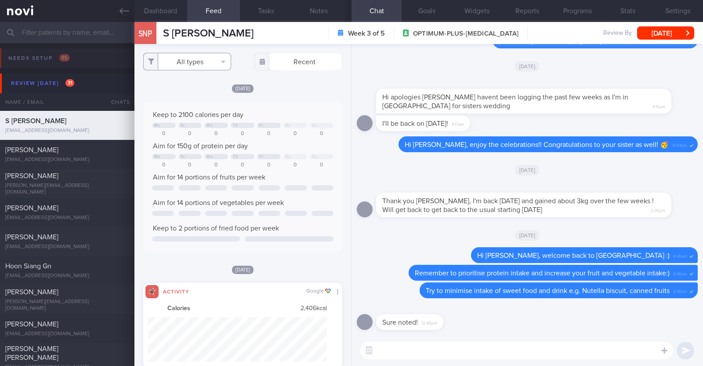
click at [220, 59] on button "All types" at bounding box center [187, 62] width 88 height 18
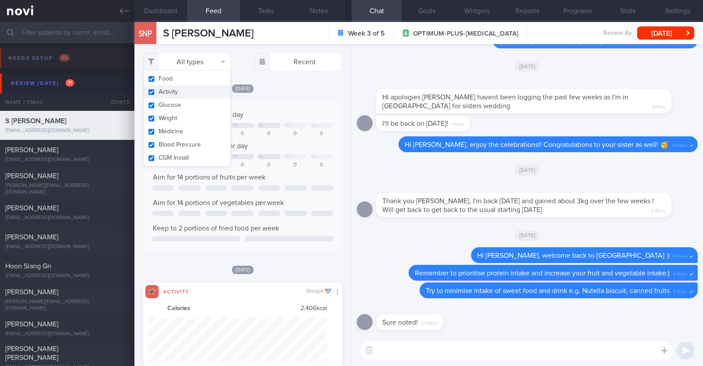
click at [193, 90] on button "Activity" at bounding box center [187, 91] width 87 height 13
checkbox input "false"
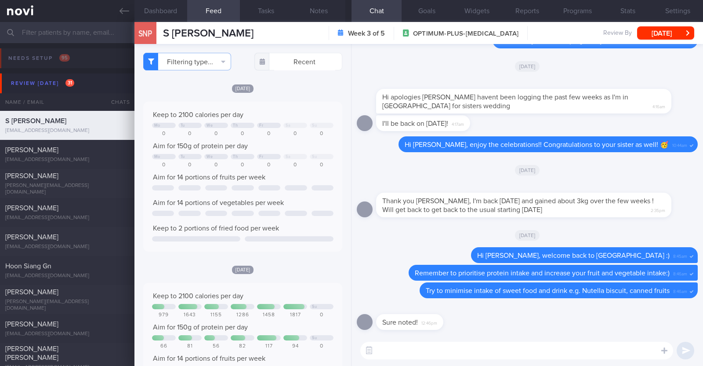
click at [303, 81] on div "Filtering type... Food Activity Glucose Weight Medicine Blood Pressure [MEDICAL…" at bounding box center [243, 205] width 217 height 322
click at [409, 351] on textarea at bounding box center [517, 351] width 313 height 18
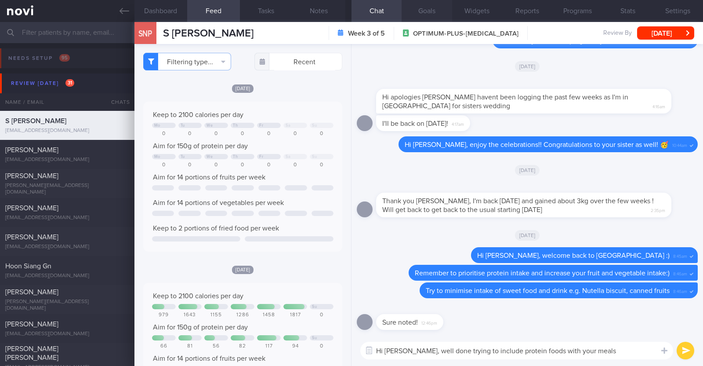
type textarea "Hi [PERSON_NAME], well done trying to include protein foods with your meals"
select select "8"
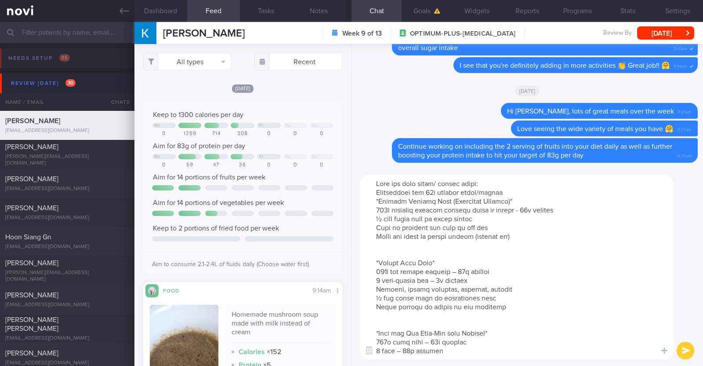
select select "8"
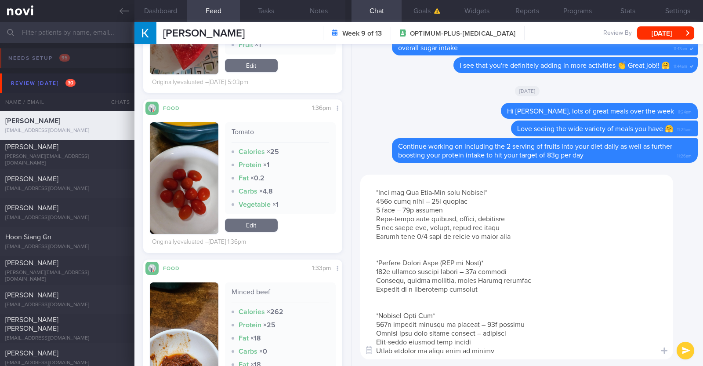
drag, startPoint x: 492, startPoint y: 343, endPoint x: 462, endPoint y: 342, distance: 29.9
click at [462, 342] on textarea at bounding box center [517, 267] width 313 height 185
type textarea "Here are some lunch/ dinner ideas: Suggestions for 30g protein lunch/dinner *Gr…"
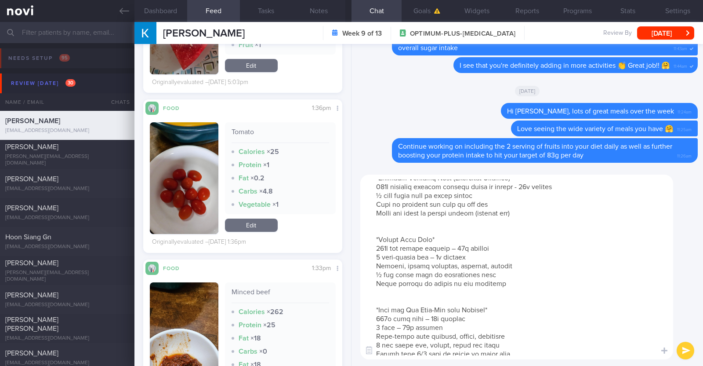
scroll to position [0, 0]
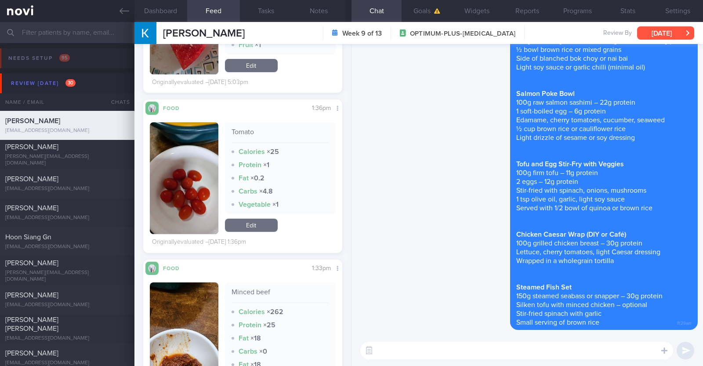
click at [648, 29] on button "[DATE]" at bounding box center [666, 32] width 57 height 13
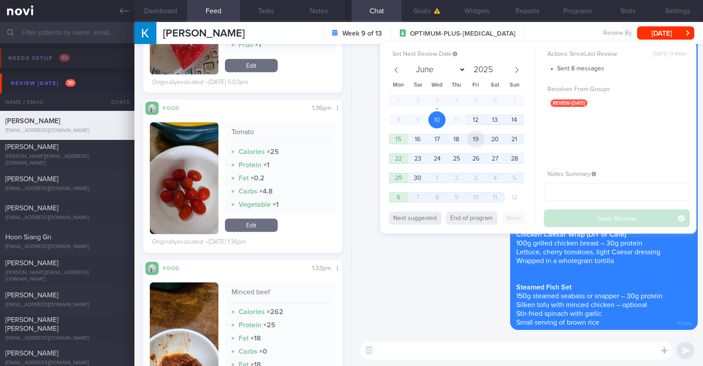
click at [481, 137] on span "19" at bounding box center [475, 139] width 17 height 17
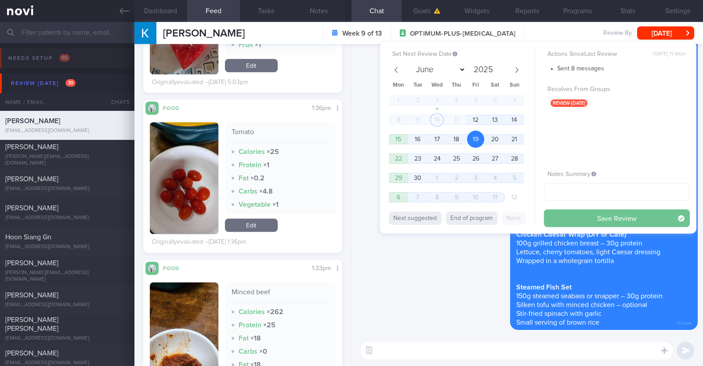
click at [615, 221] on button "Save Review" at bounding box center [617, 218] width 146 height 18
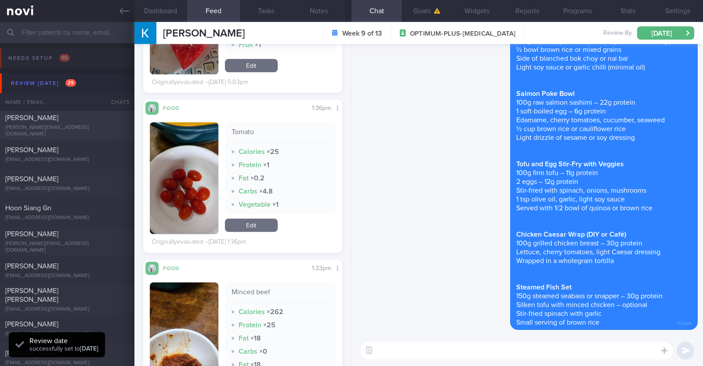
click at [87, 128] on div "alexis_damayo@yahoo.com" at bounding box center [67, 130] width 124 height 13
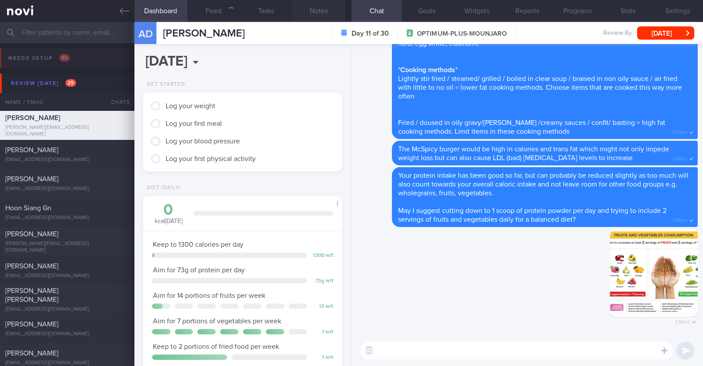
click at [319, 11] on button "Notes" at bounding box center [319, 11] width 53 height 22
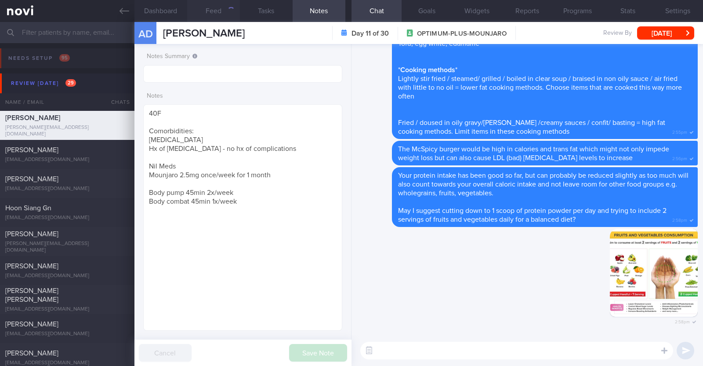
click at [212, 14] on button "Feed" at bounding box center [213, 11] width 53 height 22
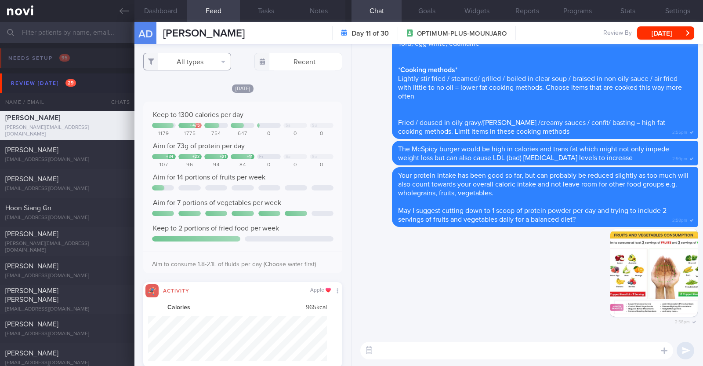
click at [199, 56] on button "All types" at bounding box center [187, 62] width 88 height 18
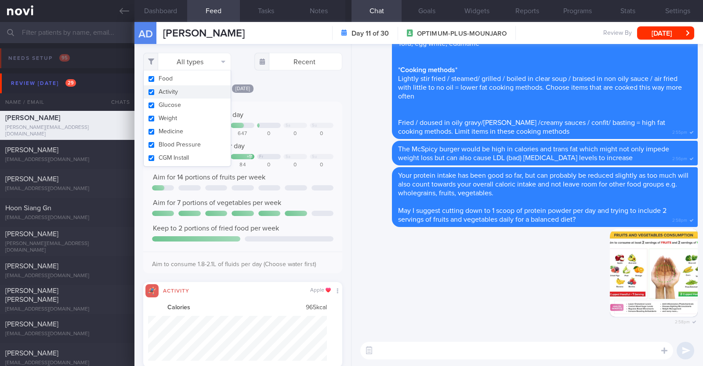
click at [183, 89] on button "Activity" at bounding box center [187, 91] width 87 height 13
checkbox input "false"
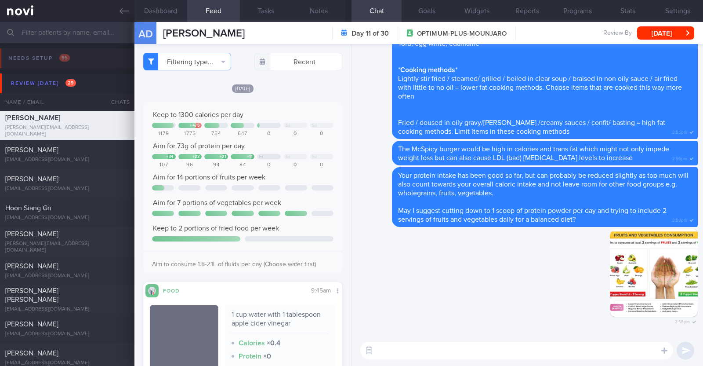
click at [325, 88] on div "[DATE]" at bounding box center [242, 88] width 199 height 9
click at [224, 69] on button "Filtering type..." at bounding box center [187, 62] width 88 height 18
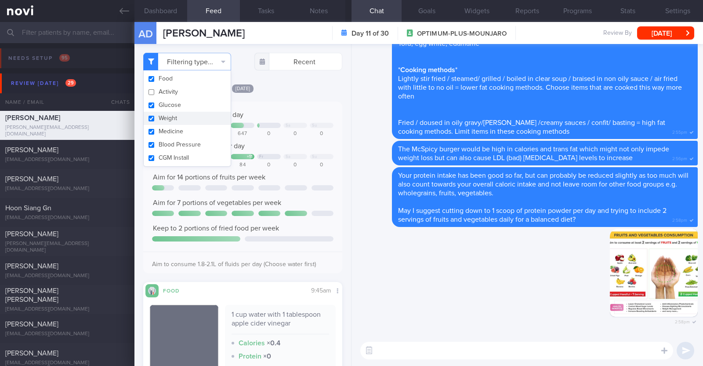
click at [177, 118] on button "Weight" at bounding box center [187, 118] width 87 height 13
checkbox input "false"
click at [180, 143] on button "Blood Pressure" at bounding box center [187, 144] width 87 height 13
click at [301, 82] on div "Filtering type... Food Activity Glucose Weight Medicine Blood Pressure CGM Inst…" at bounding box center [243, 205] width 217 height 322
checkbox input "false"
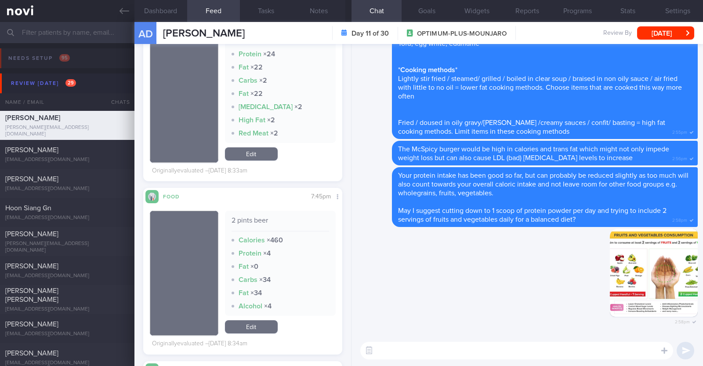
scroll to position [3352, 0]
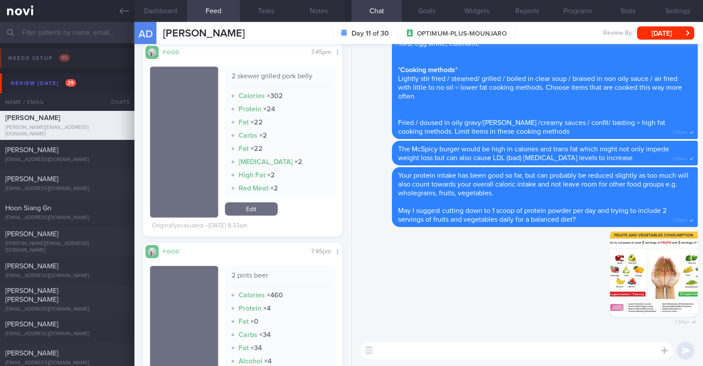
click at [255, 204] on link "Edit" at bounding box center [251, 208] width 53 height 13
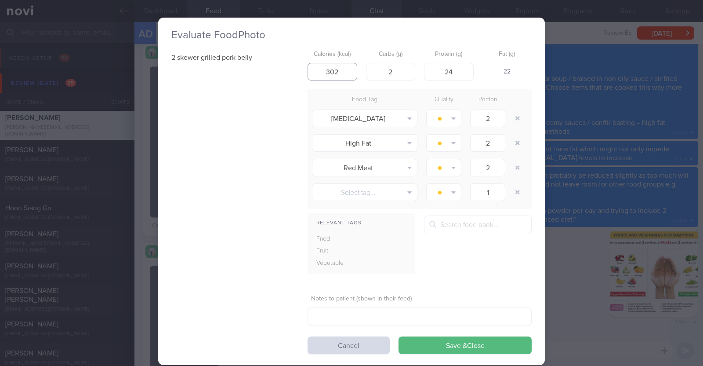
drag, startPoint x: 343, startPoint y: 72, endPoint x: 208, endPoint y: 69, distance: 135.0
click at [208, 69] on div "2 skewer grilled pork belly Calories (kcal) 302 Carbs (g) 2 Protein (g) 24 Fat …" at bounding box center [351, 200] width 361 height 308
type input "408"
drag, startPoint x: 403, startPoint y: 69, endPoint x: 364, endPoint y: 58, distance: 41.1
click at [391, 66] on input "2" at bounding box center [391, 72] width 50 height 18
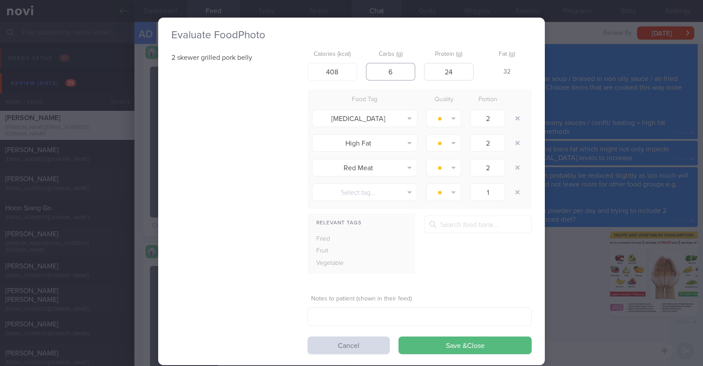
type input "6"
drag, startPoint x: 464, startPoint y: 73, endPoint x: 364, endPoint y: 45, distance: 103.3
click at [366, 46] on div "Calories (kcal) 408 Carbs (g) 6 Protein (g) 24 Fat (g) 32" at bounding box center [420, 63] width 224 height 35
type input "7"
click at [248, 160] on div "2 skewer grilled pork belly Calories (kcal) 408 Carbs (g) 6 Protein (g) 7 Fat (…" at bounding box center [351, 200] width 361 height 308
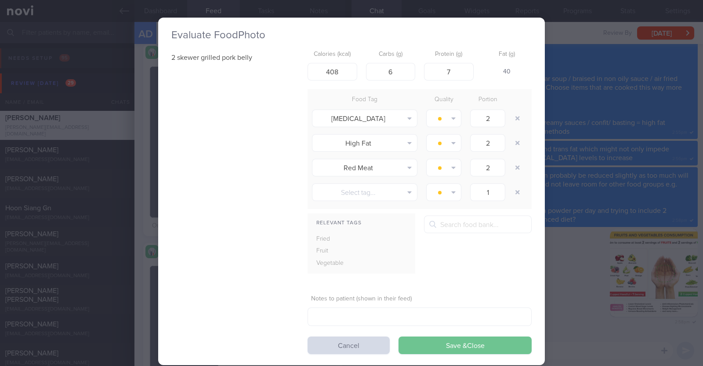
click at [465, 346] on button "Save & Close" at bounding box center [465, 345] width 133 height 18
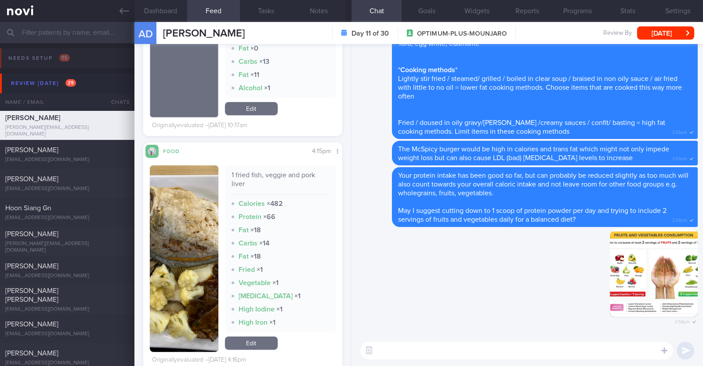
scroll to position [5221, 0]
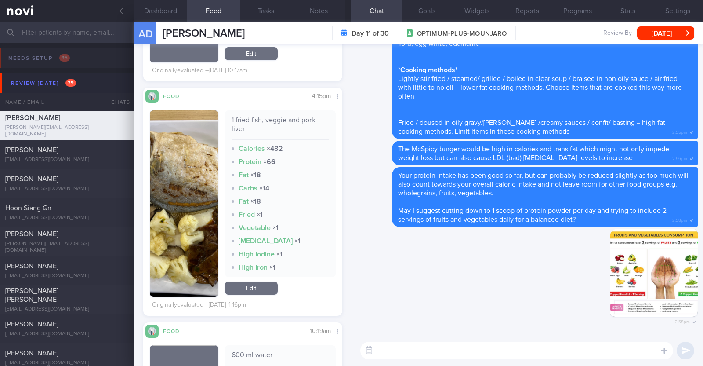
click at [201, 255] on img "button" at bounding box center [184, 203] width 69 height 186
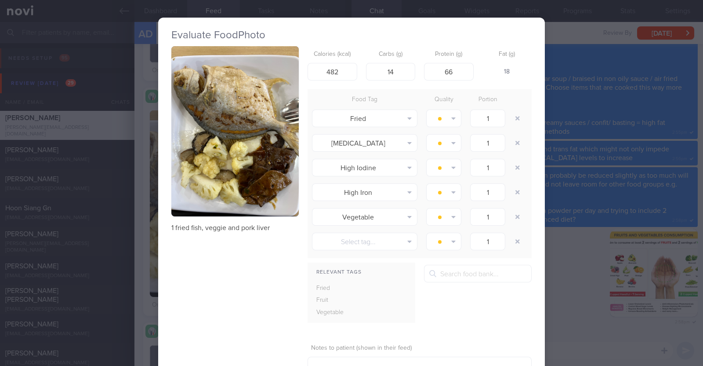
click at [143, 255] on div "Evaluate Food Photo 1 fried fish, veggie and pork liver Calories (kcal) 482 Car…" at bounding box center [351, 183] width 703 height 366
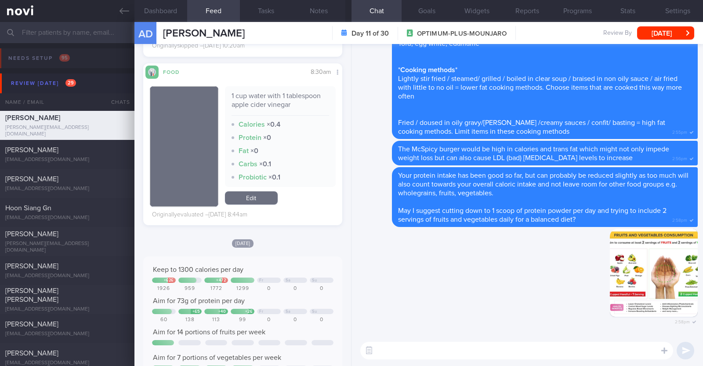
scroll to position [5715, 0]
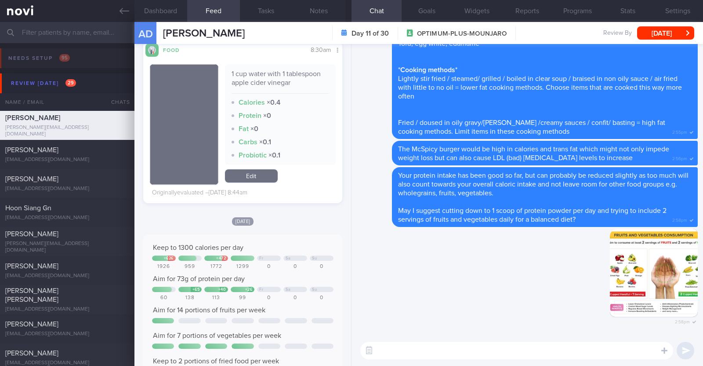
click at [467, 356] on textarea at bounding box center [517, 351] width 313 height 18
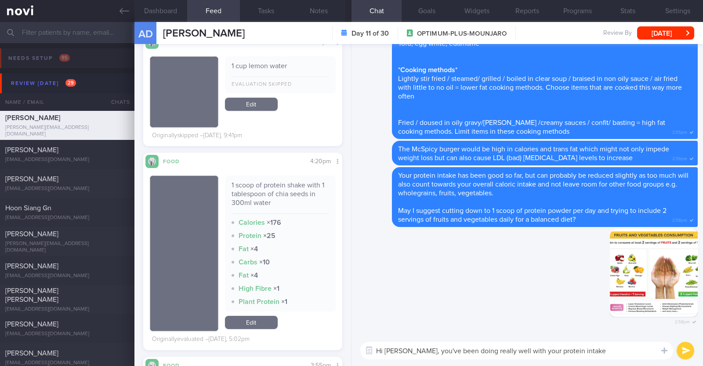
scroll to position [0, 0]
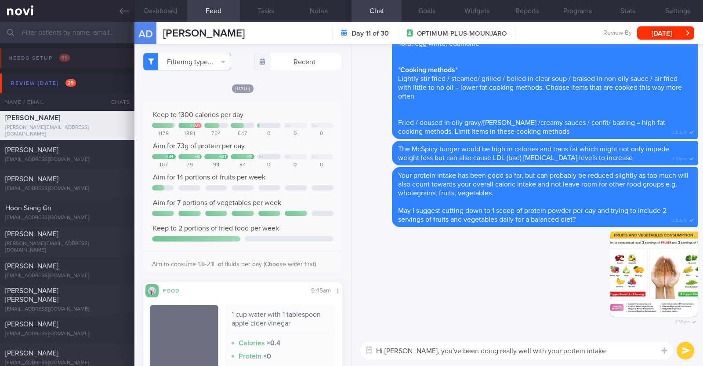
click at [482, 350] on textarea "Hi Alexis, you've been doing really well with your protein intake" at bounding box center [517, 351] width 313 height 18
click at [567, 354] on textarea "Hi Alexis, you've been doing well with your protein intake" at bounding box center [517, 351] width 313 height 18
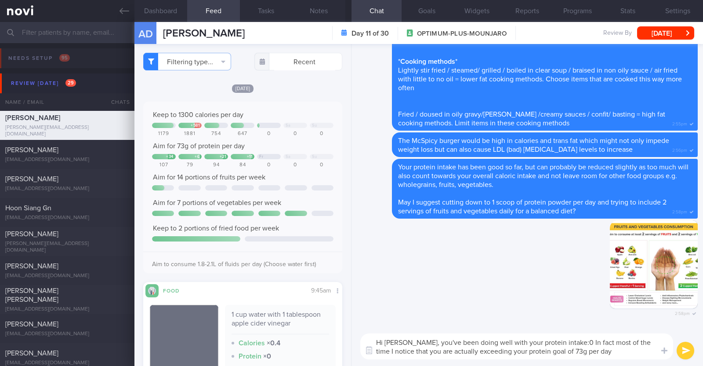
click at [556, 341] on textarea "Hi Alexis, you've been doing well with your protein intake:0 In fact most of th…" at bounding box center [517, 346] width 313 height 26
type textarea "Hi Alexis, you've been doing well with your protein intake:) In fact most of th…"
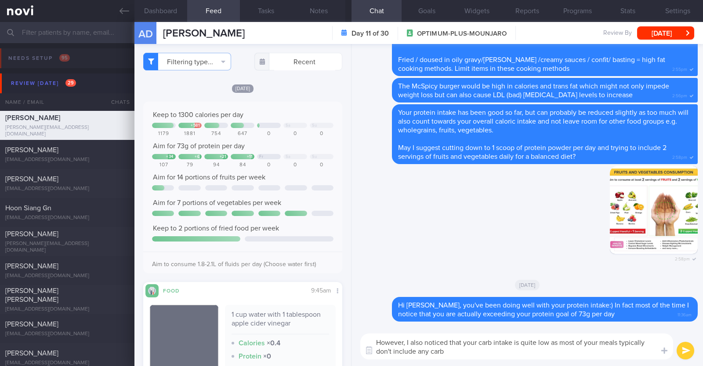
type textarea "However, I also noticed that your carb intake is quite low as most of your meal…"
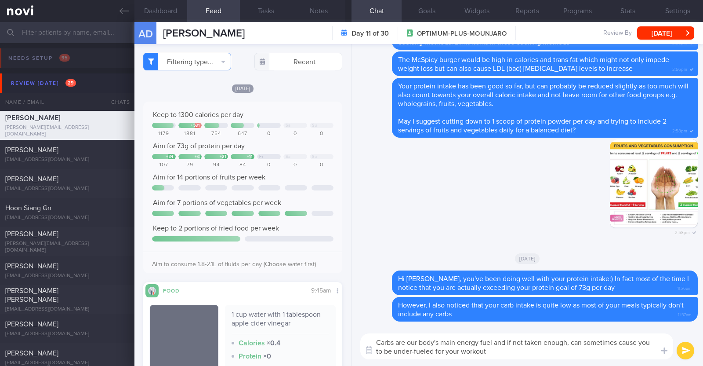
type textarea "Carbs are our body's main energy fuel and if not taken enough, can sometimes ca…"
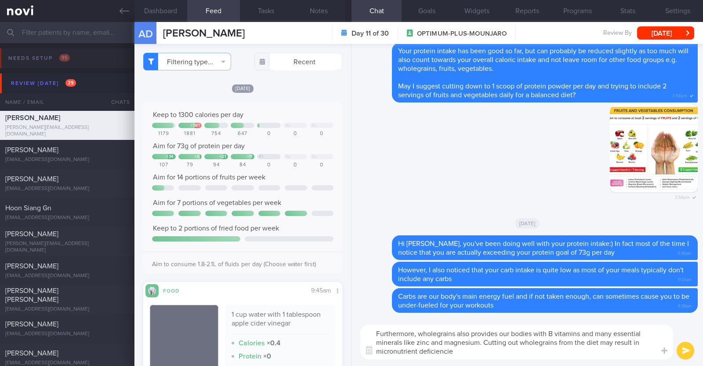
type textarea "Furthermore, wholegrains also provides our bodies with B vitamins and many esse…"
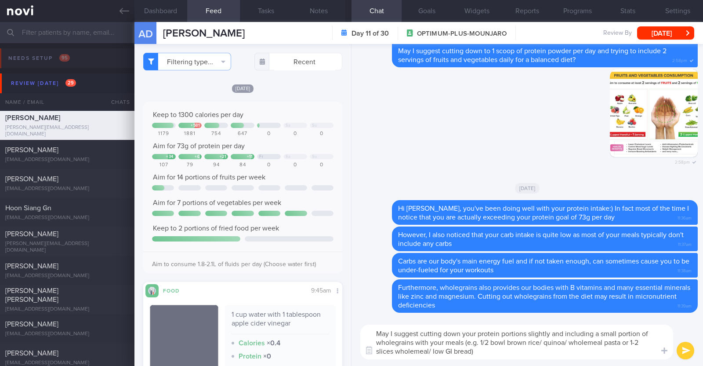
type textarea "May I suggest cutting down your protein portions slightly and including a small…"
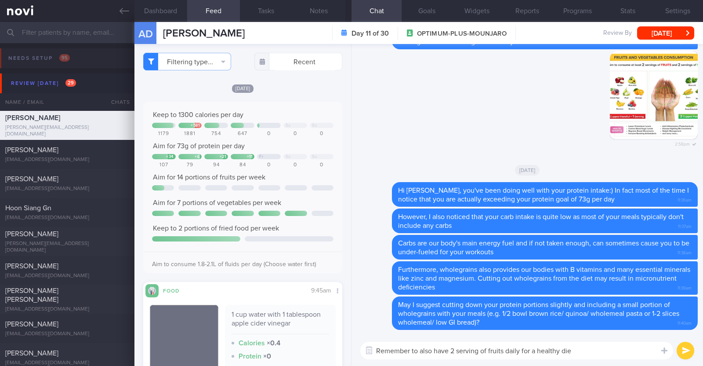
type textarea "Remember to also have 2 serving of fruits daily for a healthy diet"
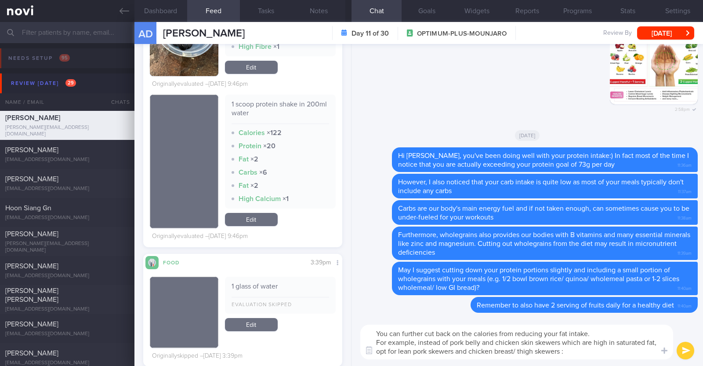
type textarea "You can further cut back on the calories from reducing your fat intake. For exa…"
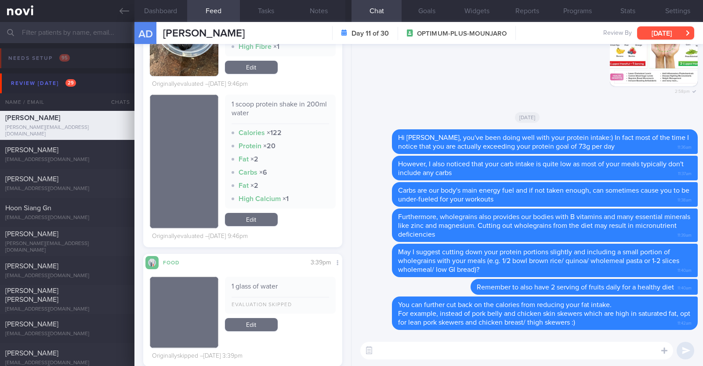
click at [664, 34] on button "[DATE]" at bounding box center [666, 32] width 57 height 13
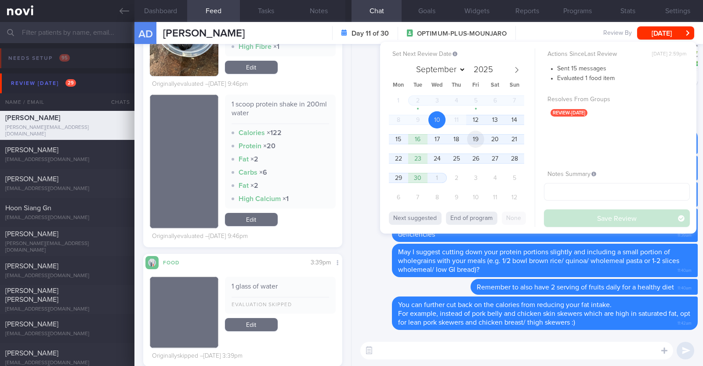
click at [472, 140] on span "19" at bounding box center [475, 139] width 17 height 17
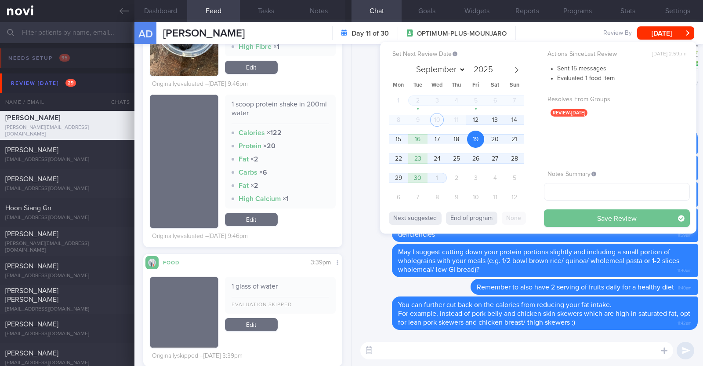
click at [578, 223] on button "Save Review" at bounding box center [617, 218] width 146 height 18
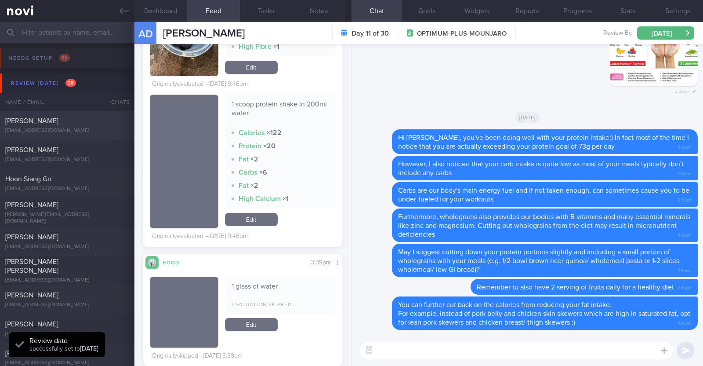
click at [95, 132] on div "jsudrajat@gmail.com" at bounding box center [67, 131] width 124 height 7
type textarea "51M Comorbidities: T2DM (dx in Aug 2024 health screening) Medications: Just sta…"
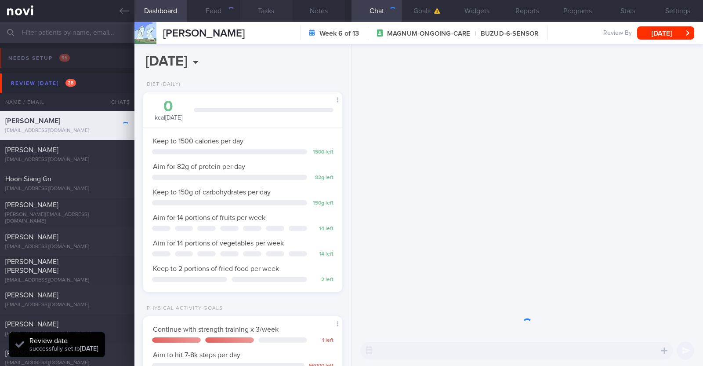
scroll to position [89, 178]
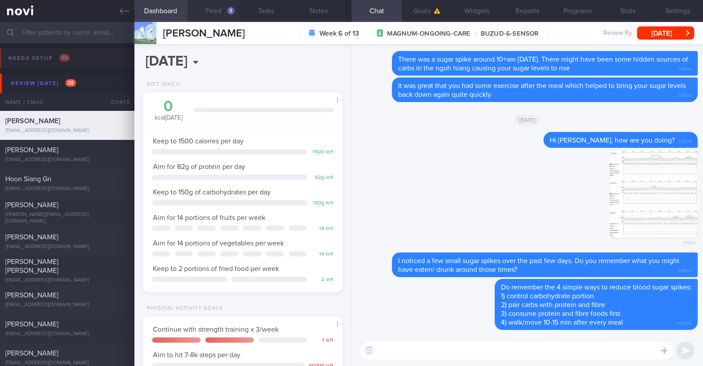
click at [230, 9] on div "3" at bounding box center [230, 10] width 7 height 7
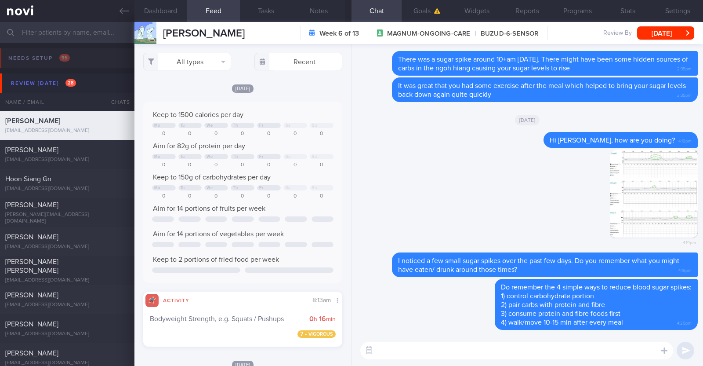
click at [269, 87] on div "[DATE]" at bounding box center [242, 88] width 199 height 9
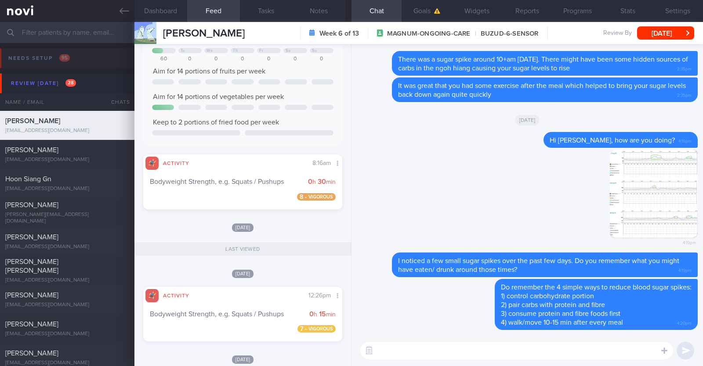
scroll to position [550, 0]
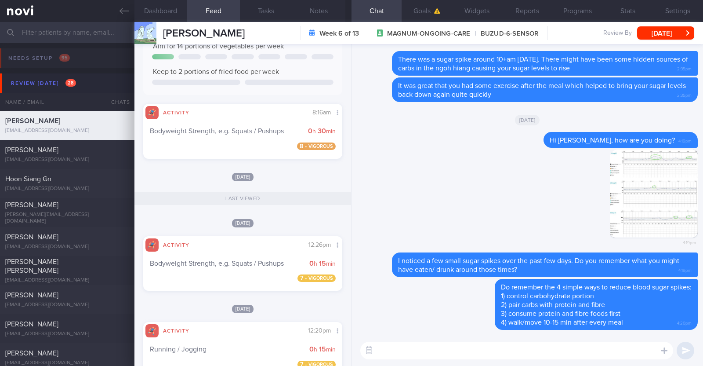
click at [464, 357] on textarea at bounding box center [517, 351] width 313 height 18
type textarea "Hi Jemmy, how've you been? :)"
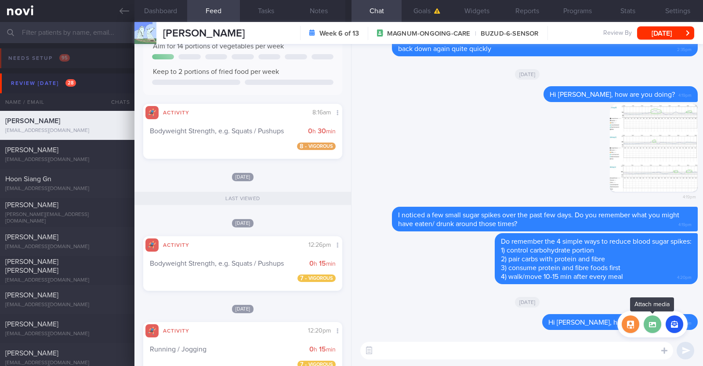
click at [655, 332] on label at bounding box center [653, 324] width 18 height 18
click at [0, 0] on input "file" at bounding box center [0, 0] width 0 height 0
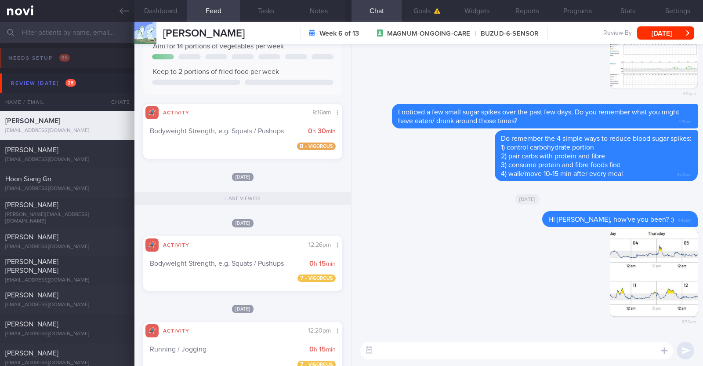
click at [493, 344] on textarea at bounding box center [517, 351] width 313 height 18
type textarea "I'm noticing some sugar spikes here and there over the past week"
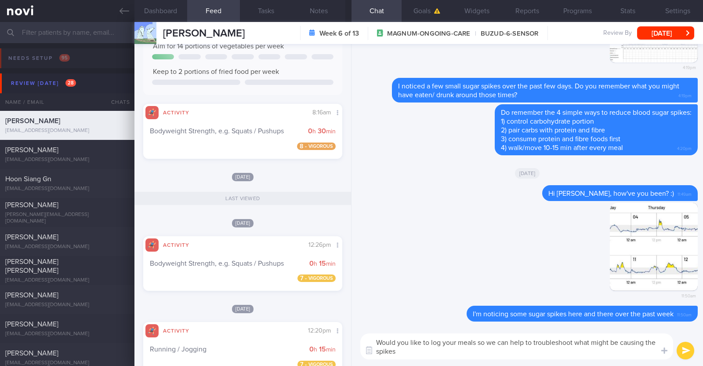
type textarea "Would you like to log your meals so we can help to troubleshoot what might be c…"
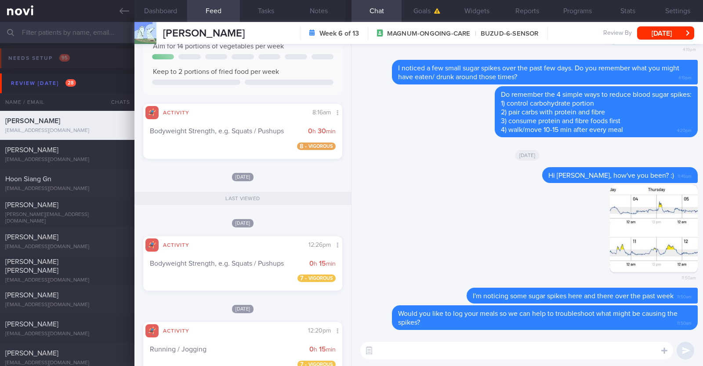
click at [670, 26] on button "Wed, 10 Sep" at bounding box center [666, 32] width 57 height 13
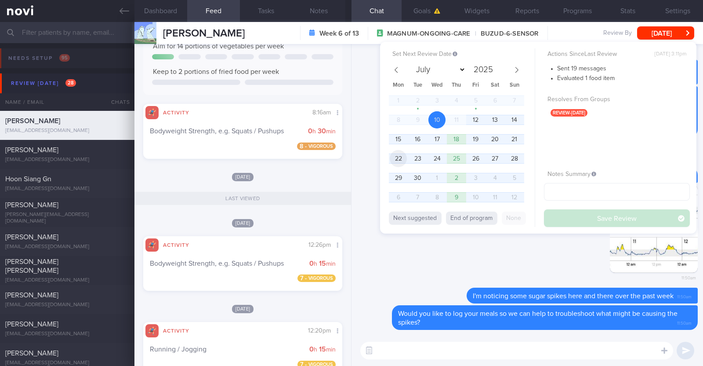
click at [406, 159] on span "22" at bounding box center [398, 158] width 17 height 17
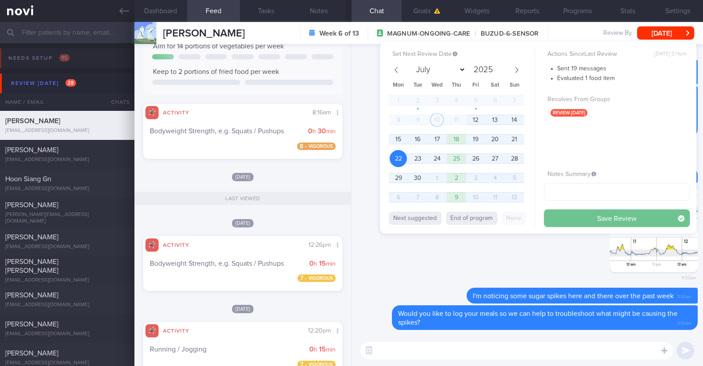
click at [637, 218] on button "Save Review" at bounding box center [617, 218] width 146 height 18
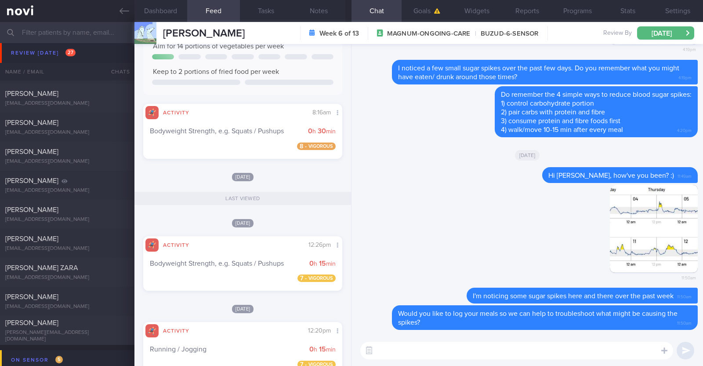
scroll to position [605, 0]
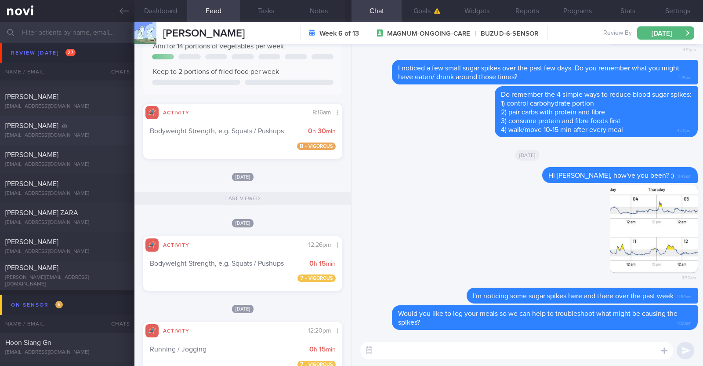
click at [84, 124] on div "[PERSON_NAME]" at bounding box center [66, 125] width 122 height 9
type input "R/v with Dr [PERSON_NAME] 9/9. R/v 12/9"
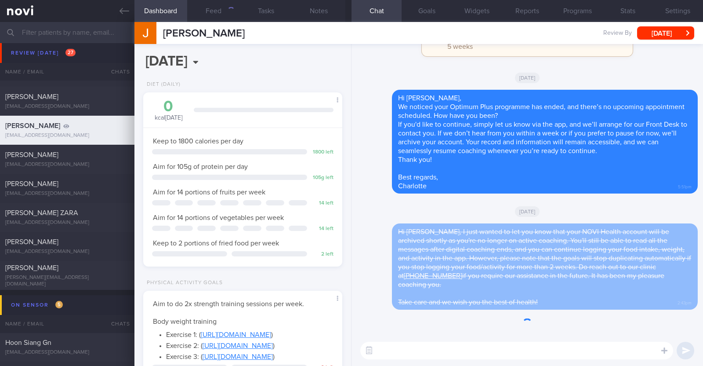
scroll to position [100, 175]
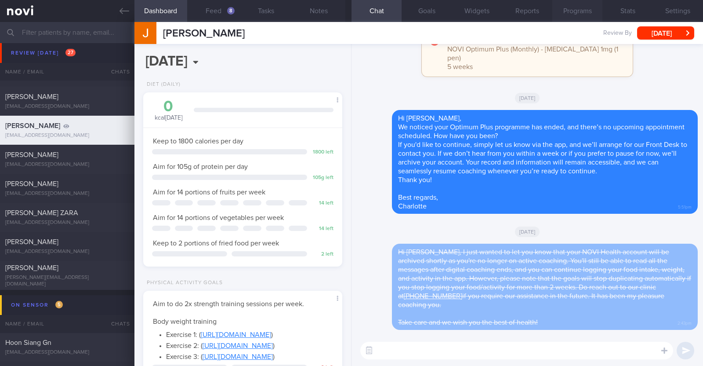
click at [563, 12] on button "Programs" at bounding box center [578, 11] width 50 height 22
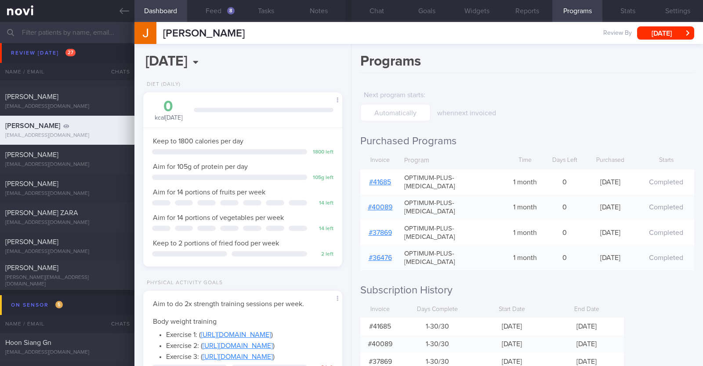
click at [379, 179] on link "# 41685" at bounding box center [380, 182] width 22 height 7
click at [319, 10] on button "Notes" at bounding box center [319, 11] width 53 height 22
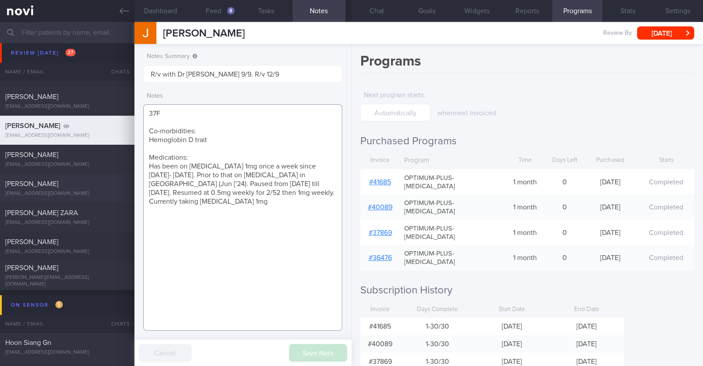
drag, startPoint x: 248, startPoint y: 200, endPoint x: 132, endPoint y: 200, distance: 116.1
click at [132, 200] on div "Patients New Users Coaches Assigned patients Assigned patients All active patie…" at bounding box center [351, 194] width 703 height 344
paste textarea "Mounjaro 5mg wkly"
click at [238, 195] on textarea "37F Co-morbidities: Hemoglobin D trait Medications: Has been on Ozempic 1mg onc…" at bounding box center [242, 217] width 199 height 226
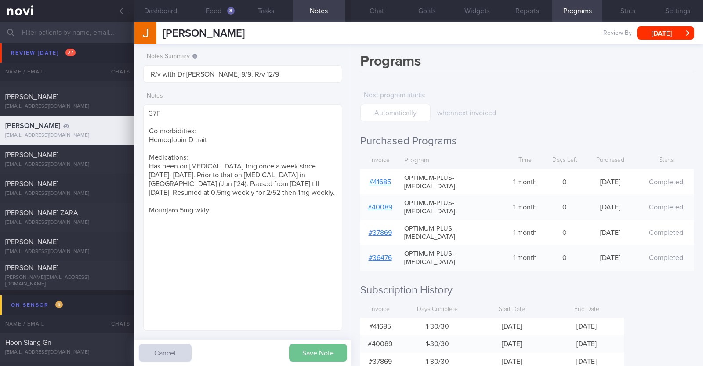
click at [323, 353] on button "Save Note" at bounding box center [318, 353] width 58 height 18
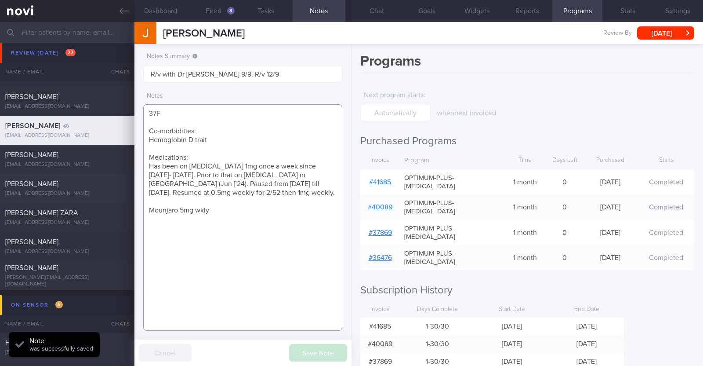
drag, startPoint x: 215, startPoint y: 210, endPoint x: 117, endPoint y: 200, distance: 98.5
click at [117, 200] on div "Patients New Users Coaches Assigned patients Assigned patients All active patie…" at bounding box center [351, 194] width 703 height 344
click at [214, 219] on textarea "37F Co-morbidities: Hemoglobin D trait Medications: Has been on Ozempic 1mg onc…" at bounding box center [242, 217] width 199 height 226
drag, startPoint x: 214, startPoint y: 213, endPoint x: 115, endPoint y: 215, distance: 98.9
click at [115, 215] on div "Patients New Users Coaches Assigned patients Assigned patients All active patie…" at bounding box center [351, 194] width 703 height 344
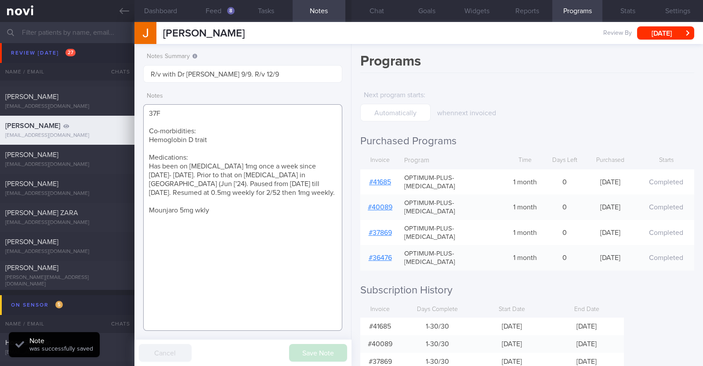
click at [222, 212] on textarea "37F Co-morbidities: Hemoglobin D trait Medications: Has been on Ozempic 1mg onc…" at bounding box center [242, 217] width 199 height 226
drag, startPoint x: 215, startPoint y: 209, endPoint x: 145, endPoint y: 207, distance: 69.9
click at [145, 207] on textarea "37F Co-morbidities: Hemoglobin D trait Medications: Has been on Ozempic 1mg onc…" at bounding box center [242, 217] width 199 height 226
drag, startPoint x: 230, startPoint y: 192, endPoint x: 134, endPoint y: 164, distance: 99.9
click at [135, 164] on div "Notes Summary R/v with Dr JJ 9/9. R/v 12/9 Notes 37F Co-morbidities: Hemoglobin…" at bounding box center [243, 205] width 217 height 322
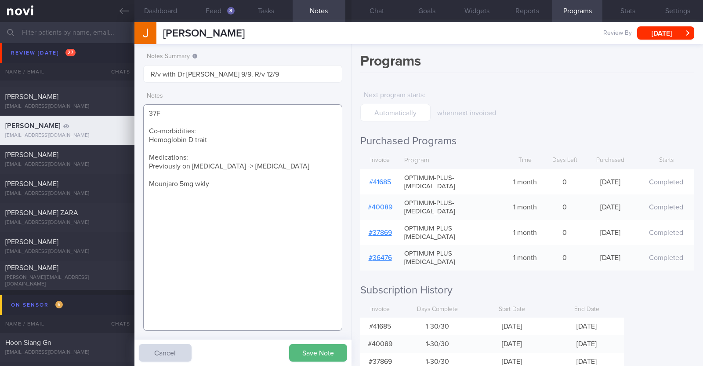
click at [148, 181] on textarea "37F Co-morbidities: Hemoglobin D trait Medications: Previously on Ozempic -> We…" at bounding box center [242, 217] width 199 height 226
click at [158, 184] on textarea "37F Co-morbidities: Hemoglobin D trait Medications: Previously on Ozempic -> We…" at bounding box center [242, 217] width 199 height 226
type textarea "37F Co-morbidities: Hemoglobin D trait Medications: Previously on Ozempic -> We…"
click at [329, 346] on button "Save Note" at bounding box center [318, 353] width 58 height 18
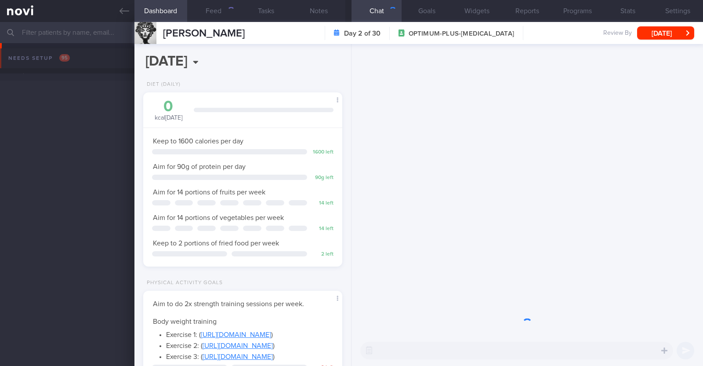
select select "8"
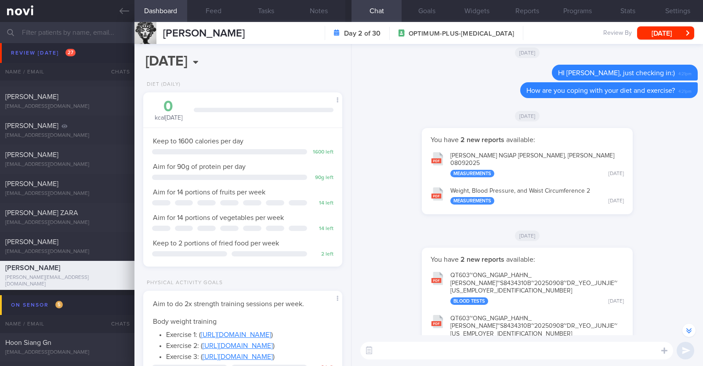
scroll to position [-219, 0]
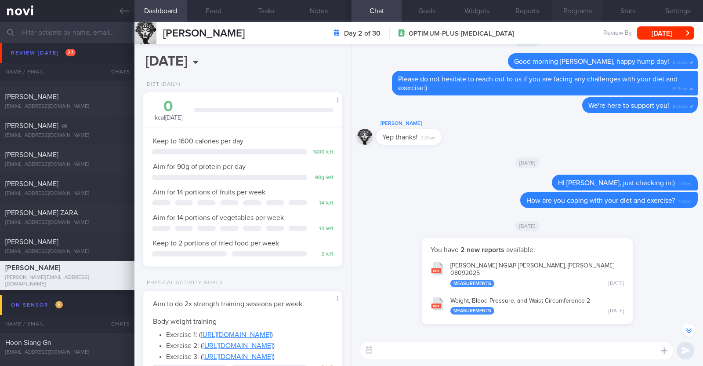
click at [595, 9] on button "Programs" at bounding box center [578, 11] width 50 height 22
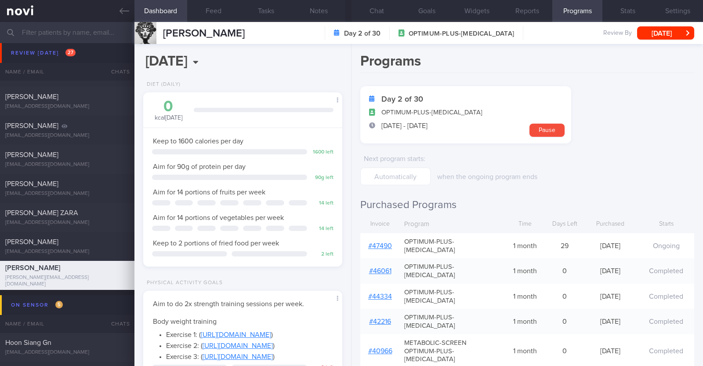
click at [389, 242] on link "# 47490" at bounding box center [380, 245] width 24 height 7
click at [206, 7] on button "Feed" at bounding box center [213, 11] width 53 height 22
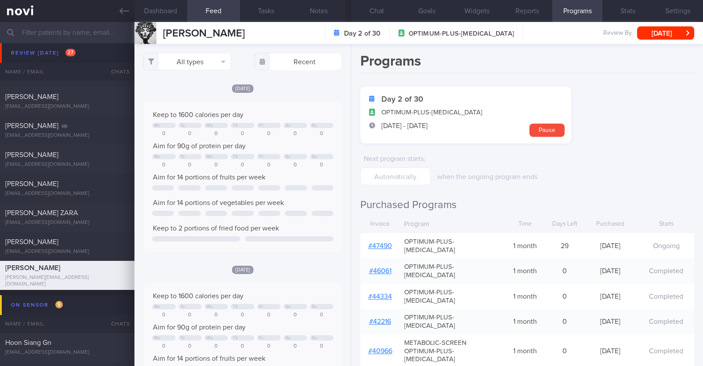
scroll to position [45, 179]
click at [161, 6] on button "Dashboard" at bounding box center [161, 11] width 53 height 22
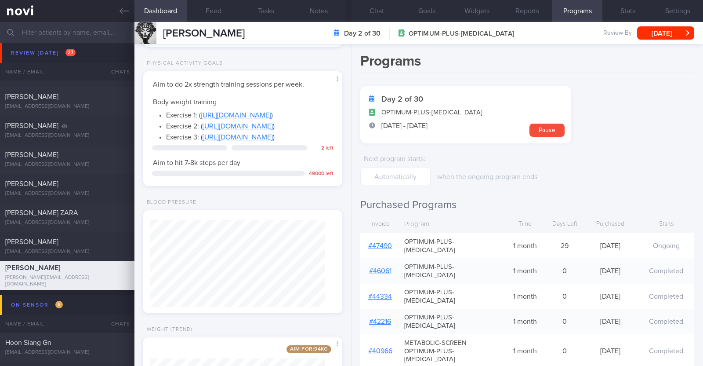
scroll to position [363, 0]
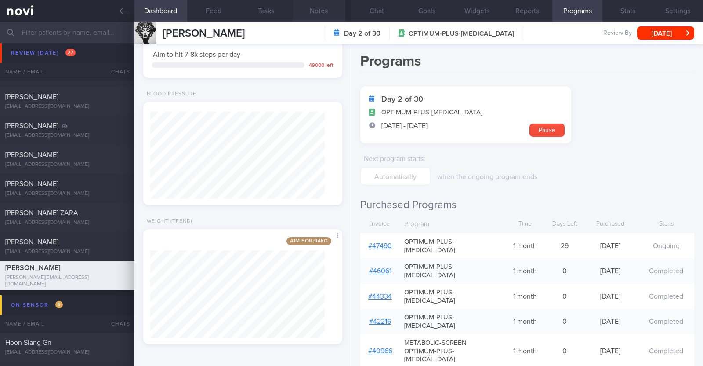
click at [322, 12] on button "Notes" at bounding box center [319, 11] width 53 height 22
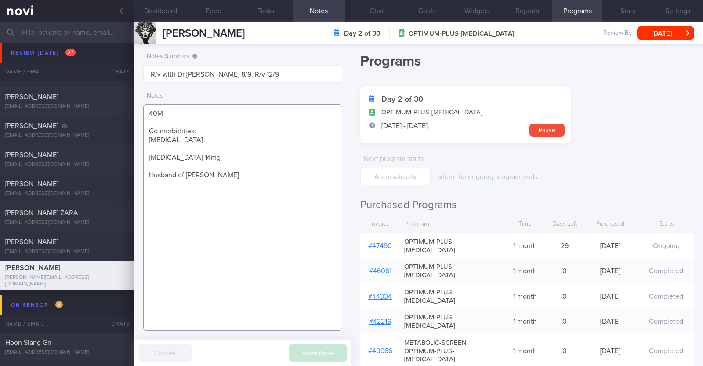
click at [252, 194] on textarea "40M Co-morbidities: Urolithiasis Rybelsus 14mg Husband of Ms Jasmine Ong" at bounding box center [242, 217] width 199 height 226
paste textarea "Weight Trend 104kg -->105kg-->103kg-->100kg-->99kg"
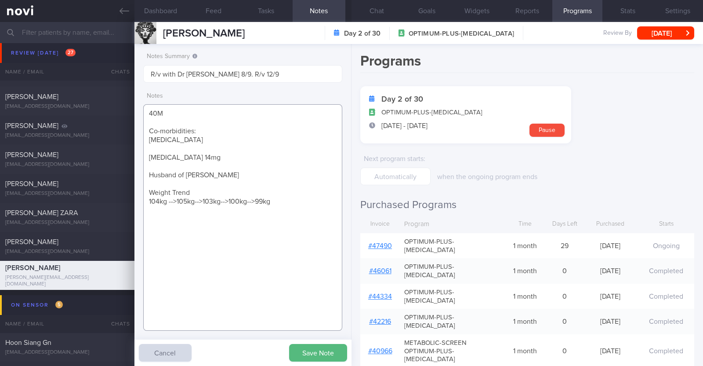
drag, startPoint x: 149, startPoint y: 153, endPoint x: 220, endPoint y: 157, distance: 71.3
click at [220, 157] on textarea "40M Co-morbidities: Urolithiasis Rybelsus 14mg Husband of Ms Jasmine Ong Weight…" at bounding box center [242, 217] width 199 height 226
paste textarea "Wegovy 1mg wkly Metformin XR 500mg OM Increase to Twynsta 40/10mg OM"
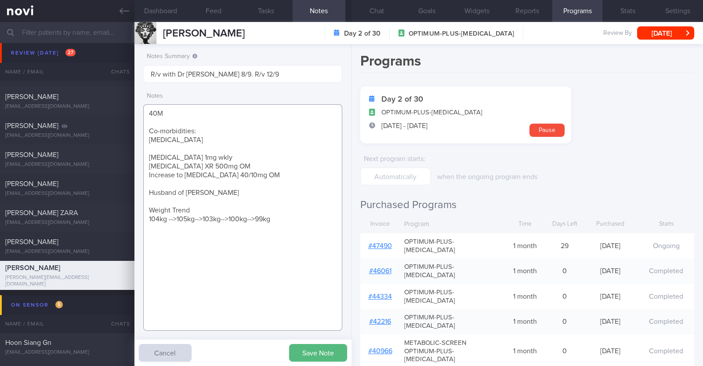
click at [197, 209] on textarea "40M Co-morbidities: Urolithiasis Wegovy 1mg wkly Metformin XR 500mg OM Increase…" at bounding box center [242, 217] width 199 height 226
click at [168, 217] on textarea "40M Co-morbidities: Urolithiasis Wegovy 1mg wkly Metformin XR 500mg OM Increase…" at bounding box center [242, 217] width 199 height 226
click at [301, 216] on textarea "40M Co-morbidities: Urolithiasis Wegovy 1mg wkly Metformin XR 500mg OM Increase…" at bounding box center [242, 217] width 199 height 226
type textarea "40M Co-morbidities: Urolithiasis Wegovy 1mg wkly Metformin XR 500mg OM Increase…"
click at [324, 349] on button "Save Note" at bounding box center [318, 353] width 58 height 18
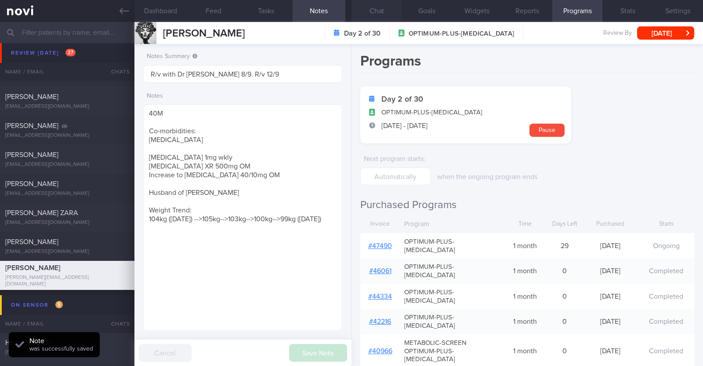
click at [372, 13] on button "Chat" at bounding box center [377, 11] width 50 height 22
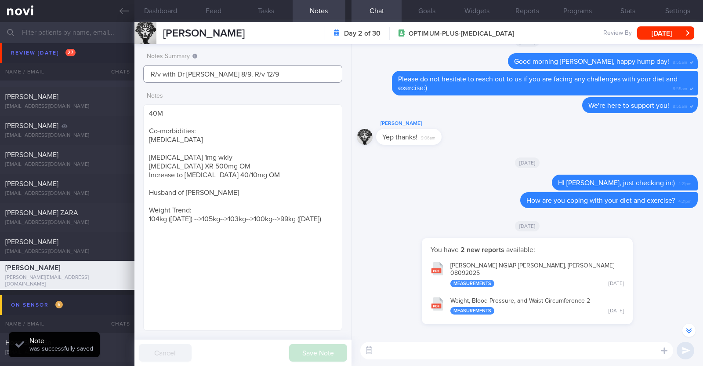
drag, startPoint x: 254, startPoint y: 73, endPoint x: 0, endPoint y: 60, distance: 254.4
click at [0, 60] on div "Patients New Users Coaches Assigned patients Assigned patients All active patie…" at bounding box center [351, 194] width 703 height 344
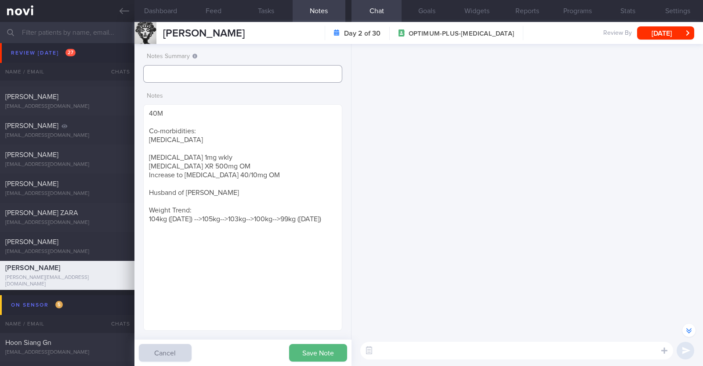
scroll to position [-2151, 0]
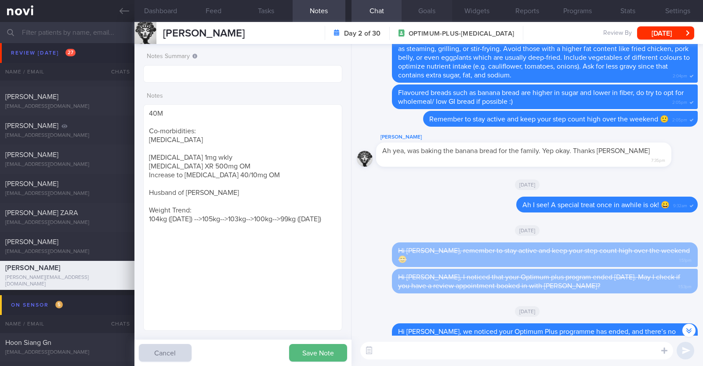
click at [438, 11] on button "Goals" at bounding box center [427, 11] width 50 height 22
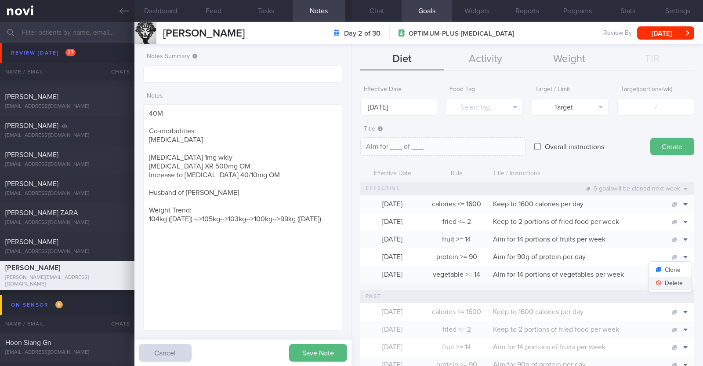
click at [673, 280] on button "Delete" at bounding box center [670, 283] width 43 height 13
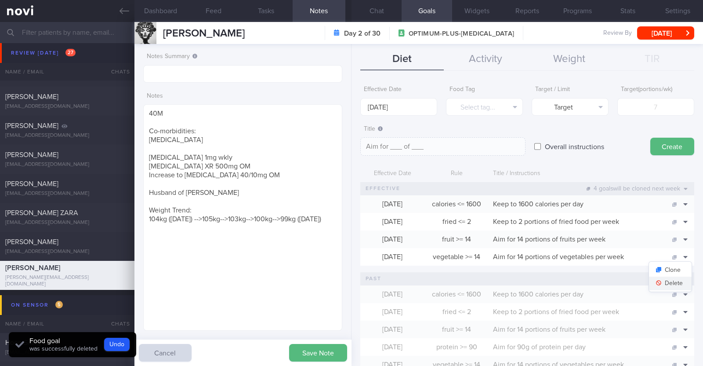
scroll to position [337, 0]
click at [404, 107] on input "15 Sep 2025" at bounding box center [399, 107] width 77 height 18
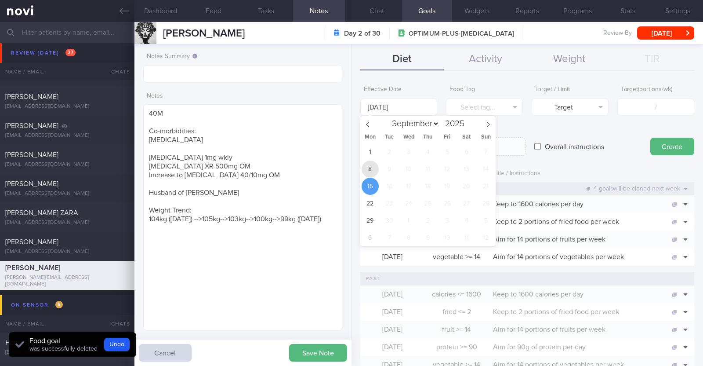
click at [367, 173] on span "8" at bounding box center [370, 168] width 17 height 17
type input "8 Sep 2025"
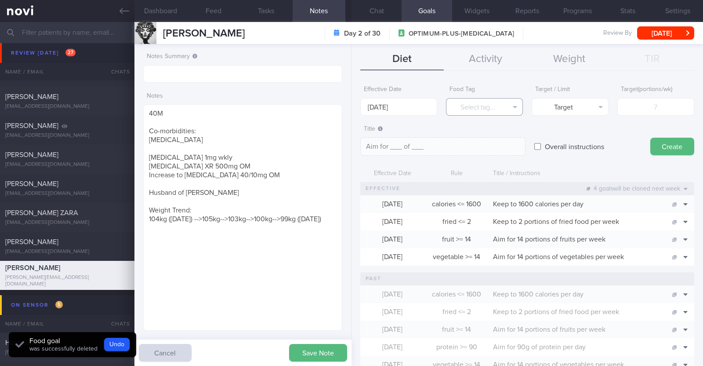
click at [485, 109] on button "Select tag..." at bounding box center [484, 107] width 77 height 18
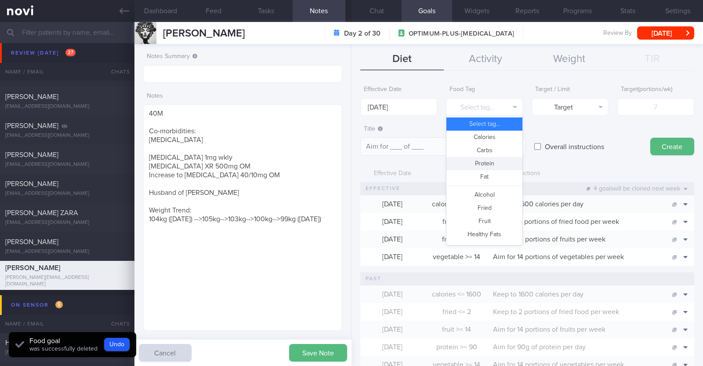
click at [485, 160] on button "Protein" at bounding box center [485, 163] width 76 height 13
type textarea "Aim for __g of protein per day"
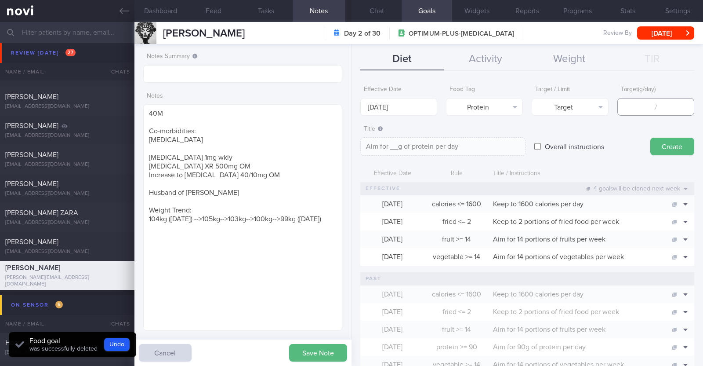
click at [632, 104] on input "number" at bounding box center [656, 107] width 77 height 18
type input "1"
type textarea "Aim for 1g of protein per day"
type input "10"
type textarea "Aim for 10g of protein per day"
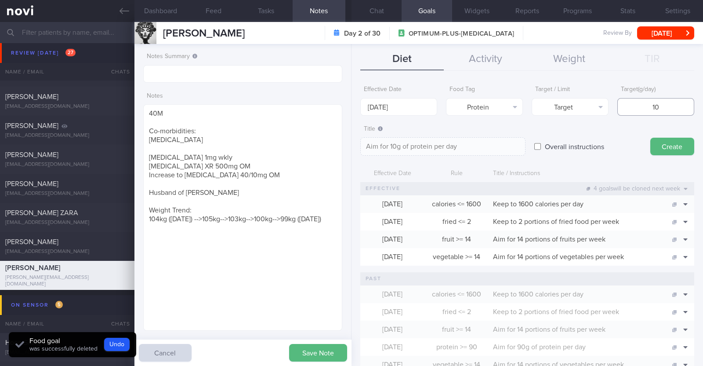
type input "100"
type textarea "Aim for 100g of protein per day"
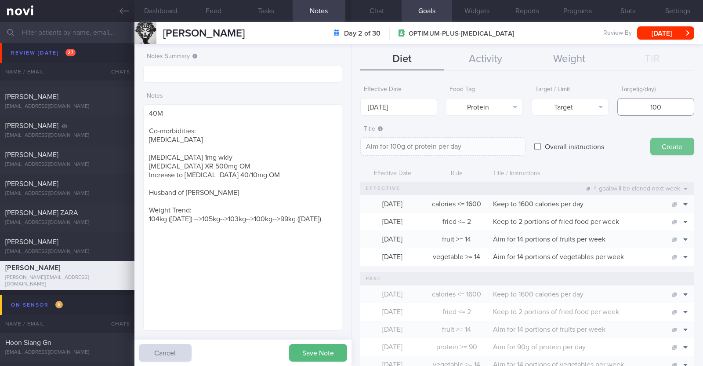
type input "100"
click at [663, 148] on button "Create" at bounding box center [673, 147] width 44 height 18
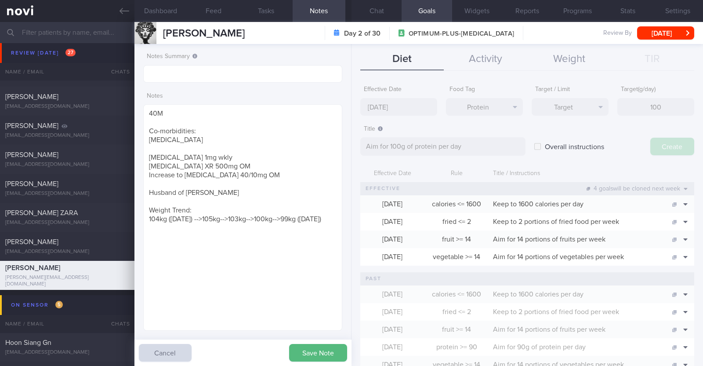
type input "15 Sep 2025"
type textarea "Aim for ___ of ___"
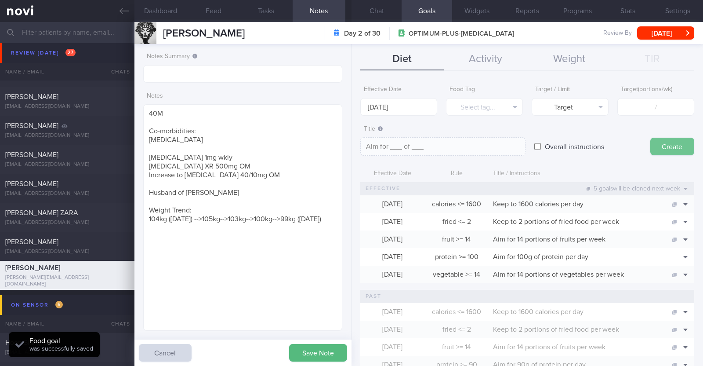
scroll to position [363, 0]
click at [385, 9] on button "Chat" at bounding box center [377, 11] width 50 height 22
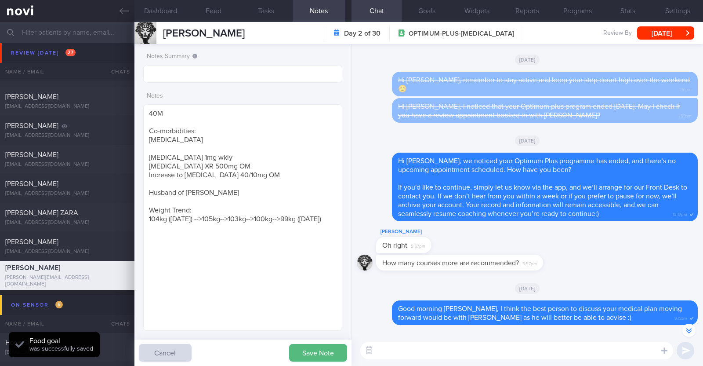
scroll to position [-1767, 0]
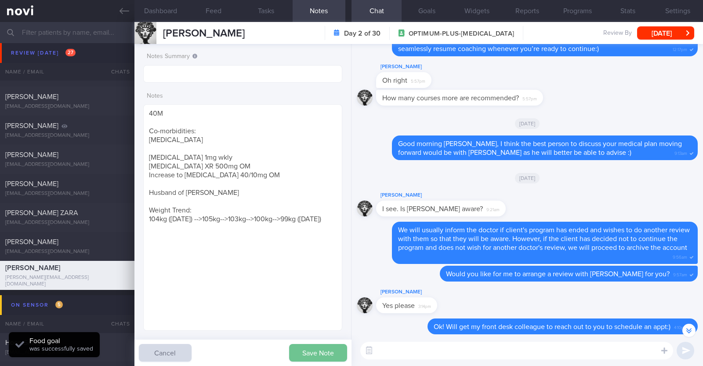
click at [329, 353] on button "Save Note" at bounding box center [318, 353] width 58 height 18
click at [418, 353] on textarea at bounding box center [517, 351] width 313 height 18
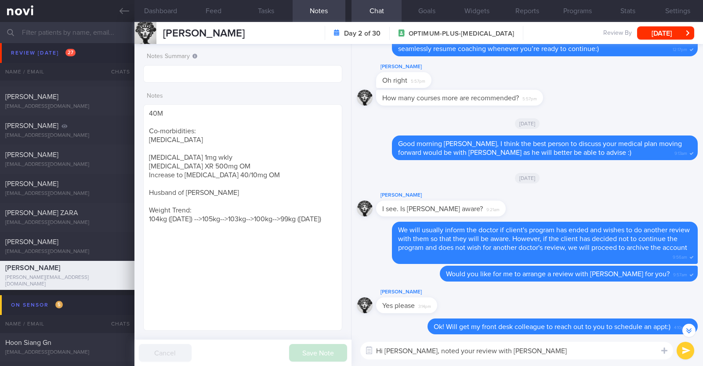
click at [501, 348] on textarea "Hi Jesper, noted your review with Dr Yeo" at bounding box center [517, 351] width 313 height 18
click at [428, 352] on textarea "Hi Jesper, noted your review with Dr Yeo on Monday that" at bounding box center [517, 351] width 313 height 18
click at [597, 344] on textarea "Hi Jesper, noted from your review with Dr Yeo on Monday that" at bounding box center [517, 351] width 313 height 18
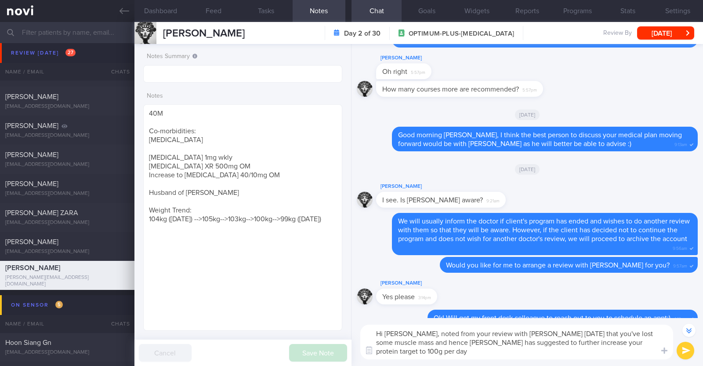
scroll to position [-1784, 0]
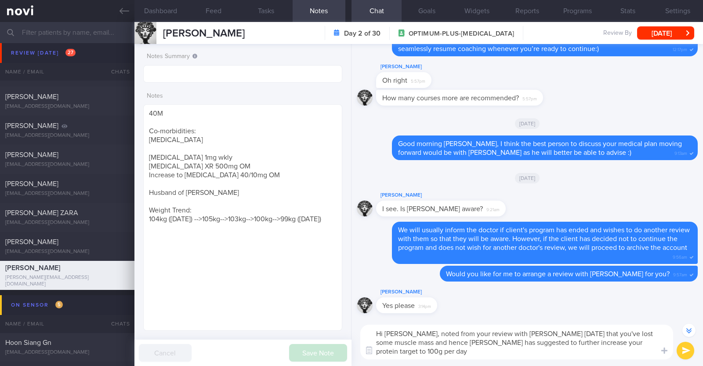
type textarea "Hi Jesper, noted from your review with Dr Yeo on Monday that you've lost some m…"
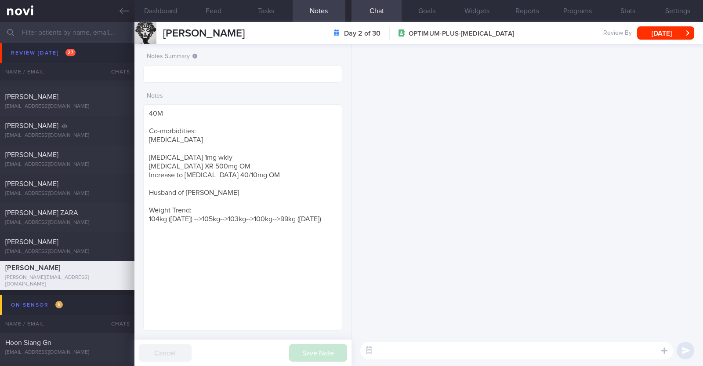
scroll to position [0, 0]
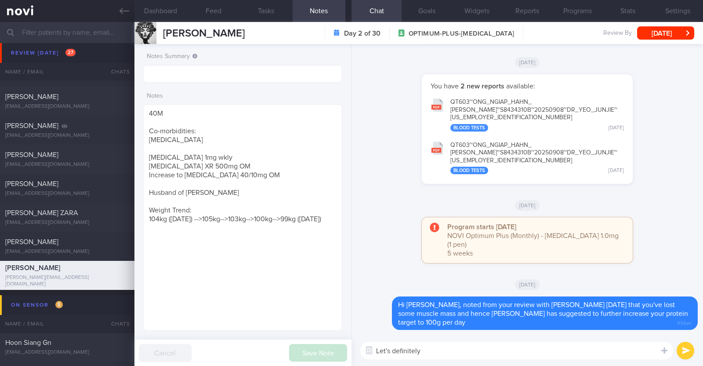
click at [436, 347] on textarea "Let's definitely" at bounding box center [517, 351] width 313 height 18
type textarea "Let's definitely try to prioritise protein intake to help boost it up"
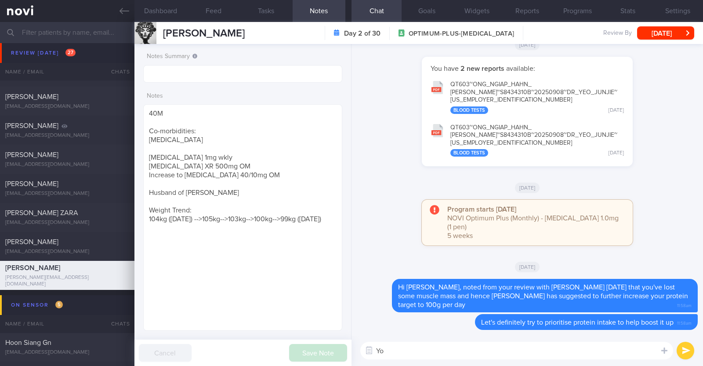
type textarea "Y"
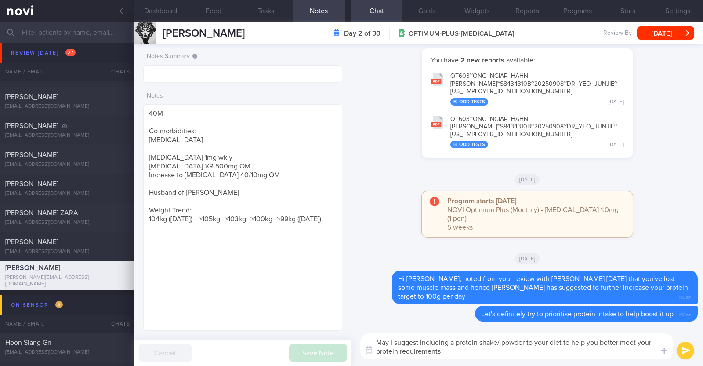
type textarea "May I suggest including a protein shake/ powder to your diet to help you better…"
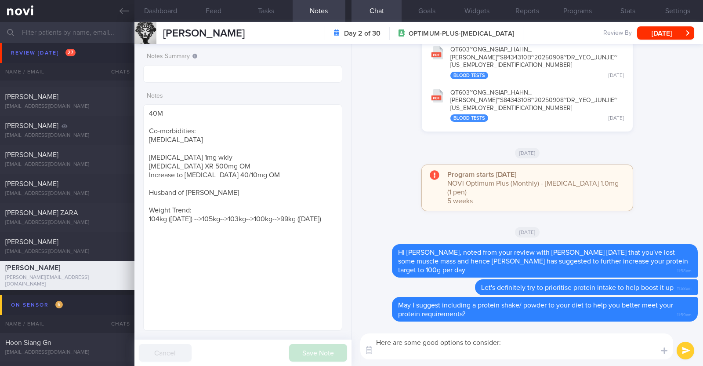
paste textarea "*Liquid shakes* [Ensure max protein](https://www.fairprice.com.sg/product/a-max…"
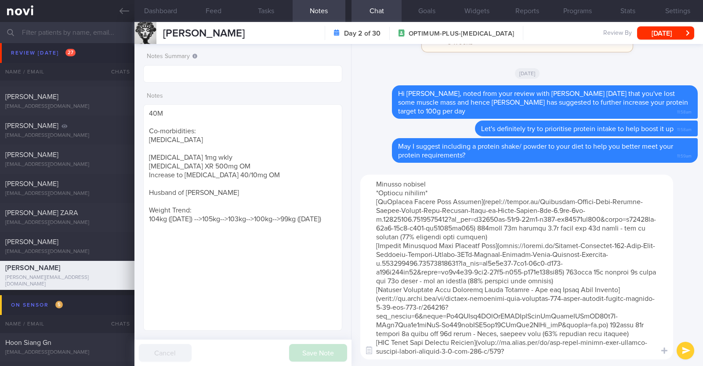
scroll to position [164, 0]
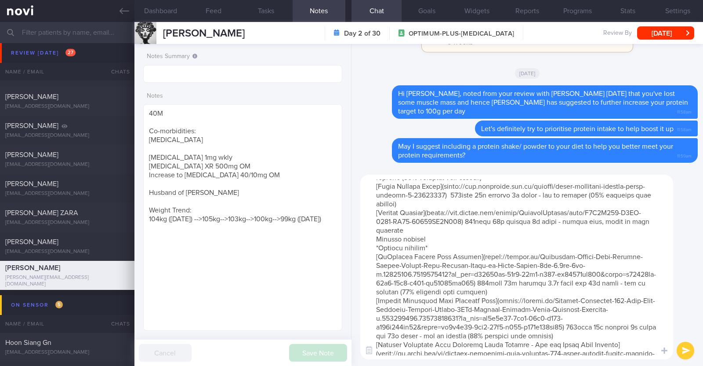
drag, startPoint x: 436, startPoint y: 257, endPoint x: 374, endPoint y: 256, distance: 62.0
click at [374, 256] on textarea at bounding box center [517, 267] width 313 height 185
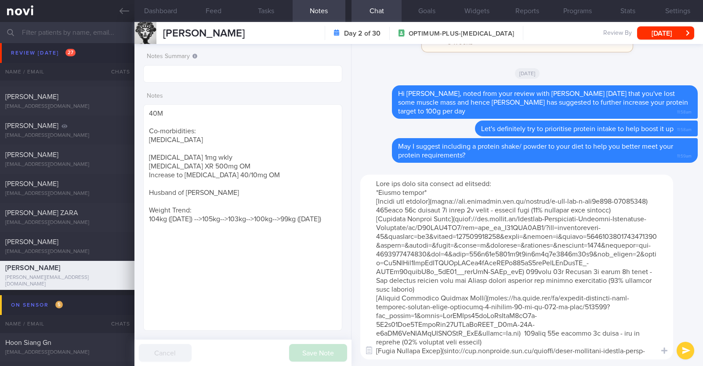
type textarea "Here are some good options to consider: *Liquid shakes* [Ensure max protein](ht…"
click at [684, 351] on button "submit" at bounding box center [686, 351] width 18 height 18
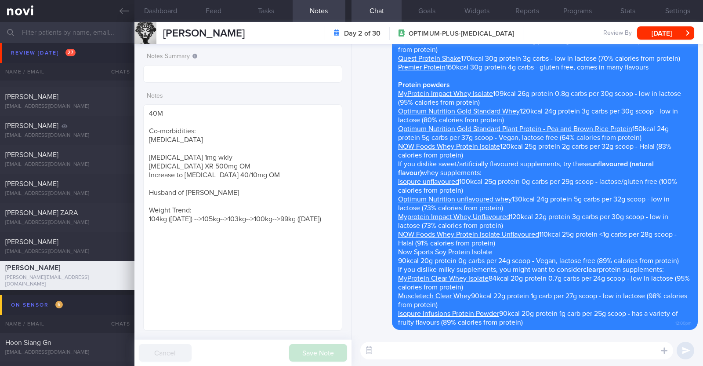
click at [508, 348] on textarea at bounding box center [517, 351] width 313 height 18
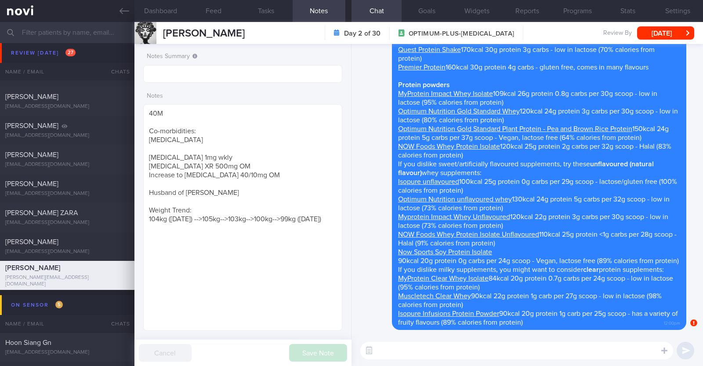
click at [449, 345] on textarea at bounding box center [517, 351] width 313 height 18
paste textarea "Here are some lunch/ dinner ideas: Suggestions for 30g protein lunch/dinner *Gr…"
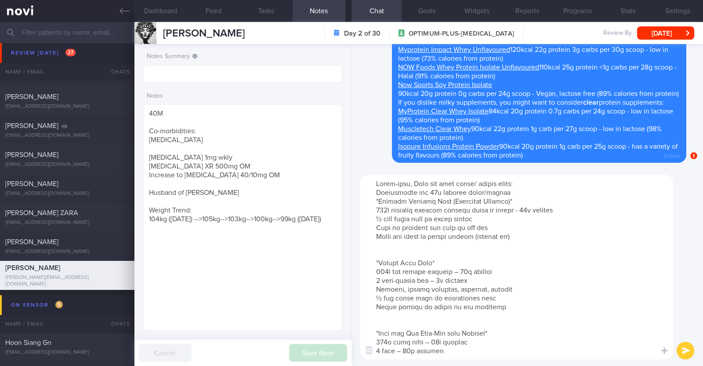
click at [417, 186] on textarea at bounding box center [517, 267] width 313 height 185
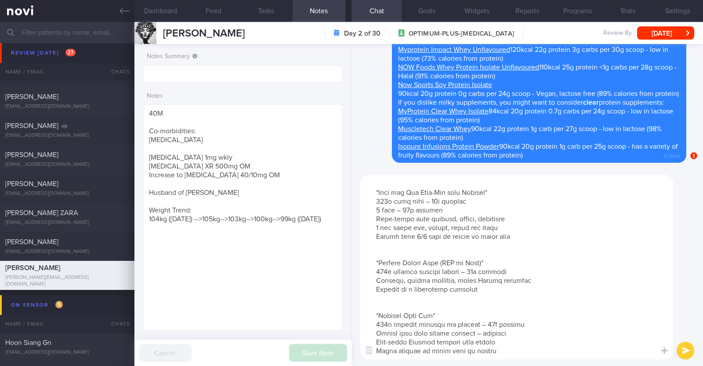
drag, startPoint x: 488, startPoint y: 344, endPoint x: 465, endPoint y: 340, distance: 24.0
click at [465, 340] on textarea at bounding box center [517, 267] width 313 height 185
type textarea "Meals-wise, here are some lunch/ dinner ideas: Suggestions for 30g protein lunc…"
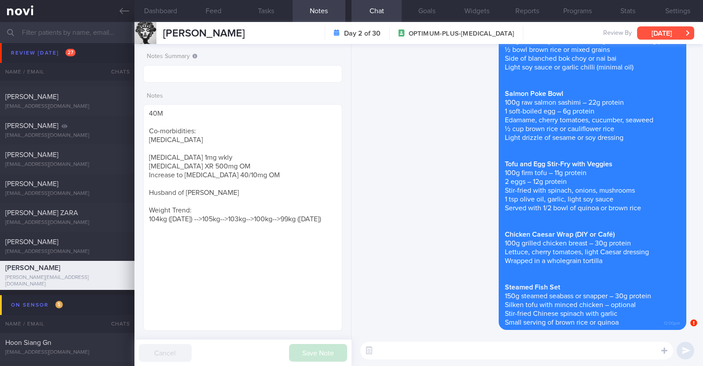
click at [660, 34] on button "[DATE]" at bounding box center [666, 32] width 57 height 13
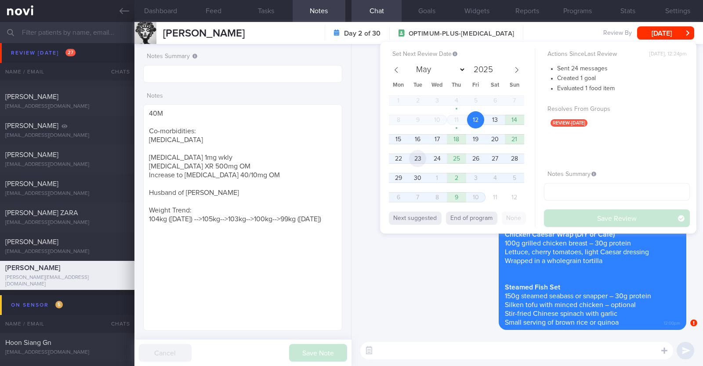
click at [420, 158] on span "23" at bounding box center [417, 158] width 17 height 17
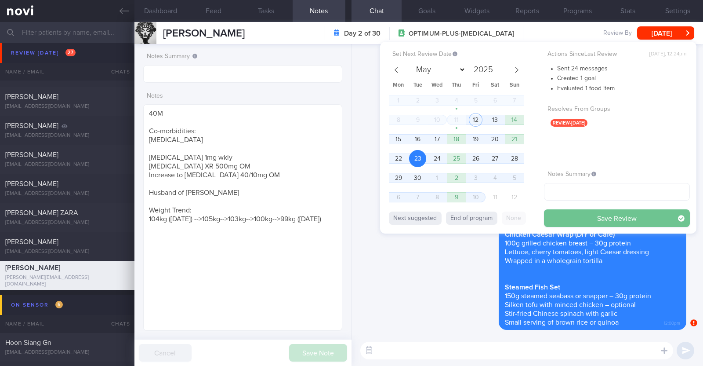
click at [591, 213] on button "Save Review" at bounding box center [617, 218] width 146 height 18
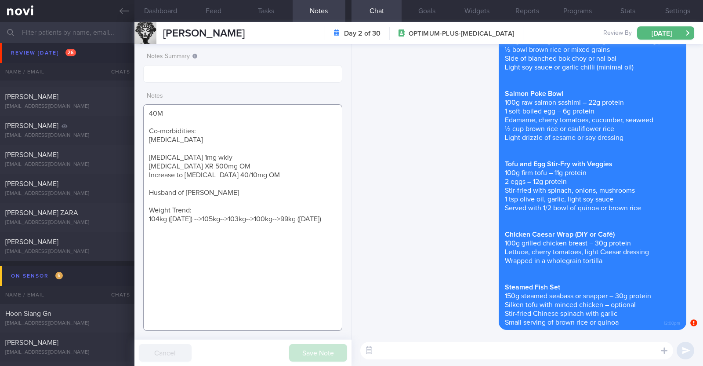
drag, startPoint x: 147, startPoint y: 151, endPoint x: 333, endPoint y: 216, distance: 196.8
click at [333, 216] on textarea "40M Co-morbidities: Urolithiasis Wegovy 1mg wkly Metformin XR 500mg OM Increase…" at bounding box center [242, 217] width 199 height 226
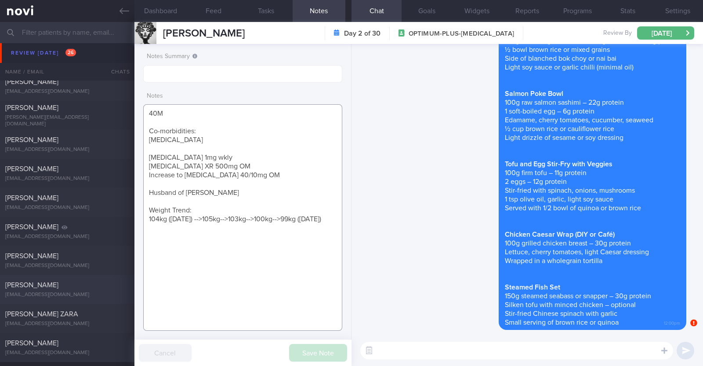
scroll to position [495, 0]
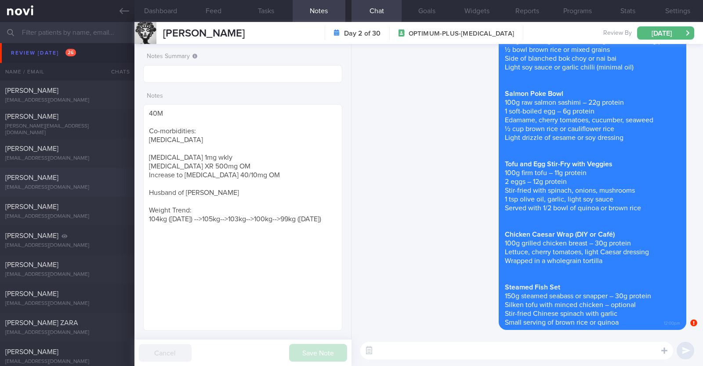
click at [90, 183] on div "Heather Armstrong harmstrong@gmail.com" at bounding box center [67, 182] width 135 height 18
type input "R/v with Dr Kyle on 10/9"
type textarea "46F Nil PMHx Mounjaro 10mg (experienced sever side effects, only able to eat fe…"
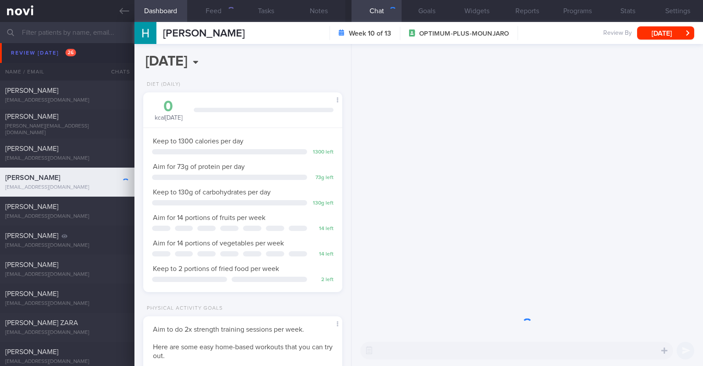
scroll to position [100, 175]
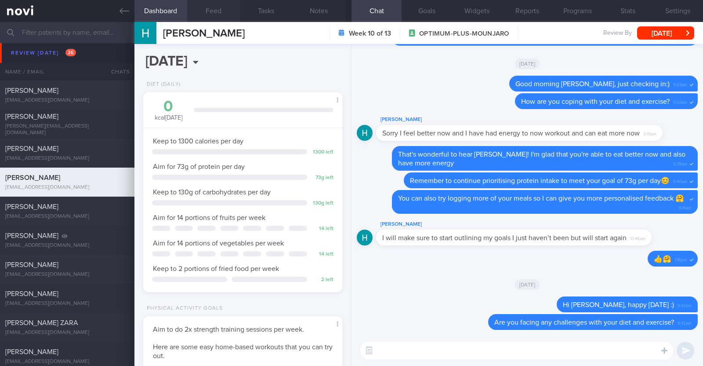
click at [209, 13] on button "Feed" at bounding box center [213, 11] width 53 height 22
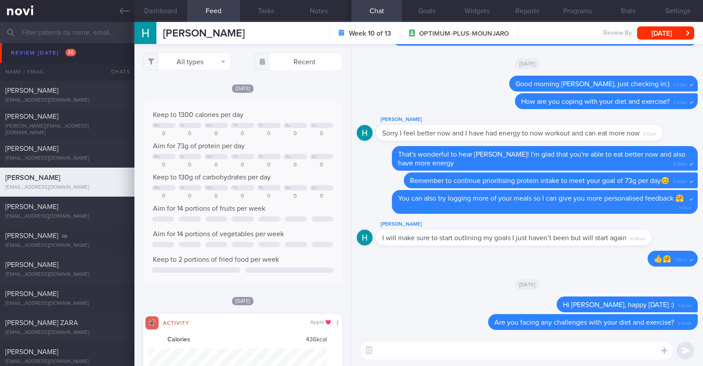
scroll to position [45, 179]
click at [199, 65] on button "All types" at bounding box center [187, 62] width 88 height 18
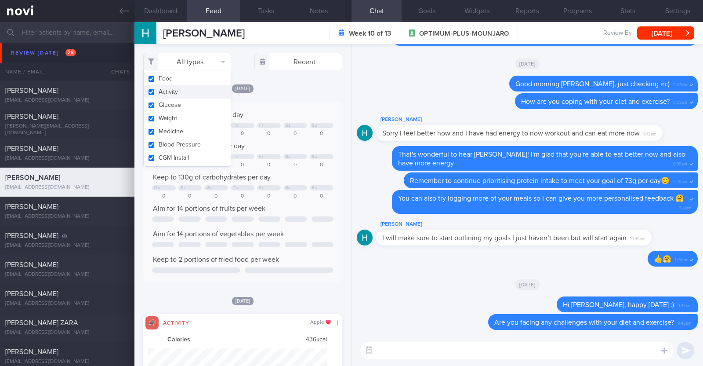
click at [185, 92] on button "Activity" at bounding box center [187, 91] width 87 height 13
checkbox input "false"
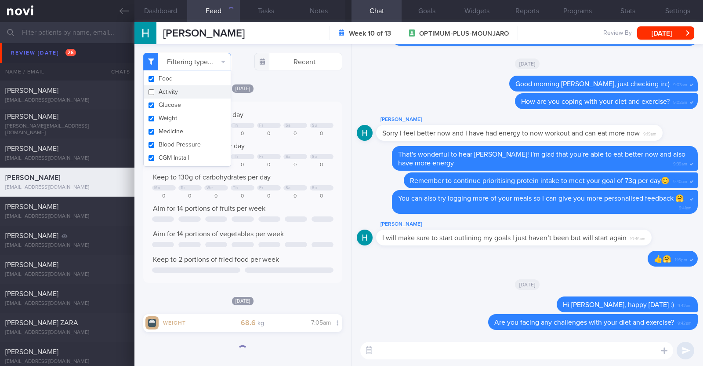
click at [282, 80] on div "Filtering type... Food Activity Glucose Weight Medicine Blood Pressure CGM Inst…" at bounding box center [243, 205] width 217 height 322
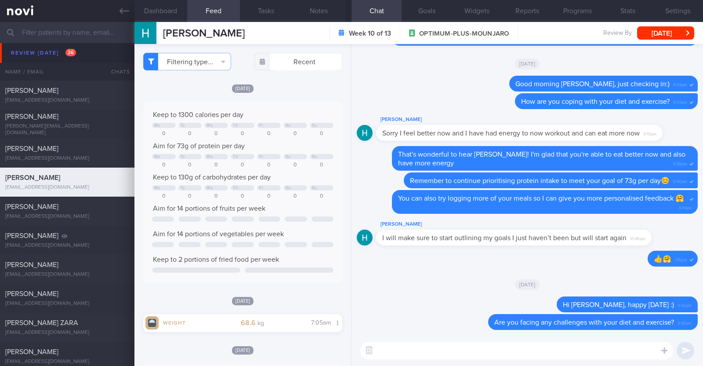
click at [399, 350] on textarea at bounding box center [517, 351] width 313 height 18
type textarea "Hi Heather, just checkin gin"
click at [572, 12] on button "Programs" at bounding box center [578, 11] width 50 height 22
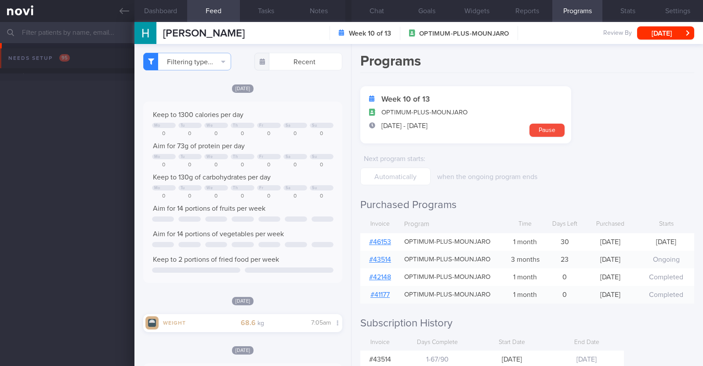
select select "8"
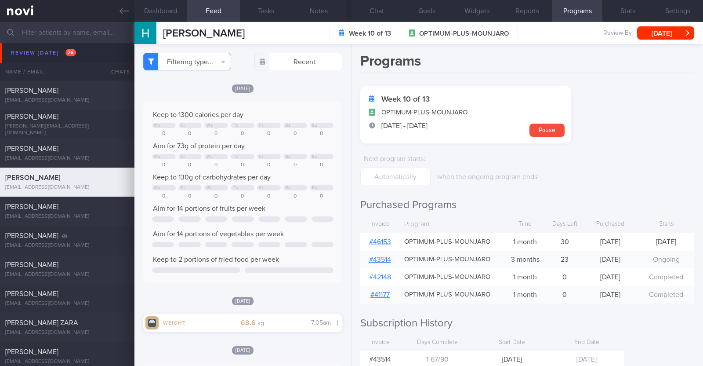
scroll to position [100, 175]
click at [383, 240] on link "# 46153" at bounding box center [380, 241] width 22 height 7
click at [320, 6] on button "Notes" at bounding box center [319, 11] width 53 height 22
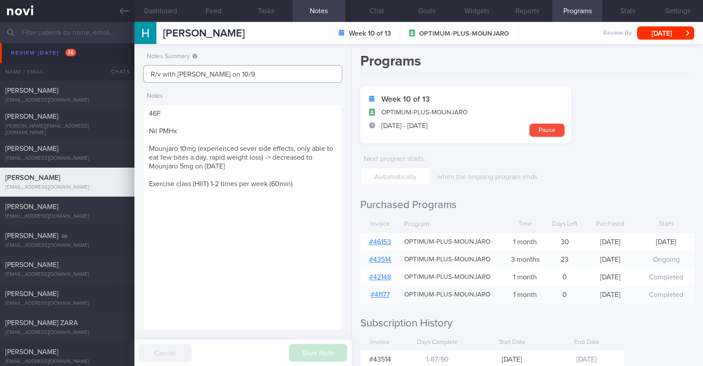
click at [214, 73] on input "R/v with [PERSON_NAME] on 10/9" at bounding box center [242, 74] width 199 height 18
type input "R/v with [PERSON_NAME] on 16/9"
click at [317, 354] on button "Save Note" at bounding box center [318, 353] width 58 height 18
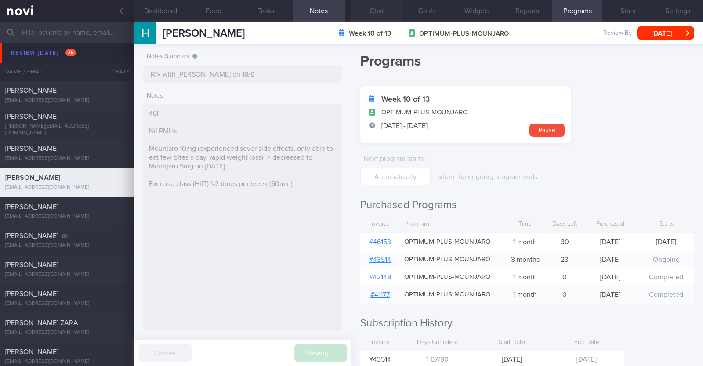
type input "R/v with [PERSON_NAME] on 16/9"
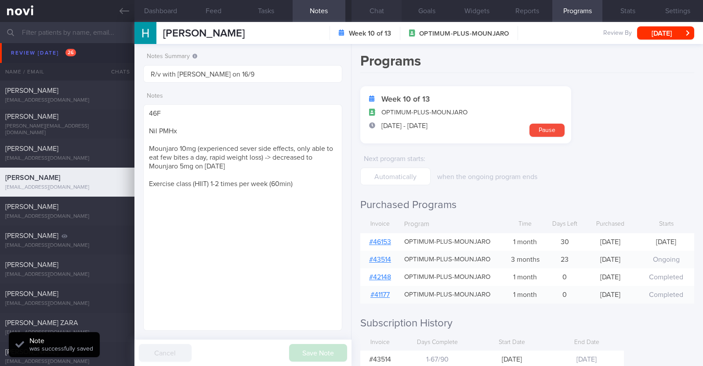
click at [390, 12] on button "Chat" at bounding box center [377, 11] width 50 height 22
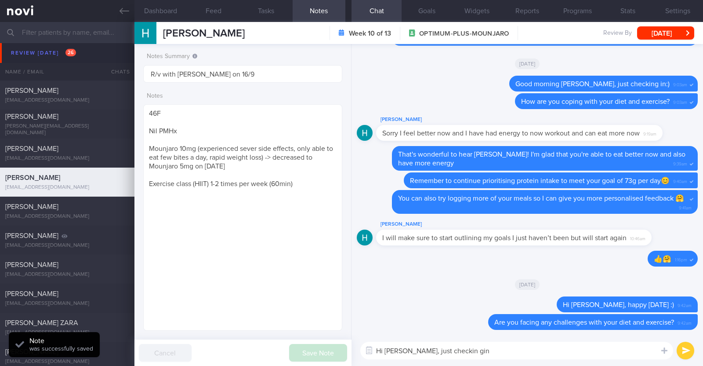
drag, startPoint x: 475, startPoint y: 349, endPoint x: 296, endPoint y: 346, distance: 178.5
click at [296, 346] on div "Dashboard Feed Tasks Notes Chat Goals Widgets Reports Programs Stats Settings […" at bounding box center [419, 194] width 569 height 344
click at [672, 35] on button "[DATE]" at bounding box center [666, 32] width 57 height 13
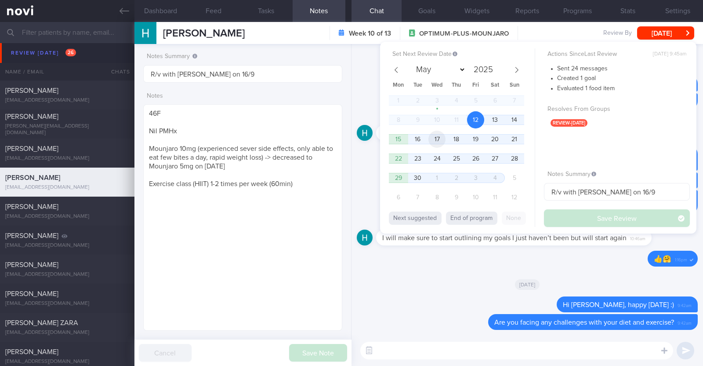
click at [440, 138] on span "17" at bounding box center [437, 139] width 17 height 17
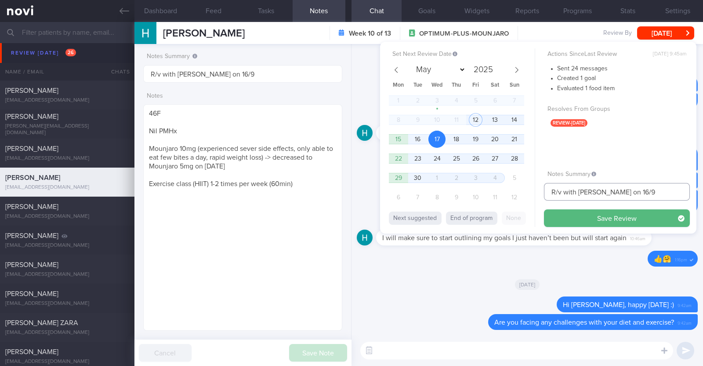
click at [631, 193] on input "R/v with [PERSON_NAME] on 16/9" at bounding box center [617, 192] width 146 height 18
type input "R/v with [PERSON_NAME] on 16/9. r/v 17/9"
click at [621, 216] on button "Save Review" at bounding box center [617, 218] width 146 height 18
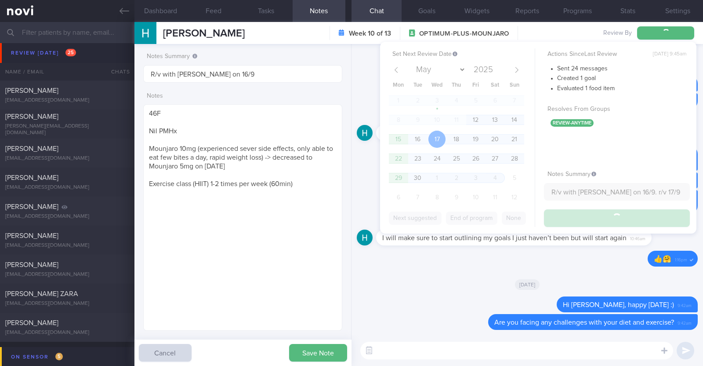
type input "R/v with [PERSON_NAME] on 16/9. r/v 17/9"
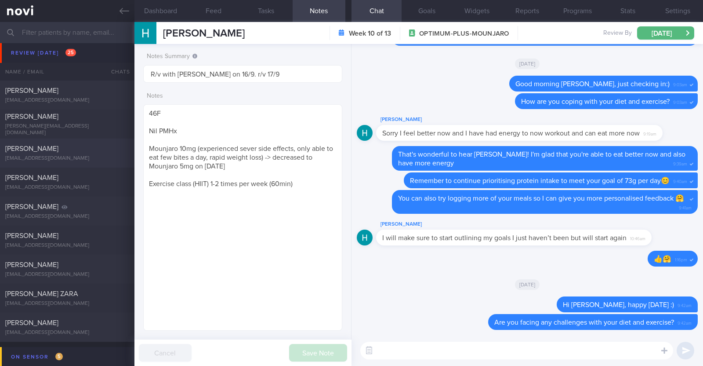
click at [108, 160] on div "[EMAIL_ADDRESS][DOMAIN_NAME]" at bounding box center [67, 158] width 124 height 7
type input "Travelling [DATE]-[DATE] R/v 12/9"
type textarea "38F Comorbidities: [MEDICAL_DATA] PCOS Ryblesus 14mg - not keen to add on [MEDI…"
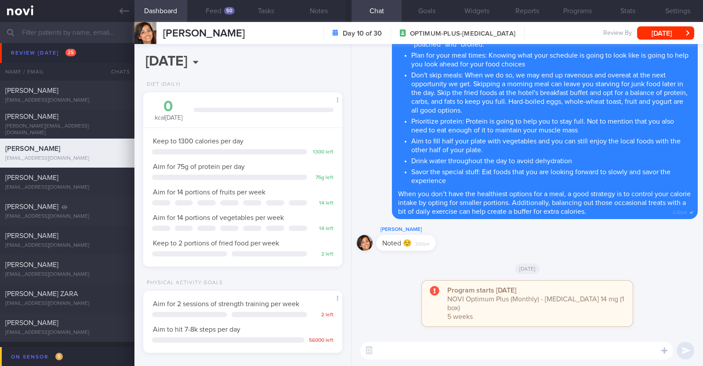
scroll to position [100, 175]
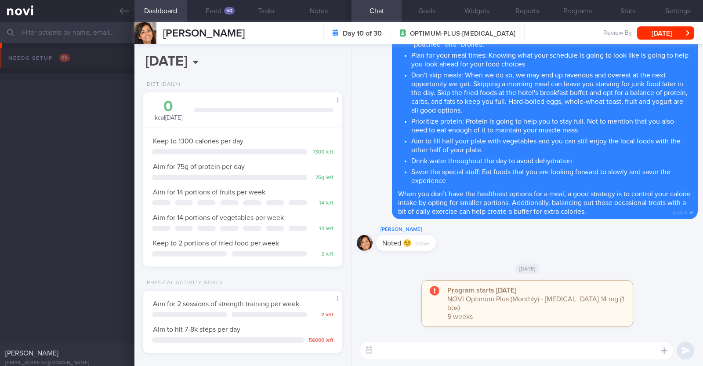
select select "8"
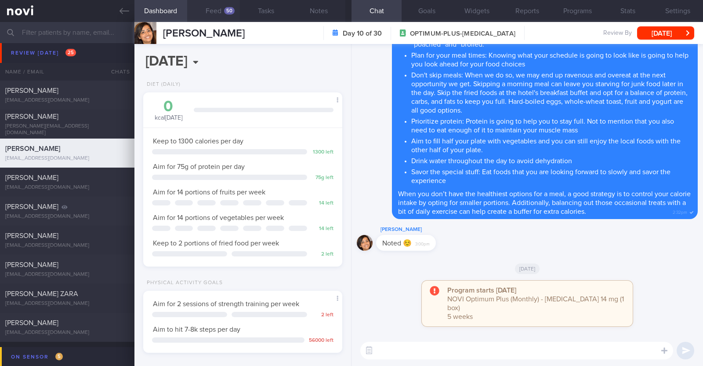
click at [211, 5] on button "Feed 50" at bounding box center [213, 11] width 53 height 22
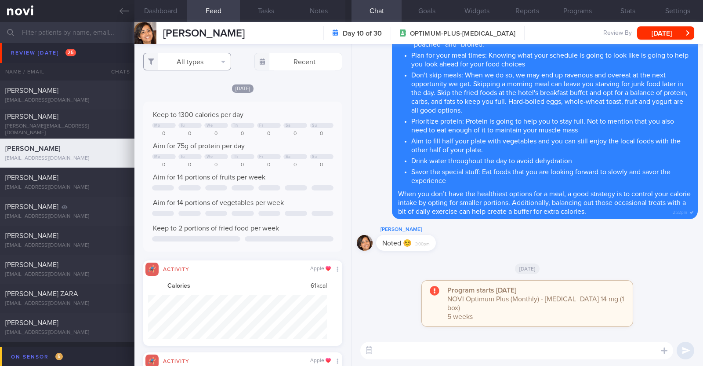
click at [215, 63] on button "All types" at bounding box center [187, 62] width 88 height 18
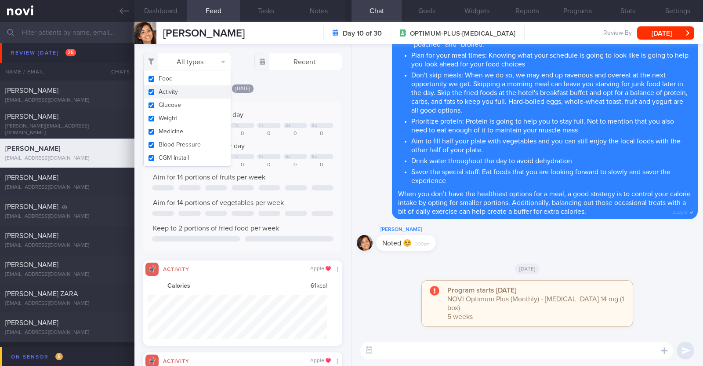
click at [202, 91] on button "Activity" at bounding box center [187, 91] width 87 height 13
checkbox input "false"
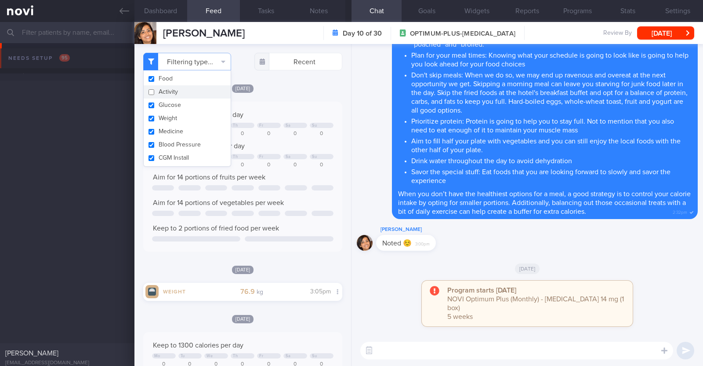
select select "8"
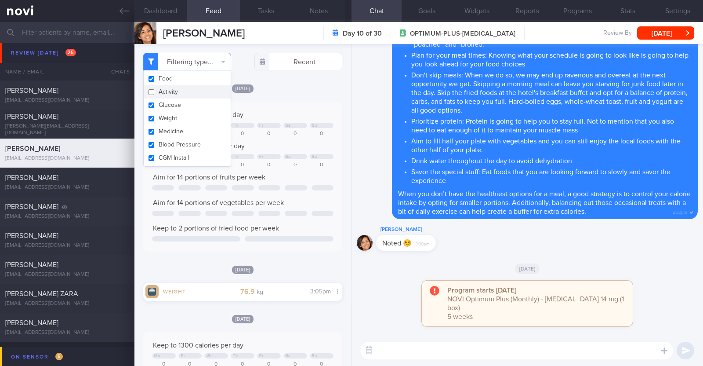
click at [290, 82] on div "Filtering type... Food Activity Glucose Weight Medicine Blood Pressure [MEDICAL…" at bounding box center [243, 205] width 217 height 322
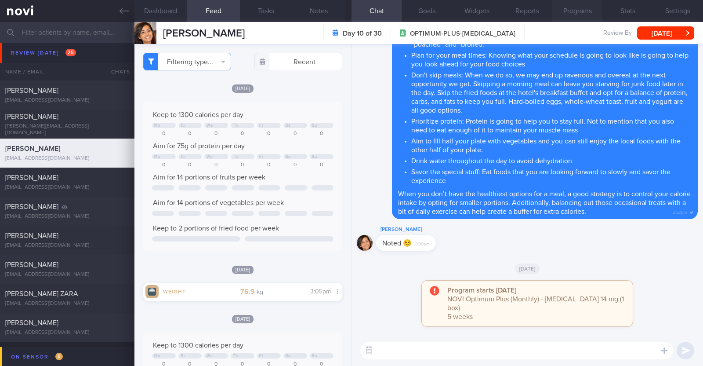
click at [583, 11] on button "Programs" at bounding box center [578, 11] width 50 height 22
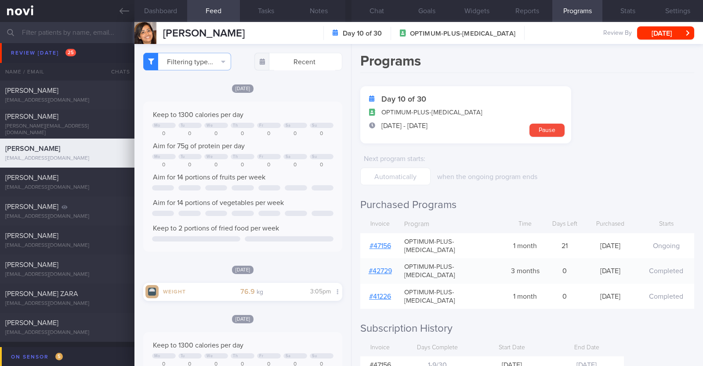
click at [386, 237] on div "# 47156" at bounding box center [381, 246] width 40 height 18
click at [384, 242] on link "# 47156" at bounding box center [381, 245] width 22 height 7
click at [373, 11] on button "Chat" at bounding box center [377, 11] width 50 height 22
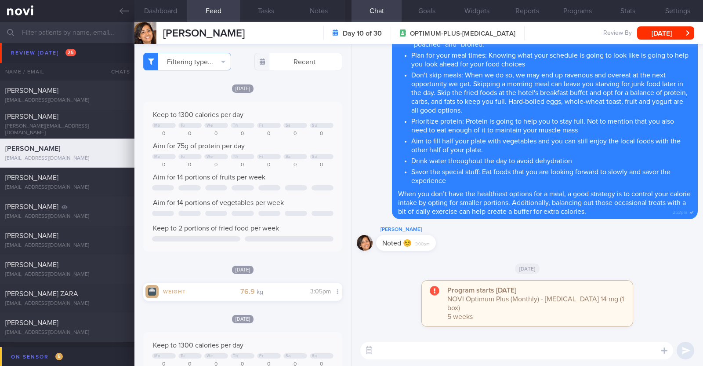
click at [437, 353] on textarea at bounding box center [517, 351] width 313 height 18
type textarea "Hi Diana,"
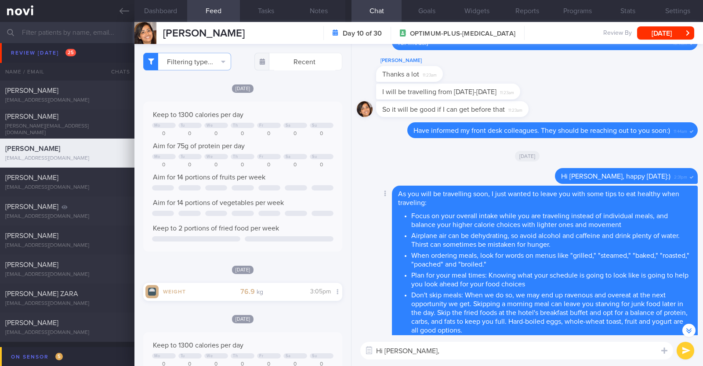
scroll to position [-109, 0]
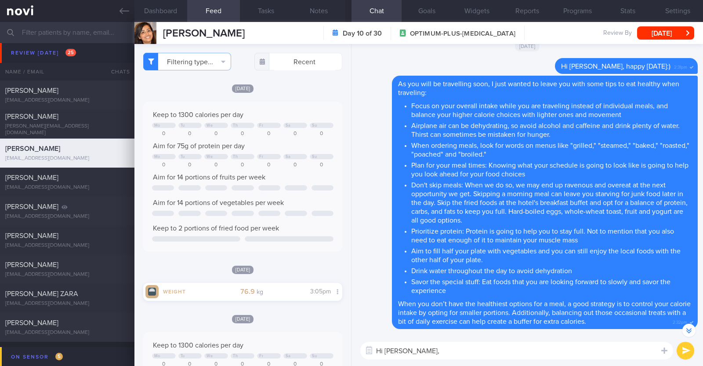
drag, startPoint x: 435, startPoint y: 353, endPoint x: 284, endPoint y: 346, distance: 151.8
click at [284, 346] on div "Dashboard Feed 50 Tasks Notes Chat Goals Widgets Reports Programs Stats Setting…" at bounding box center [419, 194] width 569 height 344
click at [313, 7] on button "Notes" at bounding box center [319, 11] width 53 height 22
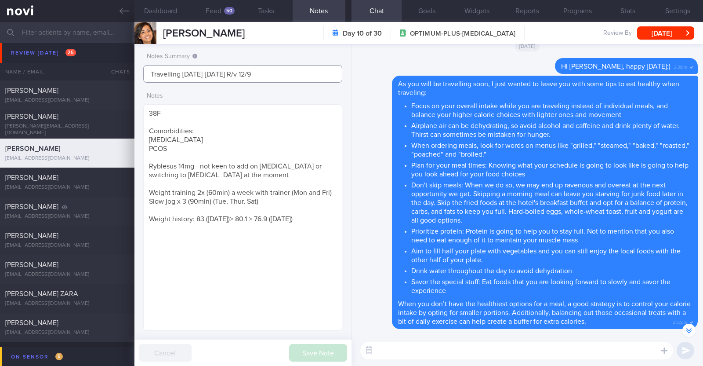
drag, startPoint x: 263, startPoint y: 75, endPoint x: 213, endPoint y: 73, distance: 49.7
click at [213, 73] on input "Travelling 3-13 Sep. R/v 12/9" at bounding box center [242, 74] width 199 height 18
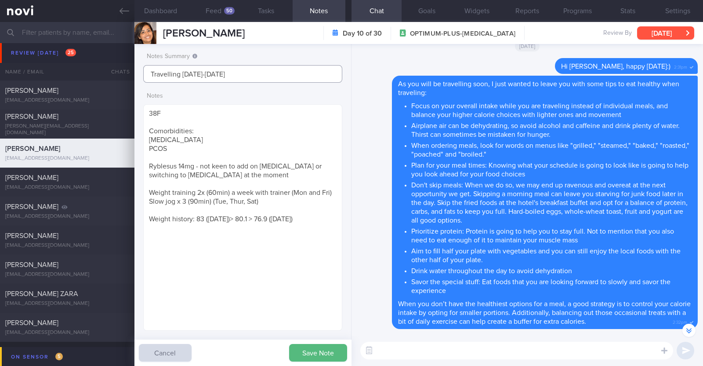
type input "Travelling 3-13 Sep."
click at [655, 33] on button "[DATE]" at bounding box center [666, 32] width 57 height 13
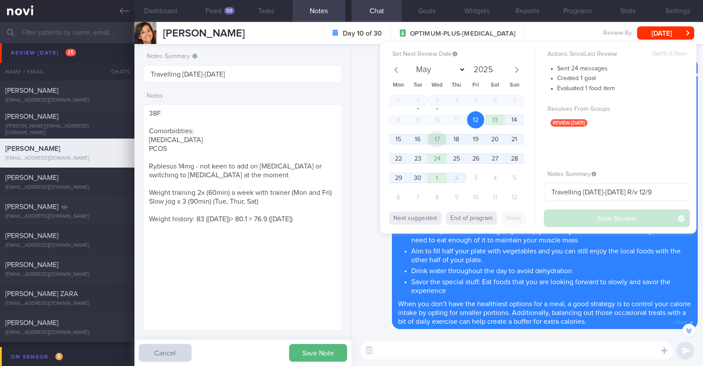
click at [444, 135] on span "17" at bounding box center [437, 139] width 17 height 17
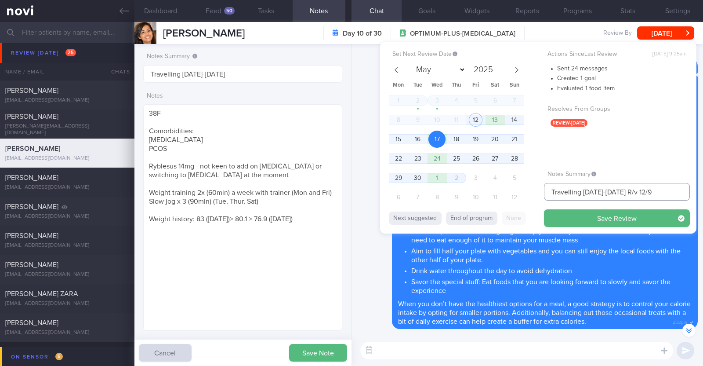
click at [631, 191] on input "Travelling 3-13 Sep. R/v 12/9" at bounding box center [617, 192] width 146 height 18
type input "Travelling 3-13 Sep. R/v 17/9"
click at [624, 219] on button "Save Review" at bounding box center [617, 218] width 146 height 18
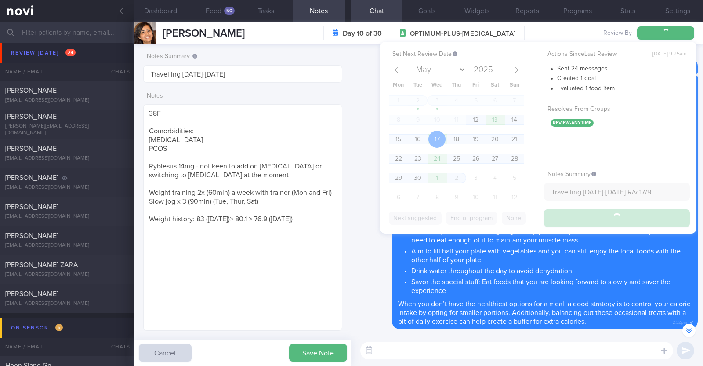
type input "Travelling 3-13 Sep. R/v 17/9"
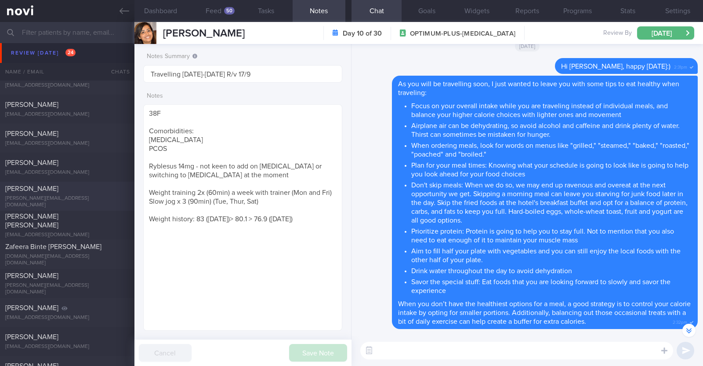
scroll to position [275, 0]
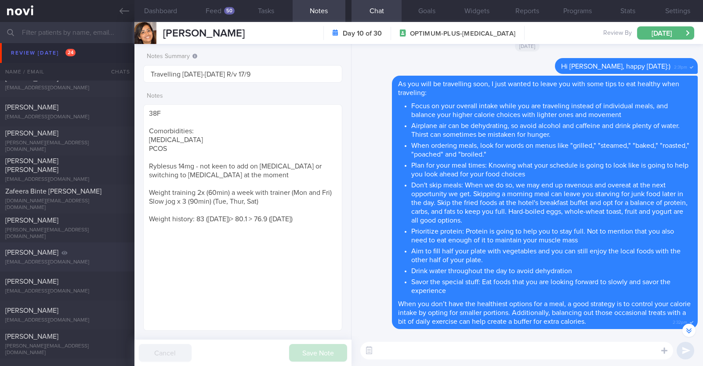
click at [98, 260] on div "[EMAIL_ADDRESS][DOMAIN_NAME]" at bounding box center [67, 262] width 124 height 7
type input "Nil r/v appt in calendar"
type textarea "50M NUH Anaesthesia Doctor Comorbidities: Borderline fasting glucose Last healt…"
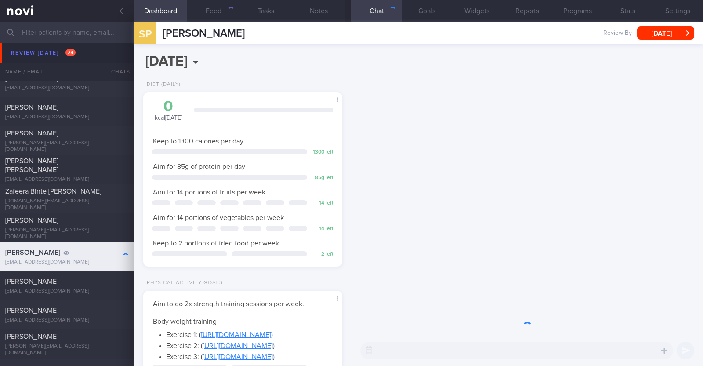
scroll to position [100, 175]
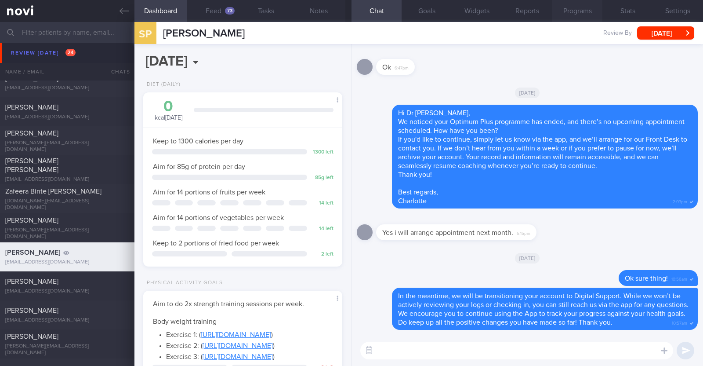
click at [574, 9] on button "Programs" at bounding box center [578, 11] width 50 height 22
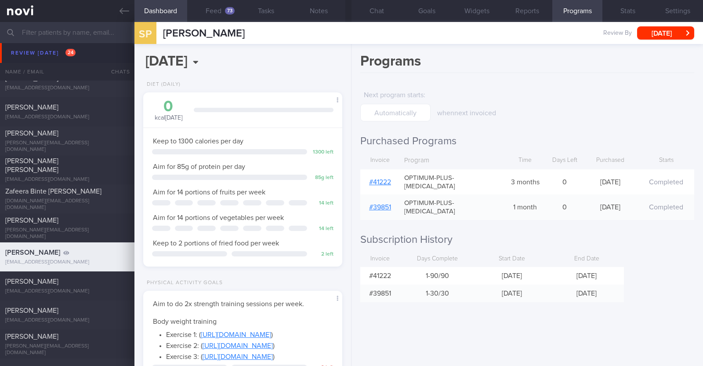
click at [385, 179] on link "# 41222" at bounding box center [380, 182] width 22 height 7
drag, startPoint x: 259, startPoint y: 38, endPoint x: 154, endPoint y: 31, distance: 104.5
click at [154, 31] on div "sp suresh paranjothy suresh paranjothy sureshparanjothy@outlook.com Review By F…" at bounding box center [419, 33] width 569 height 22
copy div "[PERSON_NAME]"
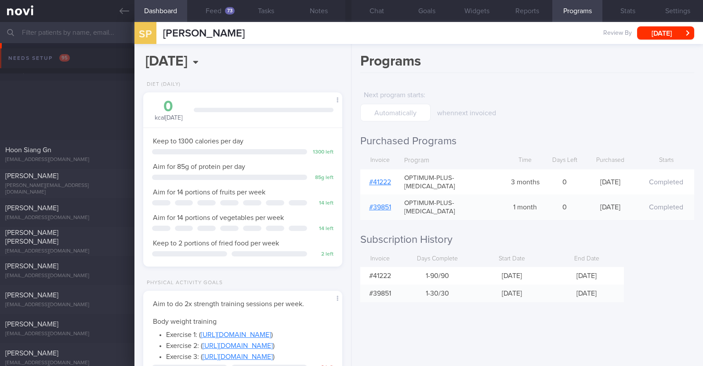
scroll to position [100, 175]
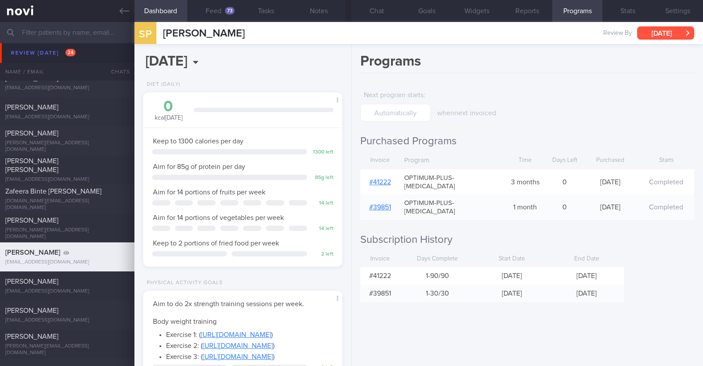
click at [663, 31] on button "[DATE]" at bounding box center [666, 32] width 57 height 13
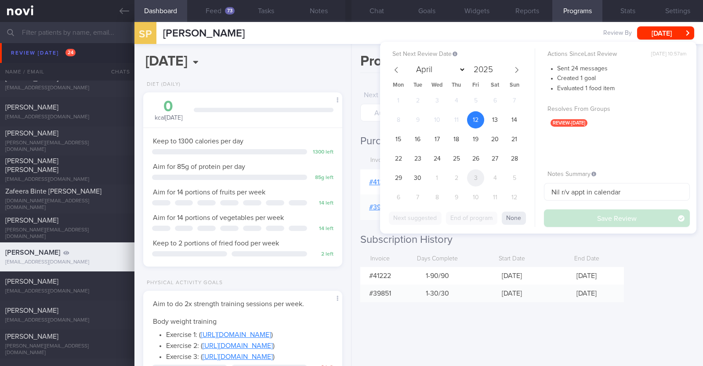
click at [476, 177] on span "3" at bounding box center [475, 177] width 17 height 17
select select "9"
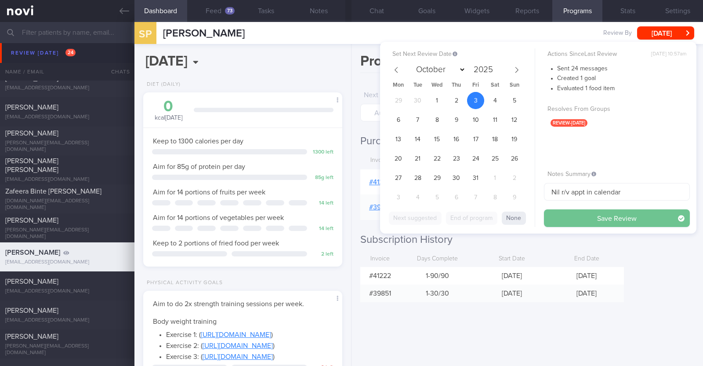
click at [560, 221] on button "Save Review" at bounding box center [617, 218] width 146 height 18
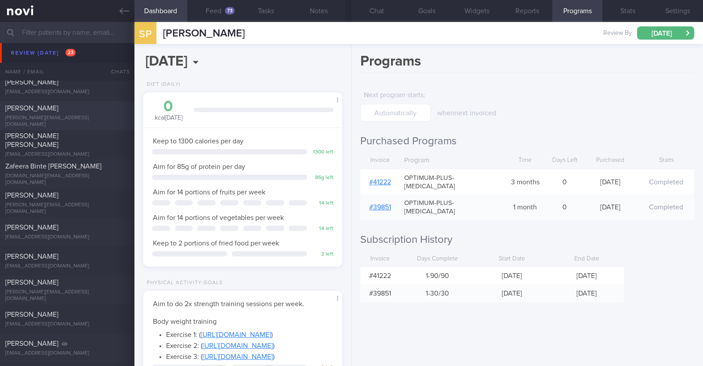
scroll to position [330, 0]
click at [78, 250] on div "James Handshaw [EMAIL_ADDRESS][DOMAIN_NAME] [DATE] [DATE] OPTIMUM-PLUS-MOUNJARO…" at bounding box center [351, 259] width 703 height 29
type input "R/v with [PERSON_NAME] on 27/8. r/v 2/9. KIV downgrade to digital support on 15…"
type textarea "31M Comorbidities OSA (not officially diagnosed) Nil meds Mounjaro 5mg 3x a wee…"
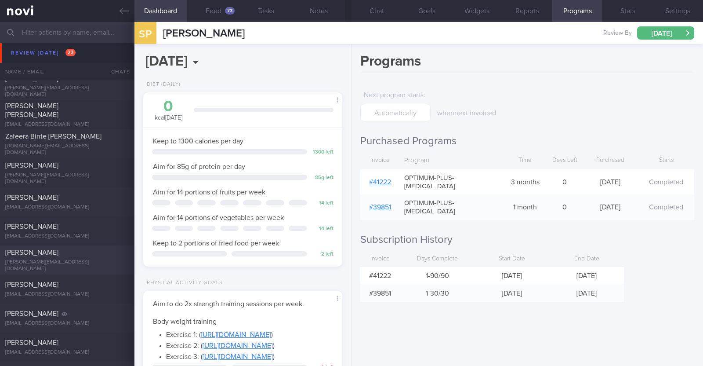
select select "8"
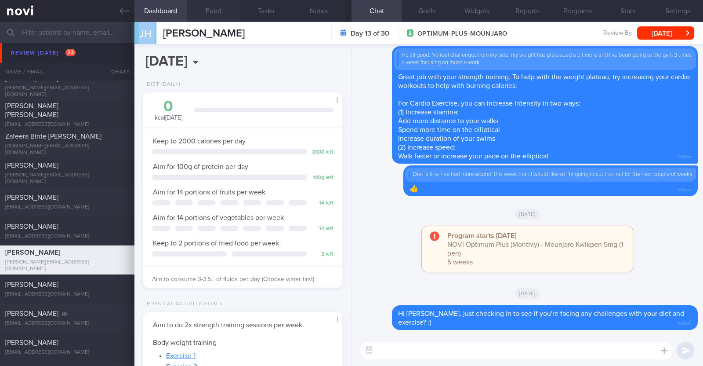
click at [220, 6] on button "Feed" at bounding box center [213, 11] width 53 height 22
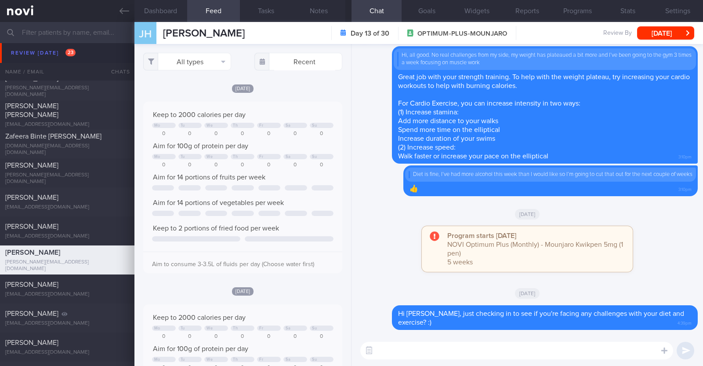
click at [372, 221] on div "[DATE]" at bounding box center [527, 213] width 341 height 25
click at [421, 349] on textarea at bounding box center [517, 351] width 313 height 18
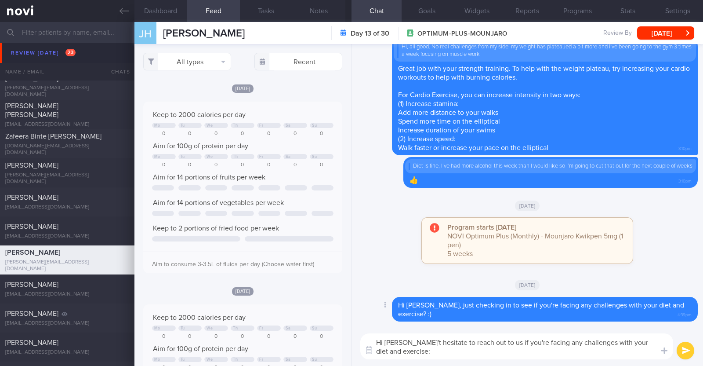
type textarea "Hi [PERSON_NAME]'t hesitate to reach out to us if you're facing any challenges …"
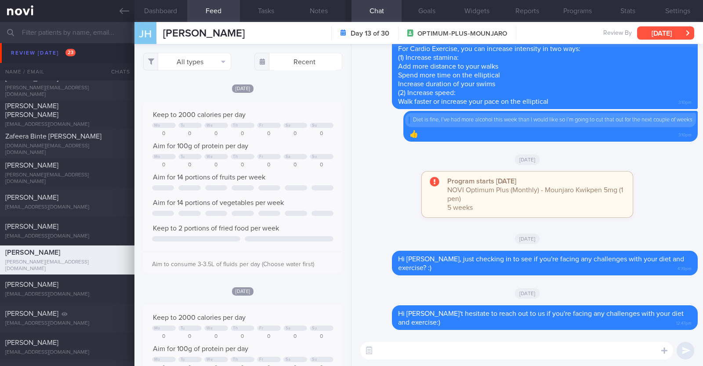
click at [668, 27] on button "[DATE]" at bounding box center [666, 32] width 57 height 13
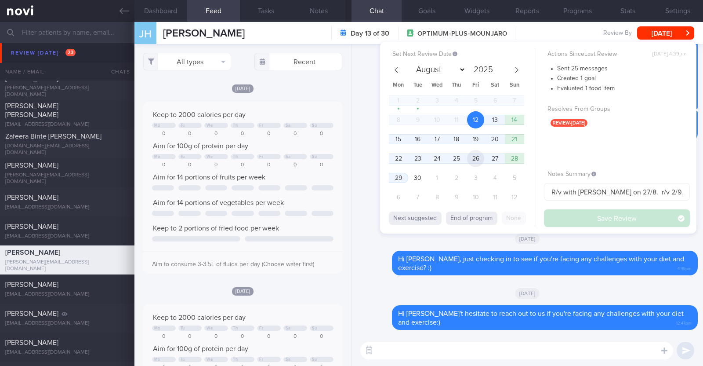
click at [481, 157] on span "26" at bounding box center [475, 158] width 17 height 17
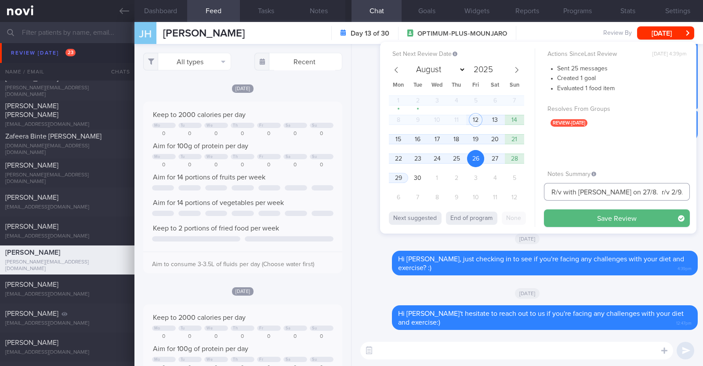
click at [583, 192] on input "R/v with [PERSON_NAME] on 27/8. r/v 2/9. KIV downgrade to digital support on 15…" at bounding box center [617, 192] width 146 height 18
drag, startPoint x: 653, startPoint y: 190, endPoint x: 528, endPoint y: 190, distance: 124.4
click at [529, 190] on div "Set Next Review Date [DATE] August September October November [DATE] Mon Tue We…" at bounding box center [538, 138] width 317 height 192
type input "KIV downgrade to digital support on 15/9"
drag, startPoint x: 684, startPoint y: 190, endPoint x: 506, endPoint y: 200, distance: 178.4
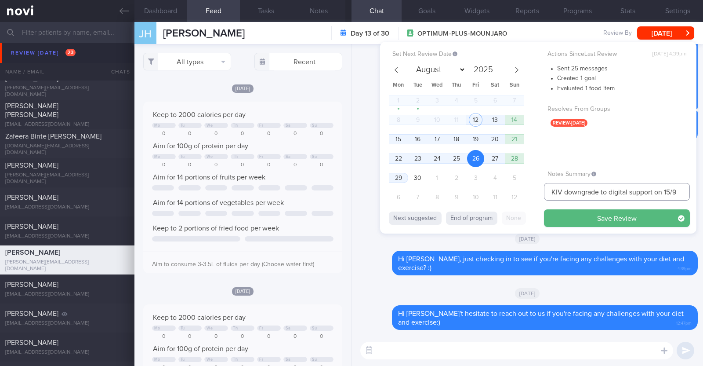
click at [506, 200] on div "Set Next Review Date [DATE] August September October November [DATE] Mon Tue We…" at bounding box center [538, 138] width 317 height 192
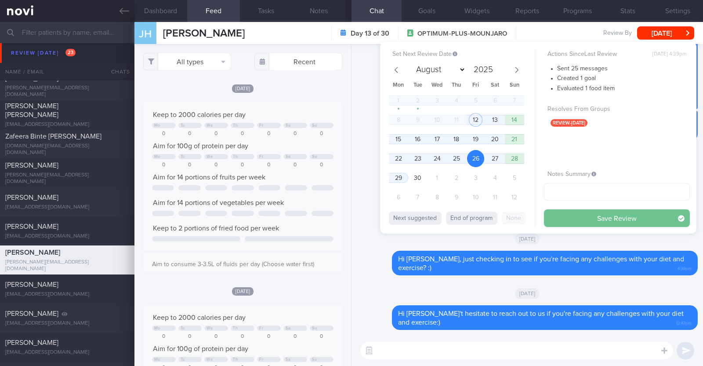
click at [561, 214] on button "Save Review" at bounding box center [617, 218] width 146 height 18
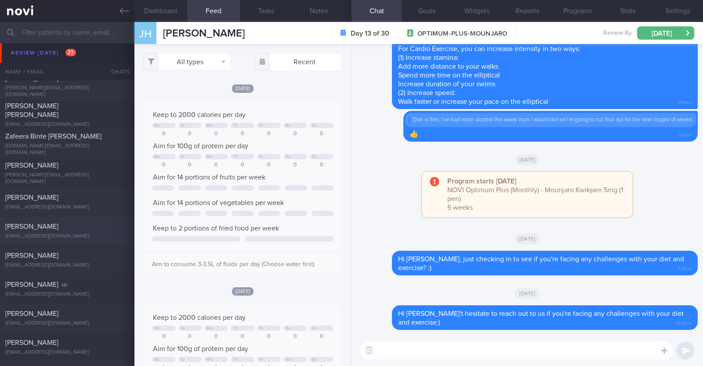
click at [83, 221] on div "Shaleni Nedumaran shringaaravivaha@gmail.com Today 11 days ago OPTIMUM-PLUS-MOU…" at bounding box center [351, 230] width 703 height 29
type input "R/v with Dr Kyle on 17/9."
type textarea "43F Comorbidities: [MEDICAL_DATA] (2016) Nil meds/ supplements Mounjaro 2.5mg M…"
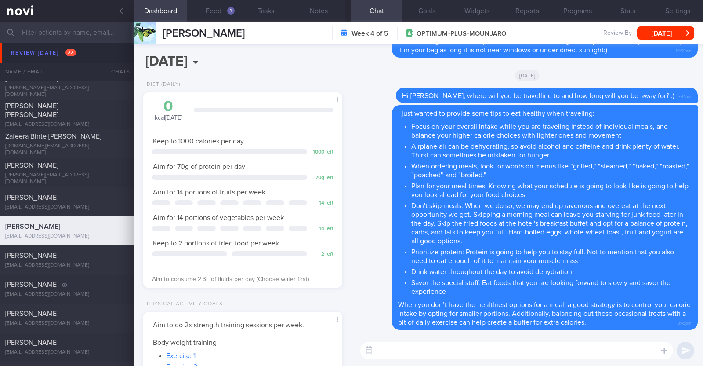
click at [445, 347] on textarea at bounding box center [517, 351] width 313 height 18
type textarea "Hi [PERSON_NAME], just checking in:0"
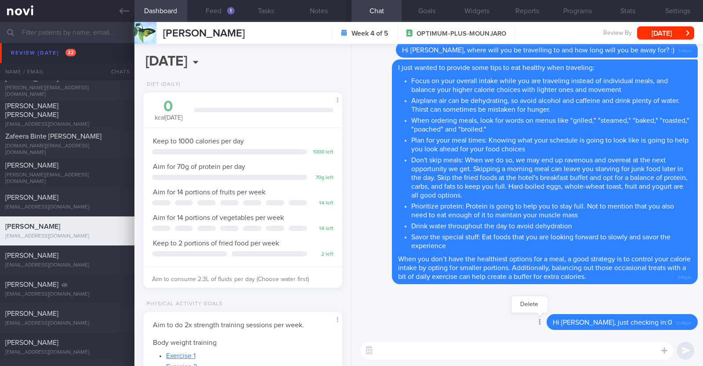
click at [547, 319] on div at bounding box center [540, 322] width 16 height 16
click at [547, 306] on button "Delete" at bounding box center [530, 304] width 36 height 13
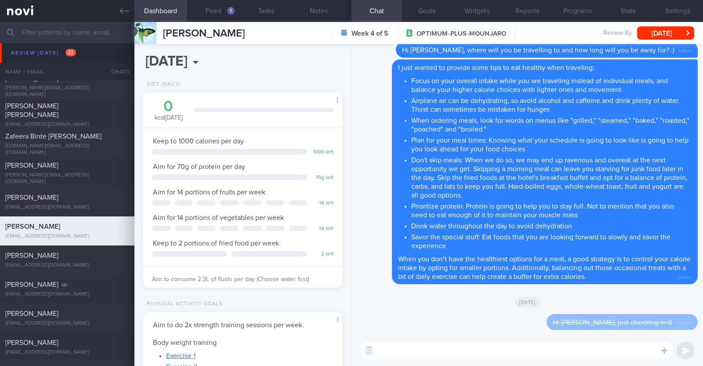
click at [445, 353] on textarea at bounding box center [517, 351] width 313 height 18
type textarea "Hi [PERSON_NAME], just checking in:)"
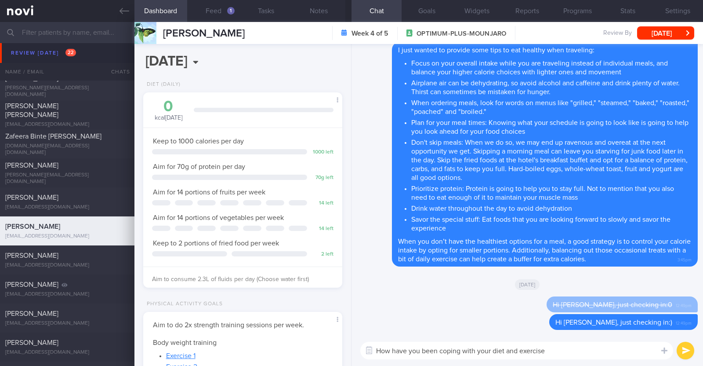
type textarea "How have you been coping with your diet and exercise?"
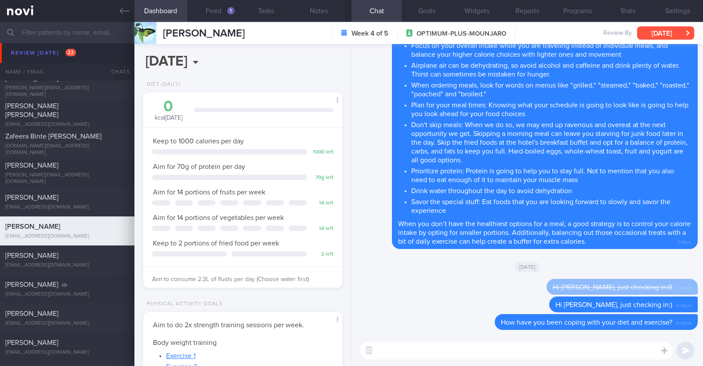
click at [667, 26] on button "[DATE]" at bounding box center [666, 32] width 57 height 13
drag, startPoint x: 284, startPoint y: 34, endPoint x: 162, endPoint y: 32, distance: 122.2
click at [162, 32] on div "Shaleni Nedumaran Shaleni Nedumaran shringaaravivaha@gmail.com Week 4 of 5 OPTI…" at bounding box center [419, 33] width 569 height 22
copy span "[PERSON_NAME]"
click at [322, 14] on button "Notes" at bounding box center [319, 11] width 53 height 22
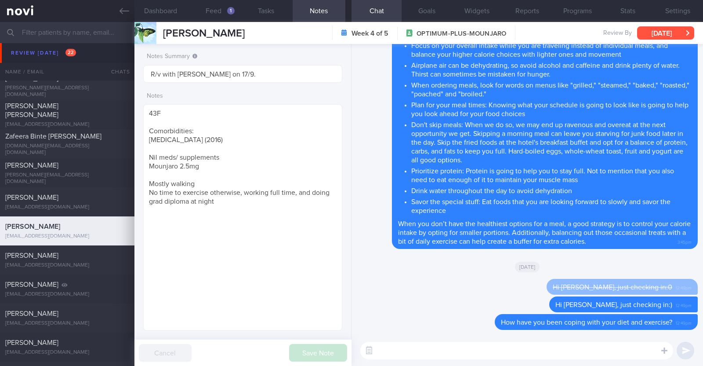
click at [646, 29] on button "[DATE]" at bounding box center [666, 32] width 57 height 13
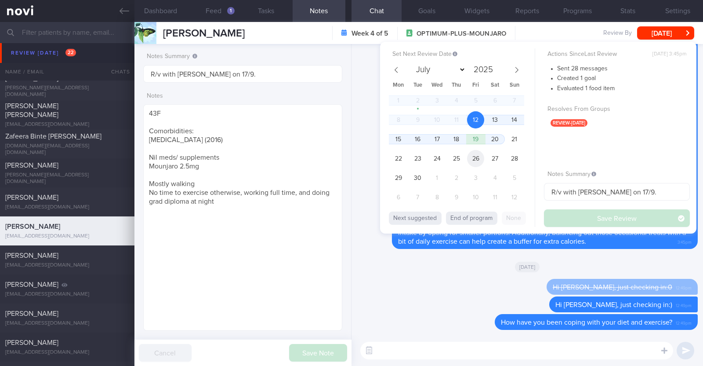
click at [477, 156] on span "26" at bounding box center [475, 158] width 17 height 17
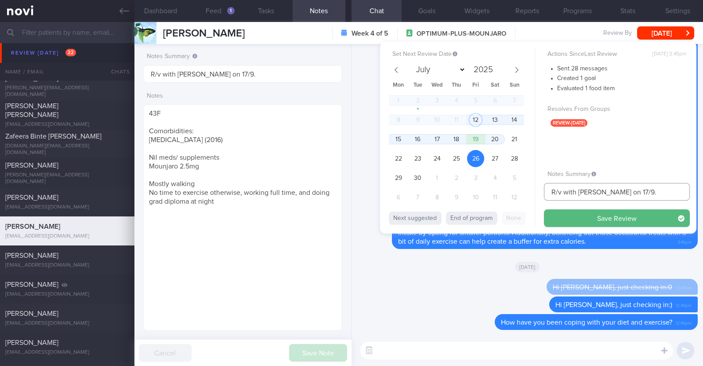
click at [639, 193] on input "R/v with Dr Kyle on 17/9." at bounding box center [617, 192] width 146 height 18
type input "R/v with [PERSON_NAME] on 17/9. R/v 26/8"
click at [655, 216] on button "Save Review" at bounding box center [617, 218] width 146 height 18
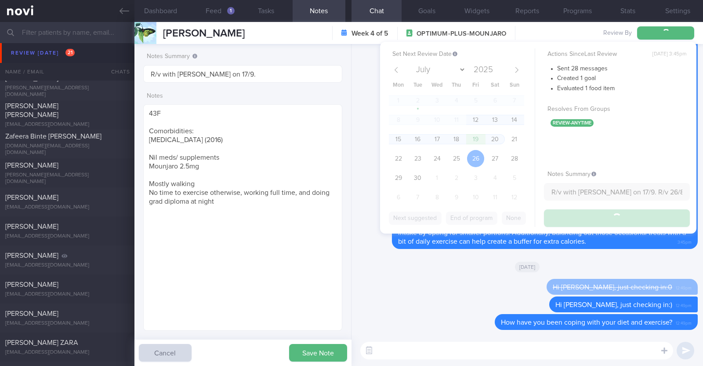
type input "R/v with [PERSON_NAME] on 17/9. R/v 26/8"
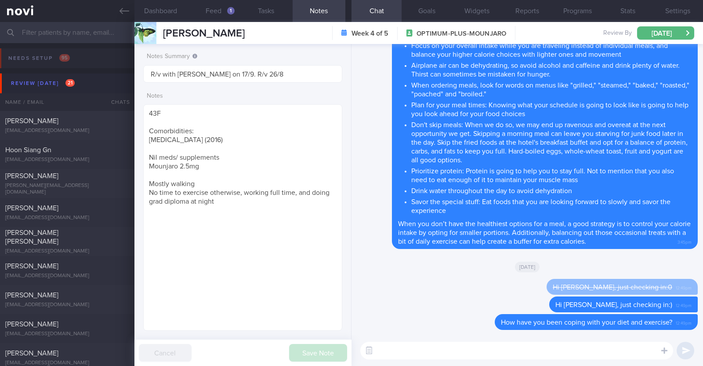
select select "8"
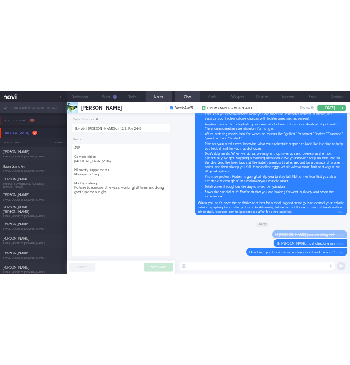
scroll to position [100, 175]
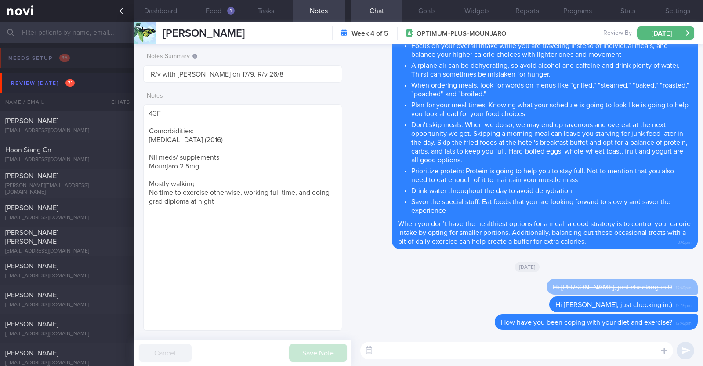
click at [115, 12] on link at bounding box center [67, 11] width 135 height 22
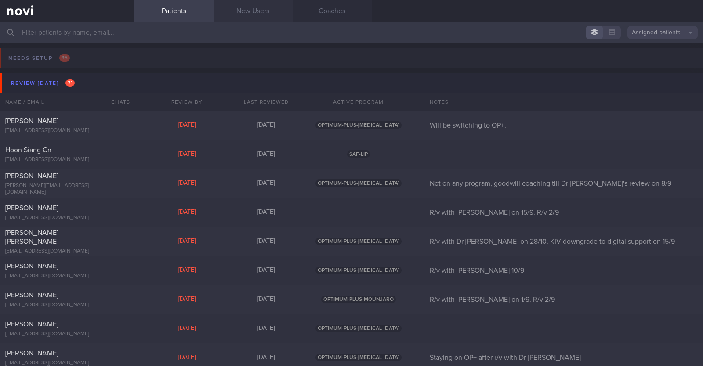
click at [280, 5] on link "New Users" at bounding box center [253, 11] width 79 height 22
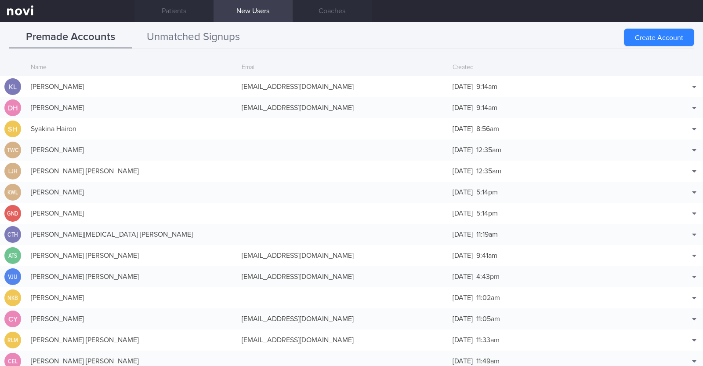
click at [226, 31] on button "Unmatched Signups" at bounding box center [193, 37] width 123 height 22
